Goal: Task Accomplishment & Management: Use online tool/utility

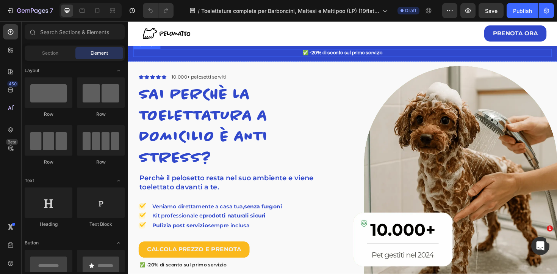
click at [340, 56] on p "✅ -20% di sconto sul primo servizio" at bounding box center [355, 55] width 442 height 7
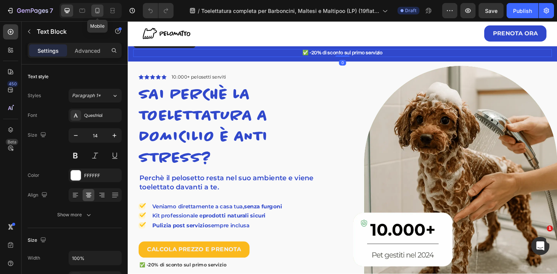
click at [99, 14] on icon at bounding box center [98, 11] width 8 height 8
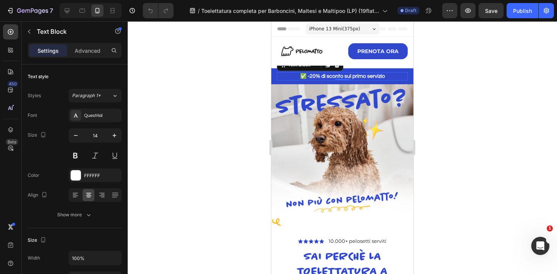
click at [460, 128] on div at bounding box center [343, 147] width 430 height 253
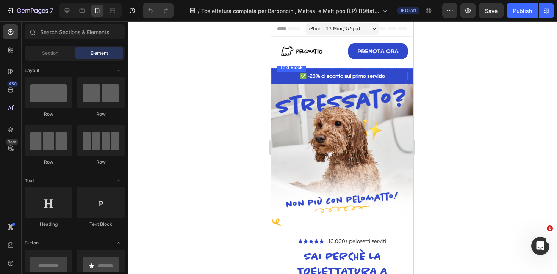
click at [337, 75] on p "✅ -20% di sconto sul primo servizio" at bounding box center [342, 76] width 129 height 7
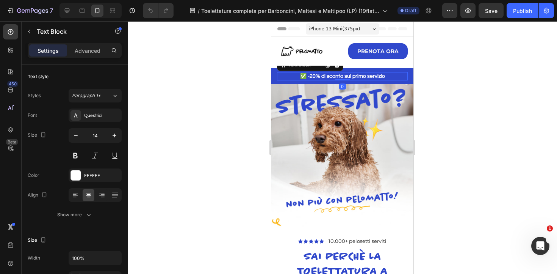
click at [337, 75] on p "✅ -20% di sconto sul primo servizio" at bounding box center [342, 76] width 129 height 7
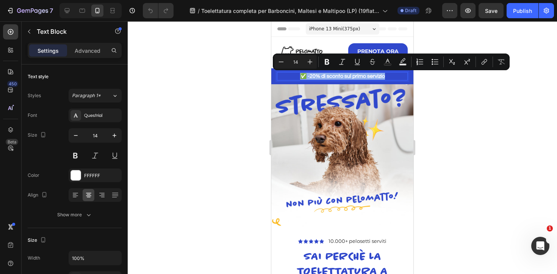
click at [337, 75] on p "✅ -20% di sconto sul primo servizio" at bounding box center [342, 76] width 129 height 7
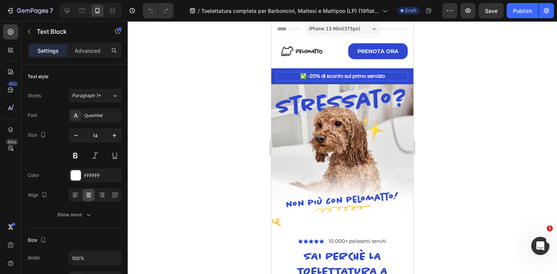
click at [370, 75] on p "✅ -20% di sconto sul primo servizio" at bounding box center [342, 76] width 129 height 7
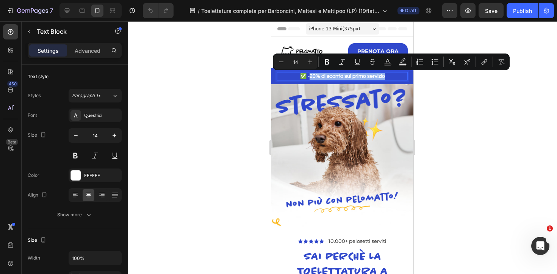
drag, startPoint x: 370, startPoint y: 75, endPoint x: 313, endPoint y: 77, distance: 57.6
click at [313, 77] on p "✅ -20% di sconto sul primo servizio" at bounding box center [342, 76] width 129 height 7
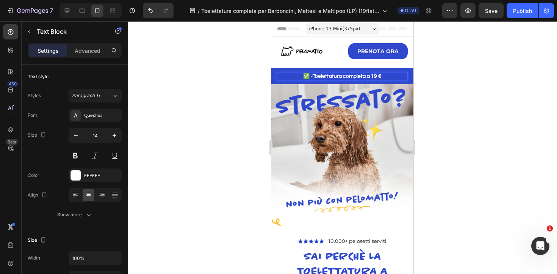
click at [312, 75] on p "✅ -Toelettatura completa a 19 €" at bounding box center [342, 76] width 129 height 7
click at [386, 76] on p "✅ Toelettatura completa a 19 €" at bounding box center [342, 76] width 129 height 7
click at [313, 77] on p "✅ Toelettatura completa a 19 €" at bounding box center [342, 76] width 129 height 7
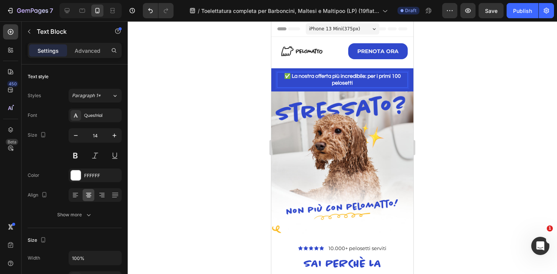
click at [367, 77] on p "✅ La nostra offerta più incredibile: per i primi 100 pelosetti" at bounding box center [342, 80] width 129 height 14
click at [474, 103] on div at bounding box center [343, 147] width 430 height 253
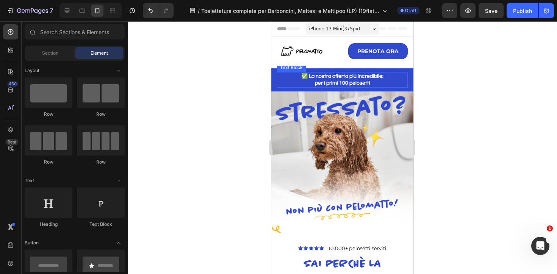
click at [309, 78] on p "✅ La nostra offerta più incredibile:" at bounding box center [342, 76] width 129 height 7
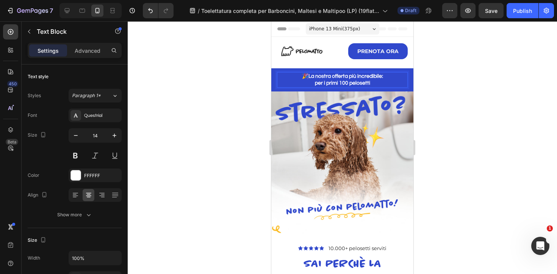
click at [377, 82] on p "per i primi 100 pelosetti" at bounding box center [342, 83] width 129 height 7
click at [308, 77] on p "🎉La nostra offerta più incredibile:" at bounding box center [342, 76] width 129 height 7
click at [367, 83] on p "per i primi 100 pelosetti🎉" at bounding box center [342, 83] width 129 height 7
click at [483, 105] on div at bounding box center [343, 147] width 430 height 253
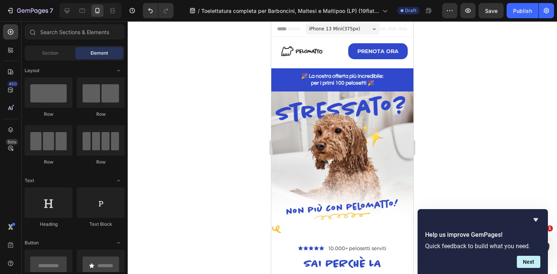
click at [439, 126] on div at bounding box center [343, 147] width 430 height 253
click at [539, 220] on icon "Hide survey" at bounding box center [536, 219] width 9 height 9
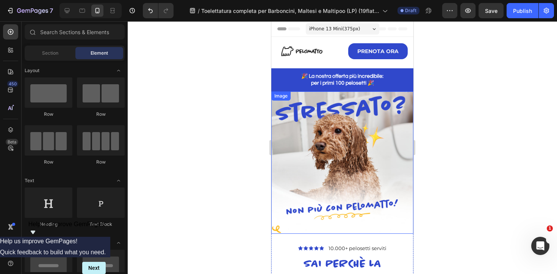
click at [328, 178] on img at bounding box center [342, 162] width 142 height 142
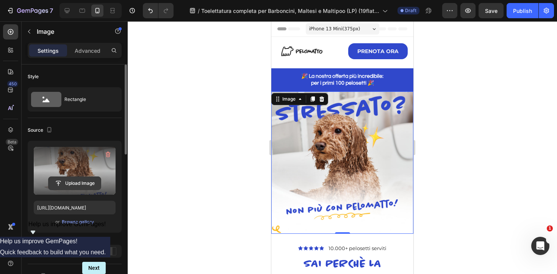
click at [81, 183] on input "file" at bounding box center [75, 183] width 52 height 13
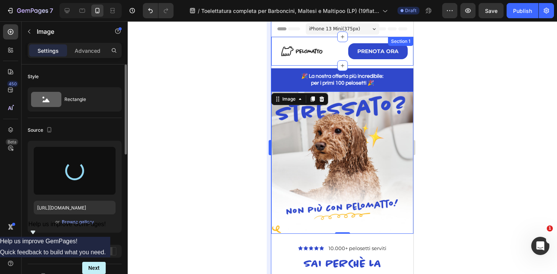
type input "[URL][DOMAIN_NAME]"
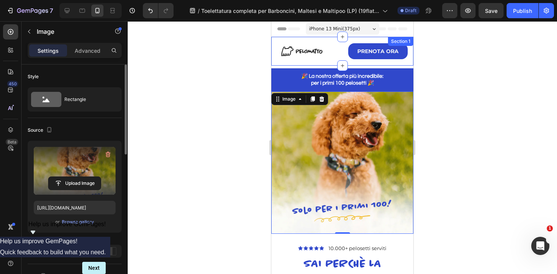
click at [194, 162] on div at bounding box center [343, 147] width 430 height 253
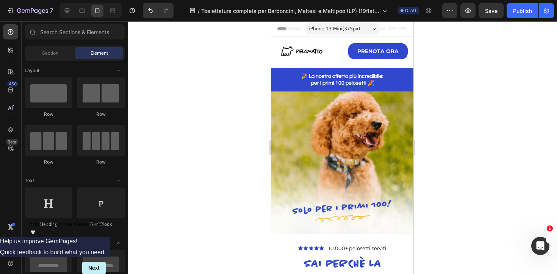
click at [498, 124] on div at bounding box center [343, 147] width 430 height 253
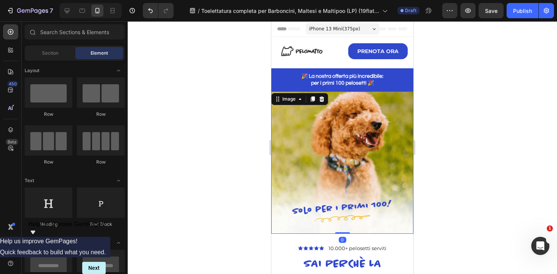
click at [371, 138] on img at bounding box center [342, 162] width 142 height 142
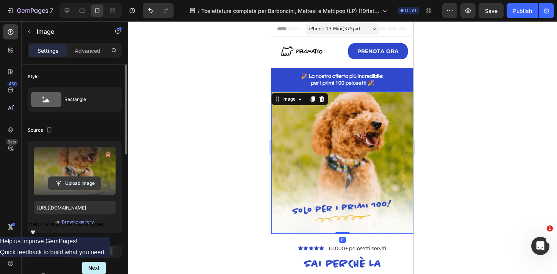
click at [86, 184] on input "file" at bounding box center [75, 183] width 52 height 13
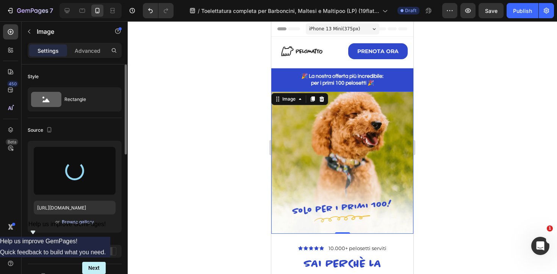
click at [85, 221] on div "Browse gallery" at bounding box center [78, 221] width 32 height 7
type input "[URL][DOMAIN_NAME]"
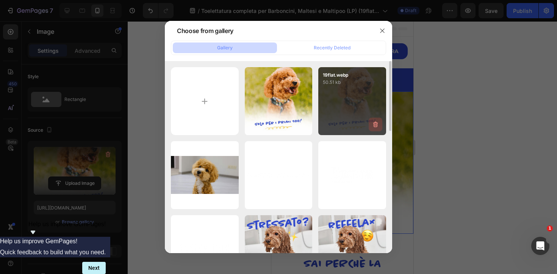
click at [377, 124] on icon "button" at bounding box center [376, 125] width 8 height 8
click at [373, 127] on div "Delete" at bounding box center [371, 125] width 14 height 7
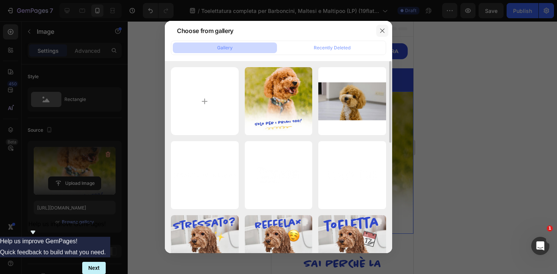
click at [379, 35] on button "button" at bounding box center [382, 31] width 12 height 12
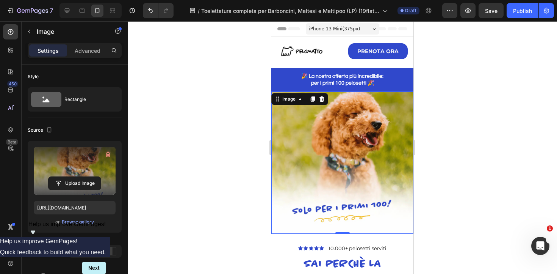
click at [480, 89] on div at bounding box center [343, 147] width 430 height 253
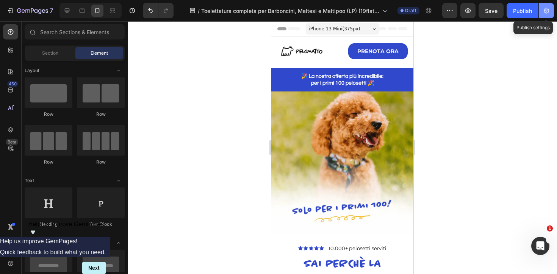
click at [544, 12] on icon "button" at bounding box center [547, 11] width 8 height 8
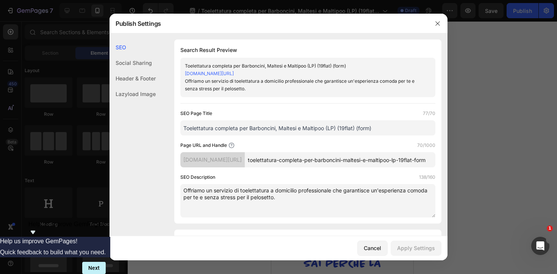
click at [293, 192] on textarea "Offriamo un servizio di toelettatura a domicilio professionale che garantisce u…" at bounding box center [307, 200] width 255 height 33
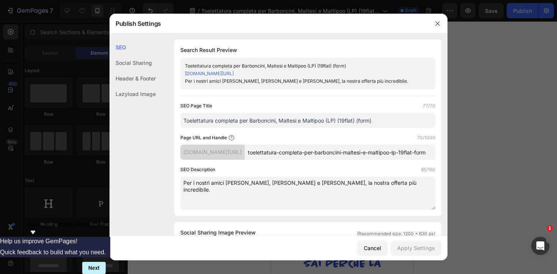
type textarea "Per i nostri amici [PERSON_NAME], [PERSON_NAME] e [PERSON_NAME], la nostra offe…"
click at [325, 152] on input "toelettatura-completa-per-barboncini-maltesi-e-maltipoo-lp-19flat-form" at bounding box center [340, 151] width 191 height 15
click at [328, 152] on input "toelettatura-completa-per-barboncini-maltesi-e-maltipoo-lp-19flat-form" at bounding box center [340, 151] width 191 height 15
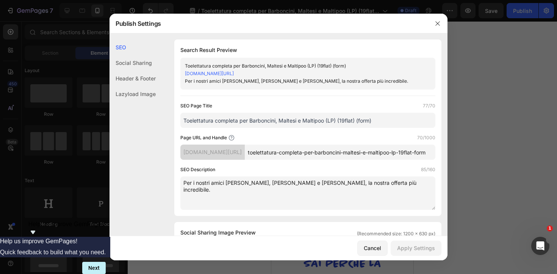
type input "b"
click at [399, 186] on textarea "Per i nostri amici [PERSON_NAME], [PERSON_NAME] e [PERSON_NAME], la nostra offe…" at bounding box center [307, 192] width 255 height 33
click at [310, 154] on input "flat19" at bounding box center [340, 151] width 191 height 15
click at [306, 180] on textarea "Per i nostri amici [PERSON_NAME], [PERSON_NAME] e [PERSON_NAME], la nostra offe…" at bounding box center [307, 192] width 255 height 33
click at [316, 153] on input "flat" at bounding box center [340, 151] width 191 height 15
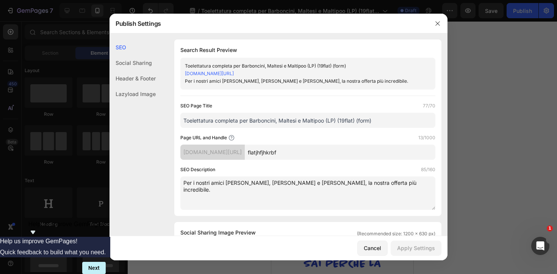
type input "flatjhfjhkrbf"
click at [328, 191] on textarea "Per i nostri amici [PERSON_NAME], [PERSON_NAME] e [PERSON_NAME], la nostra offe…" at bounding box center [307, 192] width 255 height 33
click at [323, 154] on input "flatjhfjhkrbf" at bounding box center [340, 151] width 191 height 15
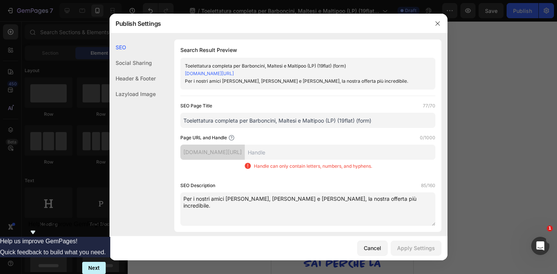
scroll to position [20, 0]
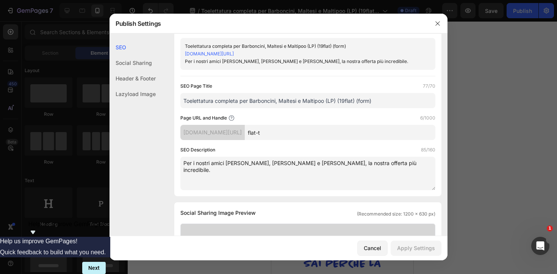
click at [286, 132] on input "flat-t" at bounding box center [340, 132] width 191 height 15
type input "flat19"
click at [361, 169] on textarea "Per i nostri amici [PERSON_NAME], [PERSON_NAME] e [PERSON_NAME], la nostra offe…" at bounding box center [307, 173] width 255 height 33
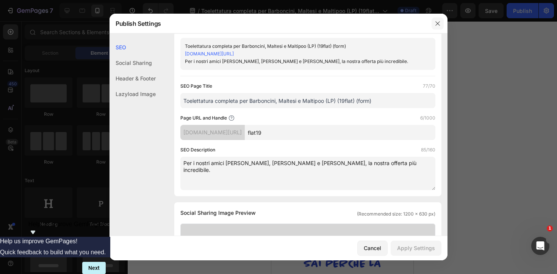
click at [438, 24] on icon "button" at bounding box center [438, 23] width 6 height 6
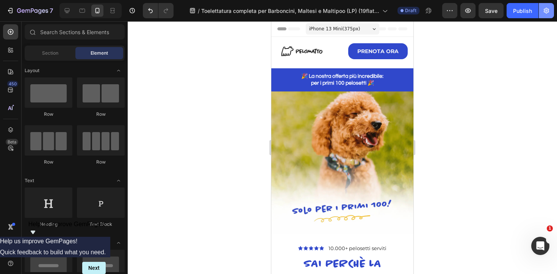
click at [543, 8] on icon "button" at bounding box center [547, 11] width 8 height 8
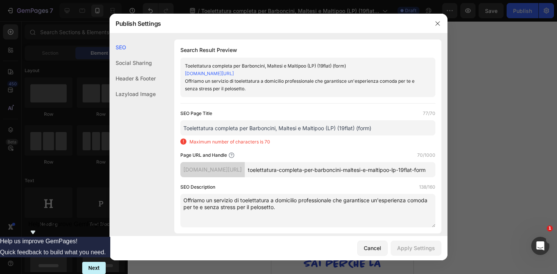
click at [344, 172] on input "toelettatura-completa-per-barboncini-maltesi-e-maltipoo-lp-19flat-form" at bounding box center [340, 169] width 191 height 15
click at [338, 199] on textarea "Offriamo un servizio di toelettatura a domicilio professionale che garantisce u…" at bounding box center [307, 210] width 255 height 33
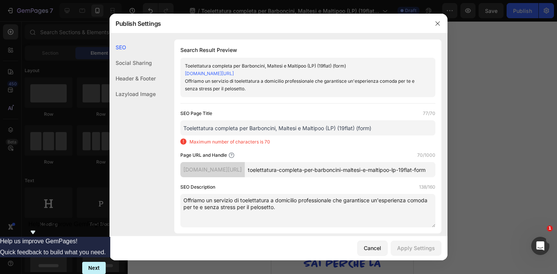
click at [338, 199] on textarea "Offriamo un servizio di toelettatura a domicilio professionale che garantisce u…" at bounding box center [307, 210] width 255 height 33
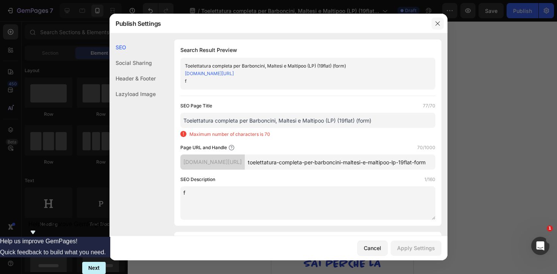
type textarea "f"
click at [438, 24] on icon "button" at bounding box center [438, 23] width 4 height 4
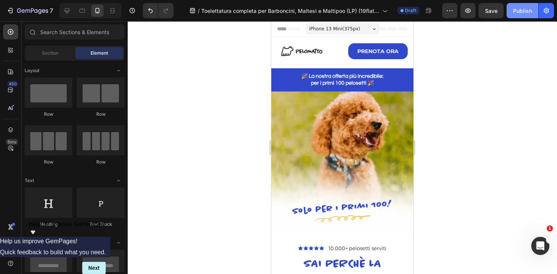
click at [524, 10] on div "Publish" at bounding box center [522, 11] width 19 height 8
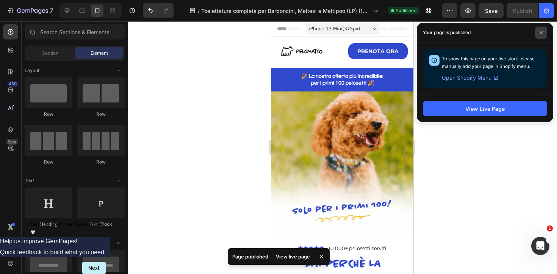
click at [542, 33] on icon at bounding box center [541, 32] width 3 height 3
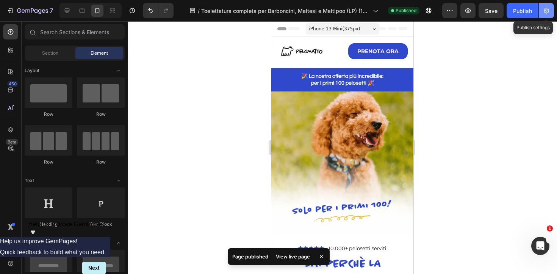
click at [544, 16] on button "button" at bounding box center [546, 10] width 15 height 15
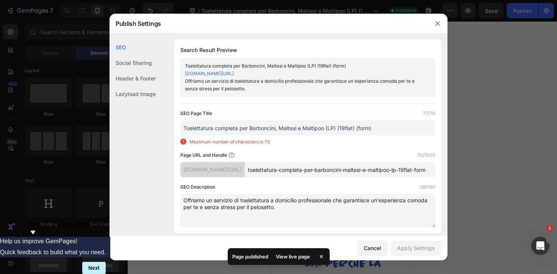
click at [307, 163] on input "toelettatura-completa-per-barboncini-maltesi-e-maltipoo-lp-19flat-form" at bounding box center [340, 169] width 191 height 15
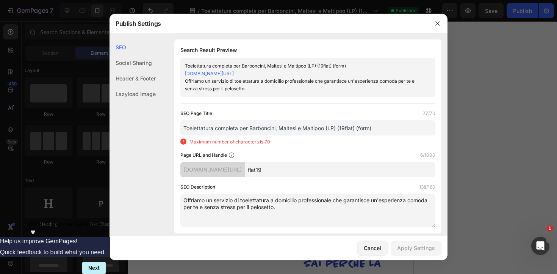
type input "flat19"
drag, startPoint x: 250, startPoint y: 128, endPoint x: 179, endPoint y: 131, distance: 70.6
click at [179, 131] on div "Search Result Preview Toelettatura completa per Barboncini, Maltesi e Maltipoo …" at bounding box center [307, 136] width 267 height 194
click at [193, 129] on input "Toelettatura completa per Barboncini, Maltesi e Maltipoo (LP) (19flat) (form)" at bounding box center [307, 127] width 255 height 15
drag, startPoint x: 250, startPoint y: 129, endPoint x: 183, endPoint y: 127, distance: 67.5
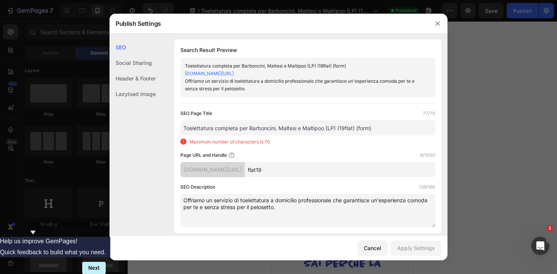
click at [183, 127] on input "Toelettatura completa per Barboncini, Maltesi e Maltipoo (LP) (19flat) (form)" at bounding box center [307, 127] width 255 height 15
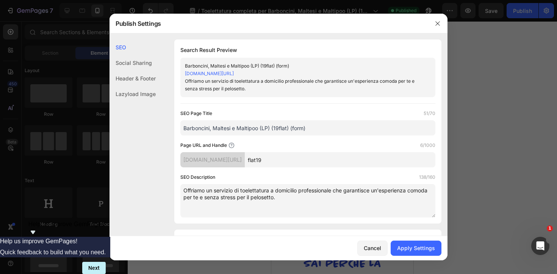
type input "Barboncini, Maltesi e Maltipoo (LP) (19flat) (form)"
click at [296, 158] on input "flat19" at bounding box center [340, 159] width 191 height 15
click at [254, 196] on textarea "Offriamo un servizio di toelettatura a domicilio professionale che garantisce u…" at bounding box center [307, 200] width 255 height 33
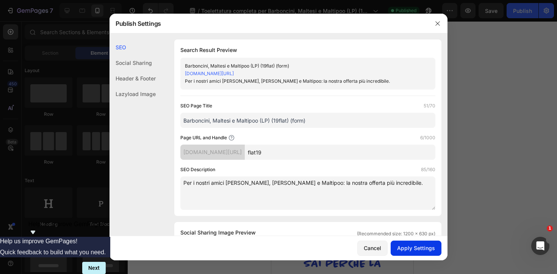
type textarea "Per i nostri amici [PERSON_NAME], [PERSON_NAME] e Maltipoo: la nostra offerta p…"
click at [420, 246] on div "Apply Settings" at bounding box center [416, 248] width 38 height 8
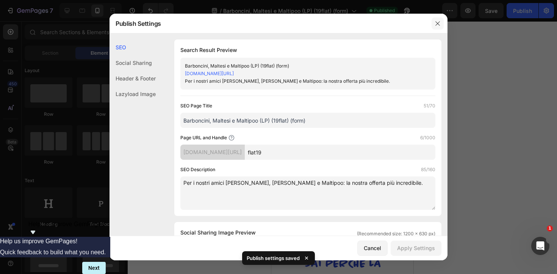
click at [440, 22] on icon "button" at bounding box center [438, 23] width 6 height 6
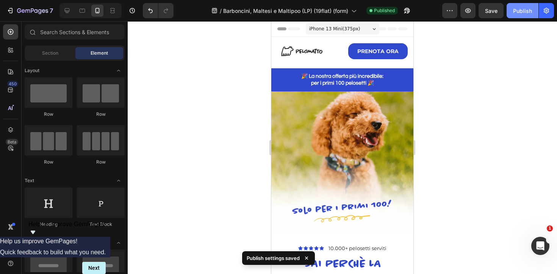
click at [529, 11] on div "Publish" at bounding box center [522, 11] width 19 height 8
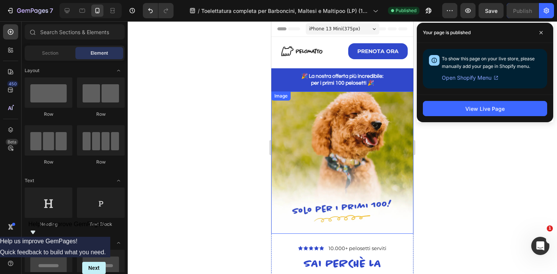
click at [339, 165] on img at bounding box center [342, 162] width 142 height 142
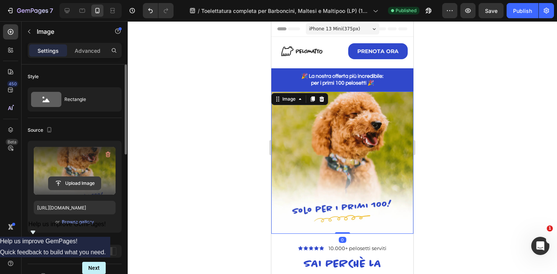
click at [80, 184] on input "file" at bounding box center [75, 183] width 52 height 13
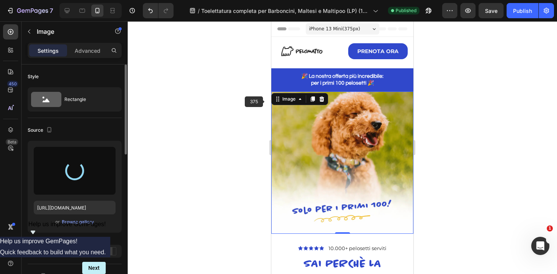
type input "[URL][DOMAIN_NAME]"
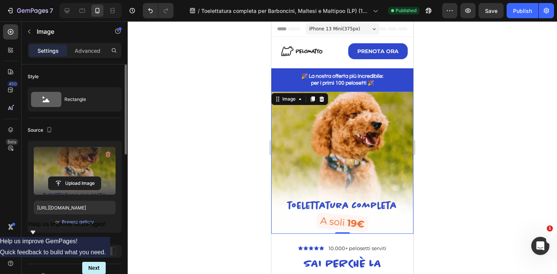
click at [481, 144] on div at bounding box center [343, 147] width 430 height 253
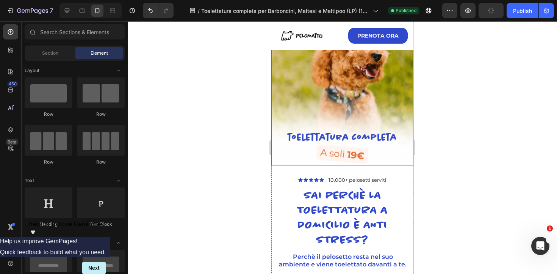
scroll to position [91, 0]
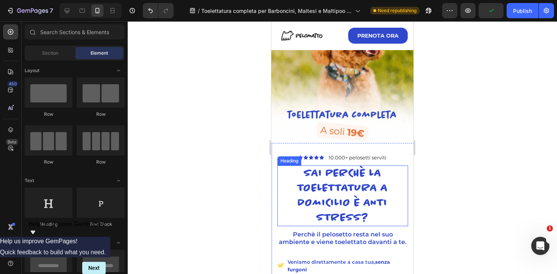
click at [343, 190] on h2 "sai perchè la toelettatura a domicilio è anti stress?" at bounding box center [343, 195] width 131 height 61
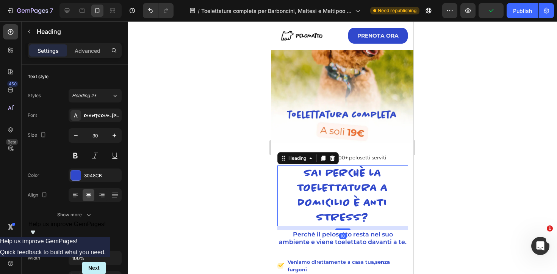
click at [343, 190] on h2 "sai perchè la toelettatura a domicilio è anti stress?" at bounding box center [343, 195] width 131 height 61
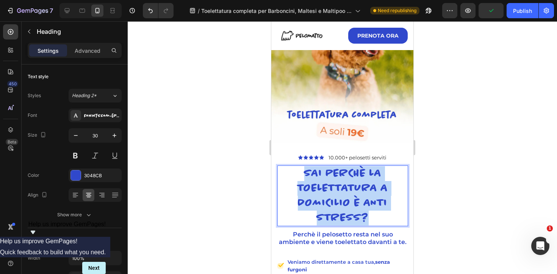
click at [343, 190] on p "sai perchè la toelettatura a domicilio è anti stress?" at bounding box center [342, 195] width 129 height 59
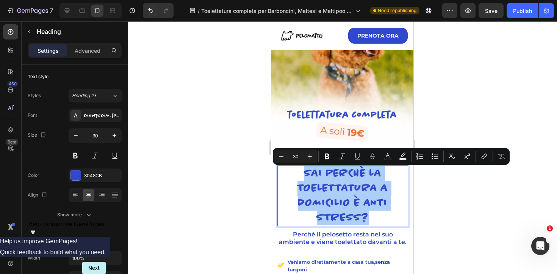
click at [495, 96] on div at bounding box center [343, 147] width 430 height 253
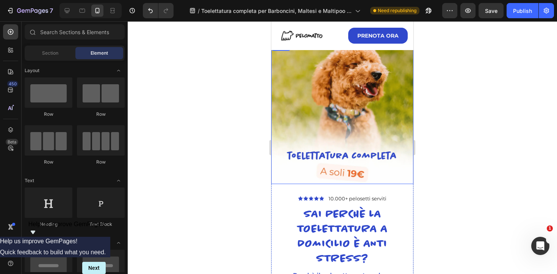
scroll to position [49, 0]
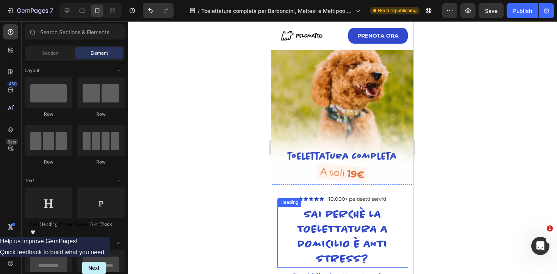
click at [331, 218] on p "sai perchè la toelettatura a domicilio è anti stress?" at bounding box center [342, 236] width 129 height 59
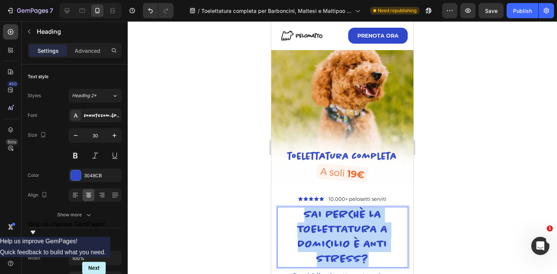
click at [331, 218] on p "sai perchè la toelettatura a domicilio è anti stress?" at bounding box center [342, 236] width 129 height 59
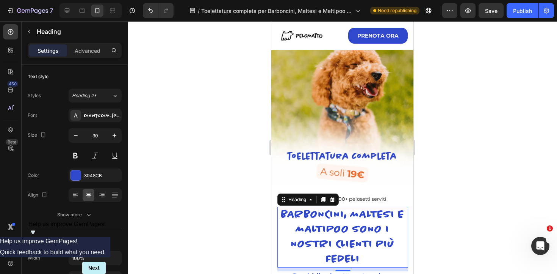
click at [475, 168] on div at bounding box center [343, 147] width 430 height 253
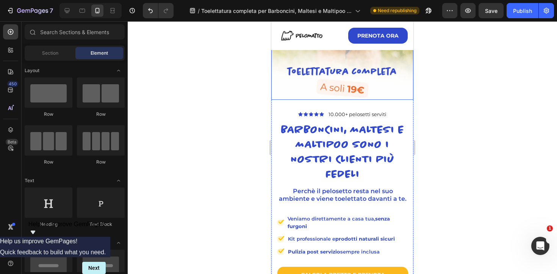
scroll to position [135, 0]
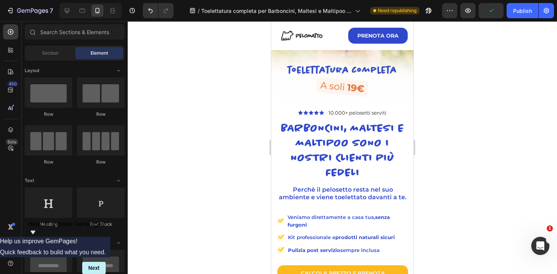
click at [477, 145] on div at bounding box center [343, 147] width 430 height 253
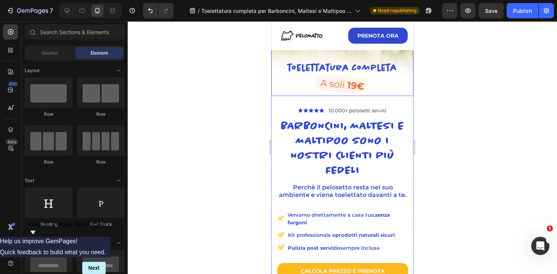
scroll to position [138, 0]
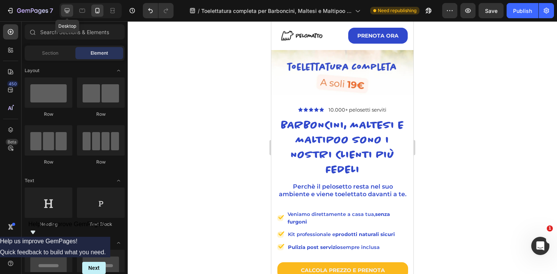
click at [65, 13] on icon at bounding box center [67, 11] width 8 height 8
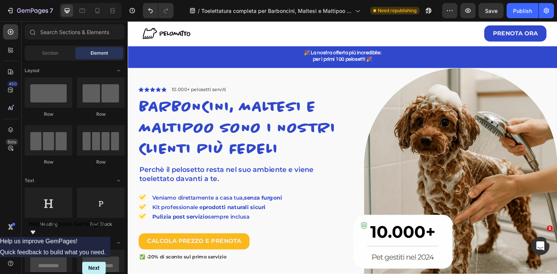
click at [98, 4] on div at bounding box center [91, 10] width 62 height 15
click at [99, 10] on icon at bounding box center [98, 10] width 4 height 5
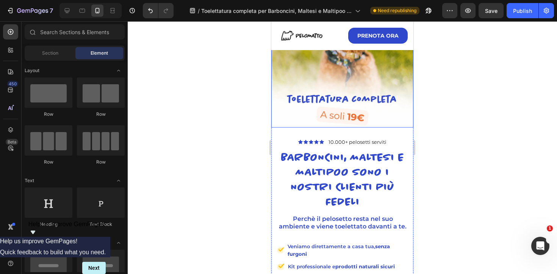
scroll to position [107, 0]
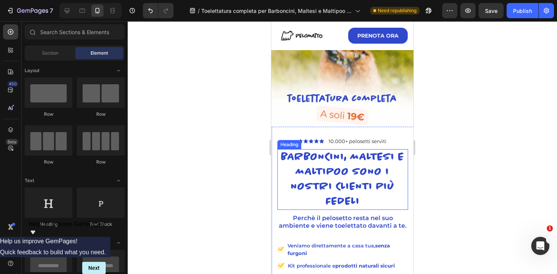
click at [376, 186] on p "barboncini, maltesi e maltipoo sono i nostri clienti più fedeli" at bounding box center [342, 179] width 129 height 59
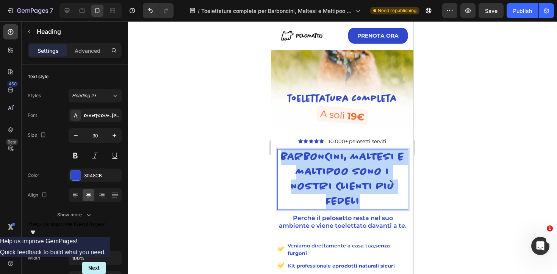
click at [376, 187] on p "barboncini, maltesi e maltipoo sono i nostri clienti più fedeli" at bounding box center [342, 179] width 129 height 59
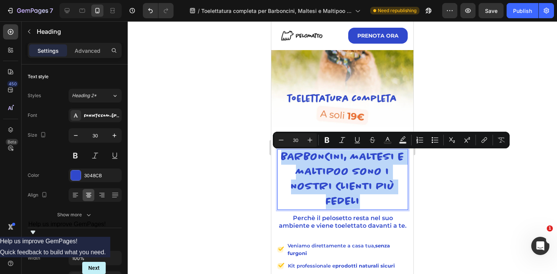
click at [376, 187] on p "barboncini, maltesi e maltipoo sono i nostri clienti più fedeli" at bounding box center [342, 179] width 129 height 59
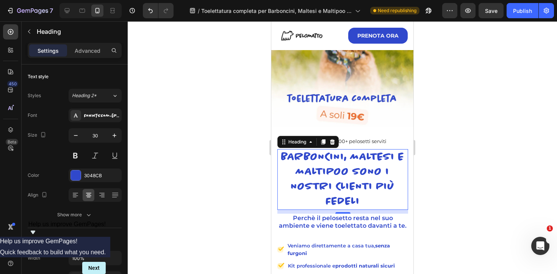
click at [487, 162] on div at bounding box center [343, 147] width 430 height 253
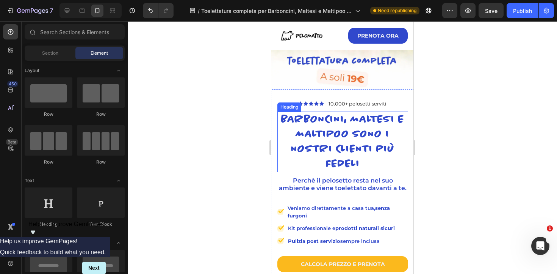
scroll to position [145, 0]
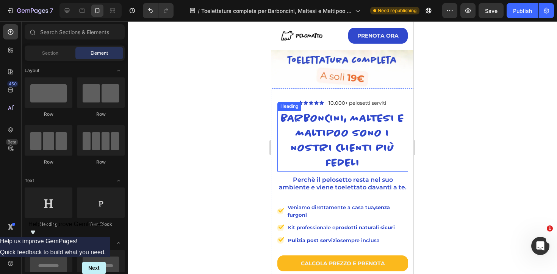
click at [346, 137] on p "barboncini, maltesi e maltipoo sono i nostri clienti più fedeli" at bounding box center [342, 140] width 129 height 59
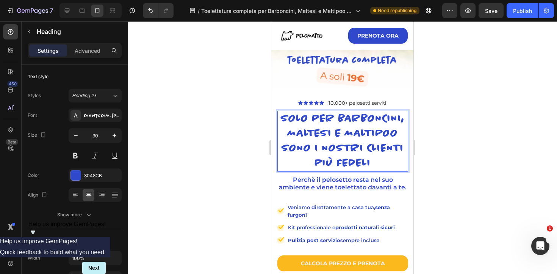
click at [364, 151] on p "solo per barboncini, maltesi e maltipoo sono i nostri clienti più fedeli" at bounding box center [342, 140] width 129 height 59
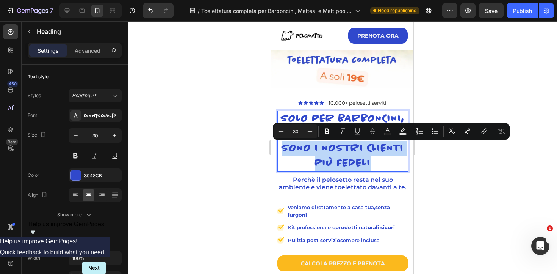
drag, startPoint x: 374, startPoint y: 160, endPoint x: 282, endPoint y: 150, distance: 92.7
click at [282, 150] on p "solo per barboncini, maltesi e maltipoo sono i nostri clienti più fedeli" at bounding box center [342, 140] width 129 height 59
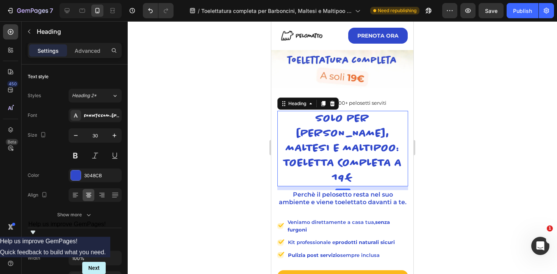
click at [469, 130] on div at bounding box center [343, 147] width 430 height 253
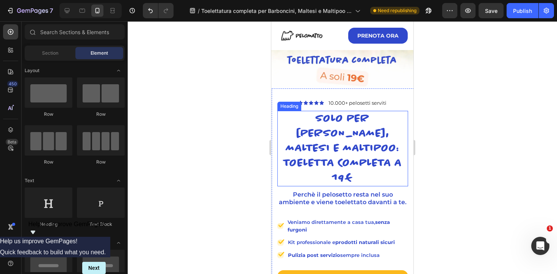
click at [340, 133] on p "solo per [PERSON_NAME], maltesi e maltipoo: toeletta completa a 19€" at bounding box center [342, 148] width 129 height 74
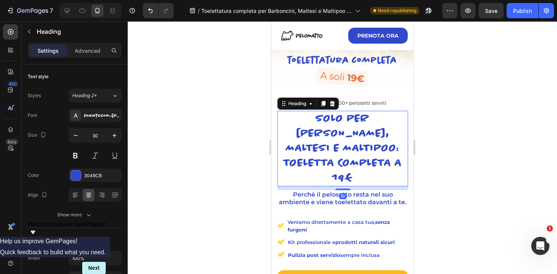
click at [495, 144] on div at bounding box center [343, 147] width 430 height 253
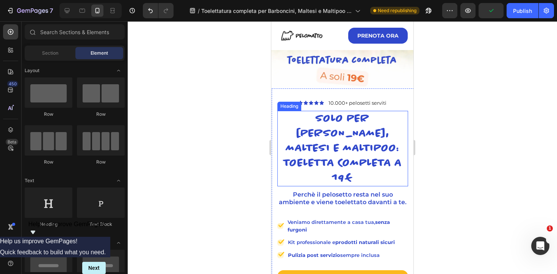
click at [361, 138] on p "solo per [PERSON_NAME], maltesi e maltipoo: toeletta completa a 19€" at bounding box center [342, 148] width 129 height 74
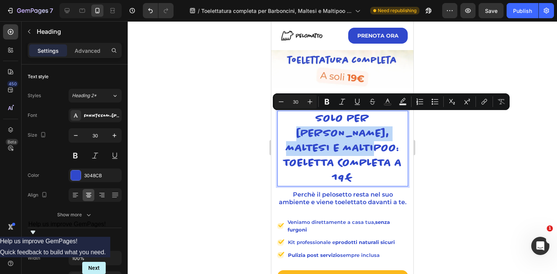
drag, startPoint x: 351, startPoint y: 116, endPoint x: 370, endPoint y: 135, distance: 26.8
click at [370, 135] on p "solo per [PERSON_NAME], maltesi e maltipoo: toeletta completa a 19€" at bounding box center [342, 148] width 129 height 74
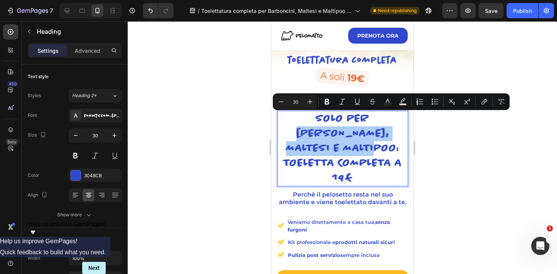
click at [448, 136] on div at bounding box center [343, 147] width 430 height 253
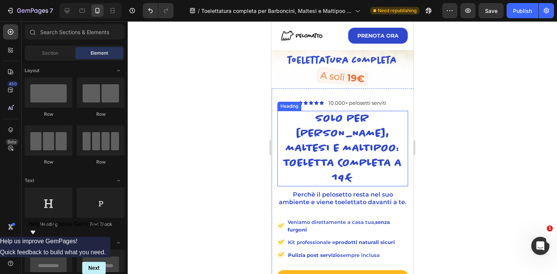
click at [350, 154] on p "solo per [PERSON_NAME], maltesi e maltipoo: toeletta completa a 19€" at bounding box center [342, 148] width 129 height 74
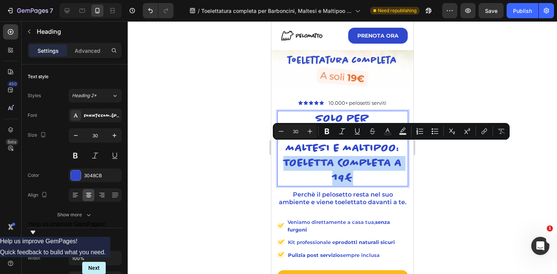
drag, startPoint x: 301, startPoint y: 144, endPoint x: 347, endPoint y: 162, distance: 49.2
click at [347, 162] on p "solo per [PERSON_NAME], maltesi e maltipoo: toeletta completa a 19€" at bounding box center [342, 148] width 129 height 74
click at [391, 133] on rect "Editor contextual toolbar" at bounding box center [387, 134] width 7 height 2
type input "3048CB"
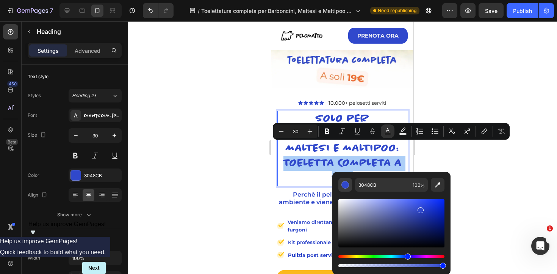
click at [343, 183] on div "Editor contextual toolbar" at bounding box center [346, 185] width 8 height 8
click at [435, 183] on icon "Editor contextual toolbar" at bounding box center [438, 185] width 8 height 8
type input "EE6C30"
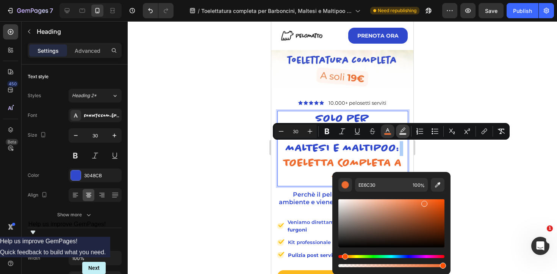
click at [403, 133] on rect "Editor contextual toolbar" at bounding box center [403, 134] width 7 height 2
type input "000000"
type input "77"
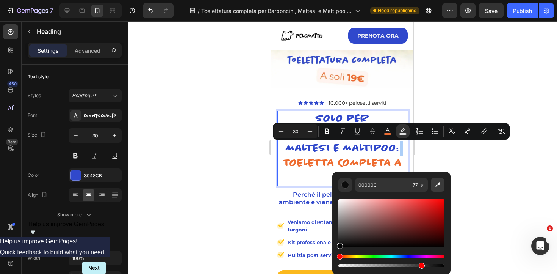
click at [433, 186] on button "Editor contextual toolbar" at bounding box center [438, 185] width 14 height 14
type input "FFF5EF"
type input "100"
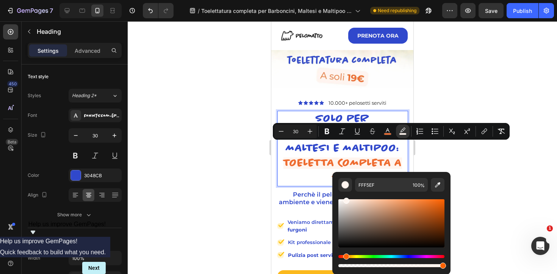
click at [492, 173] on div at bounding box center [343, 147] width 430 height 253
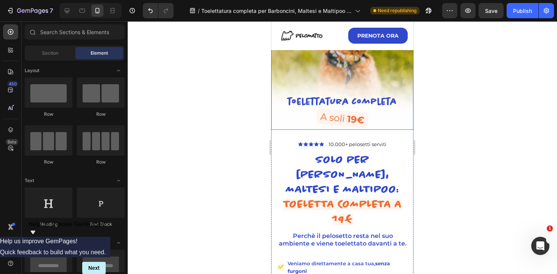
scroll to position [105, 0]
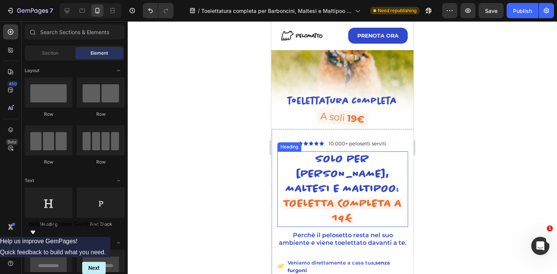
click at [473, 160] on div at bounding box center [343, 147] width 430 height 253
click at [216, 207] on div at bounding box center [343, 147] width 430 height 253
click at [66, 11] on icon at bounding box center [67, 11] width 8 height 8
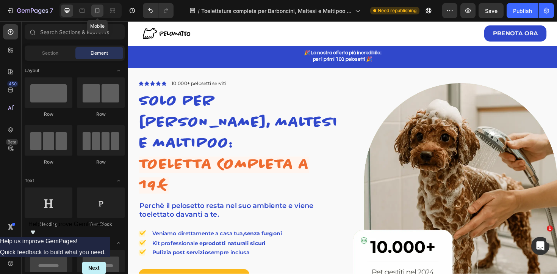
click at [97, 10] on icon at bounding box center [98, 11] width 8 height 8
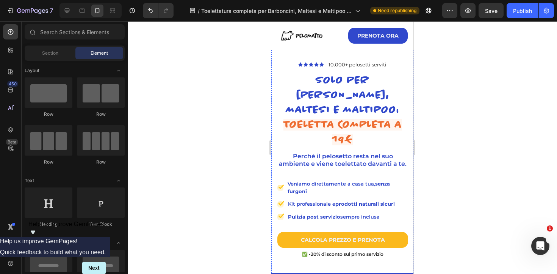
scroll to position [186, 0]
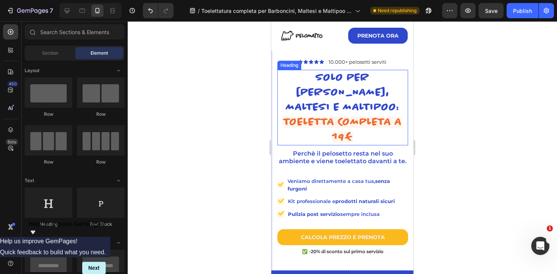
click at [332, 116] on span "toeletta completa a 19€" at bounding box center [343, 129] width 119 height 26
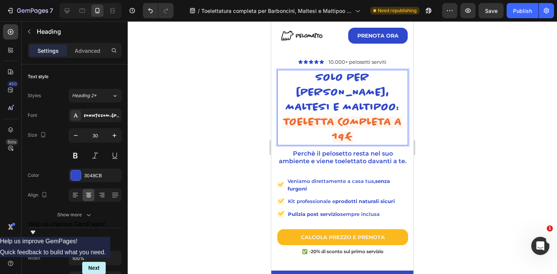
click at [333, 116] on span "toeletta completa a 19€" at bounding box center [343, 129] width 119 height 26
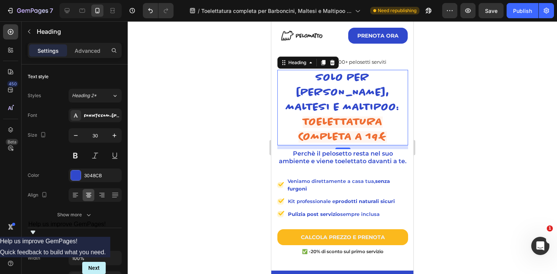
click at [464, 95] on div at bounding box center [343, 147] width 430 height 253
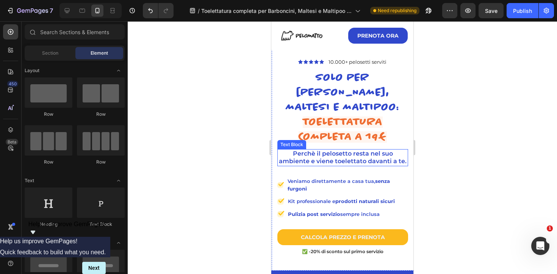
click at [339, 150] on p "Perchè il pelosetto resta nel suo ambiente e viene toelettato davanti a te." at bounding box center [342, 158] width 129 height 16
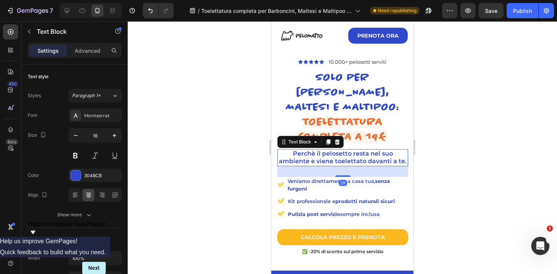
click at [339, 150] on p "Perchè il pelosetto resta nel suo ambiente e viene toelettato davanti a te." at bounding box center [342, 158] width 129 height 16
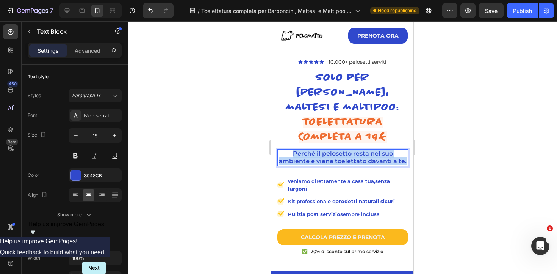
click at [339, 150] on p "Perchè il pelosetto resta nel suo ambiente e viene toelettato davanti a te." at bounding box center [342, 158] width 129 height 16
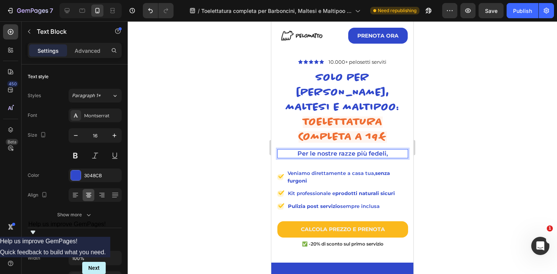
click at [356, 150] on p "Per le nostre razze più fedeli," at bounding box center [342, 154] width 129 height 8
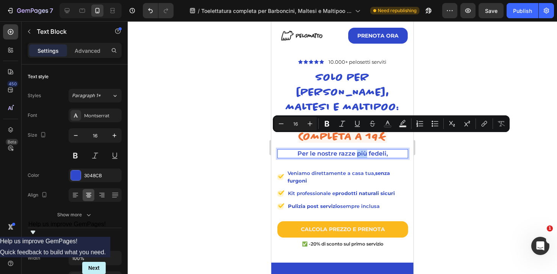
click at [394, 150] on p "Per le nostre razze più fedeli," at bounding box center [342, 154] width 129 height 8
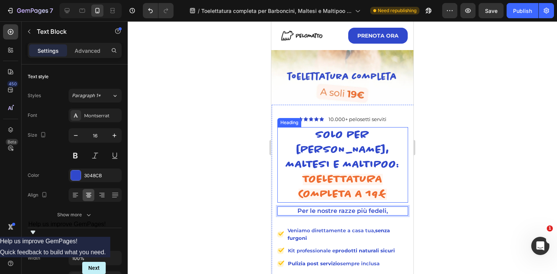
scroll to position [0, 0]
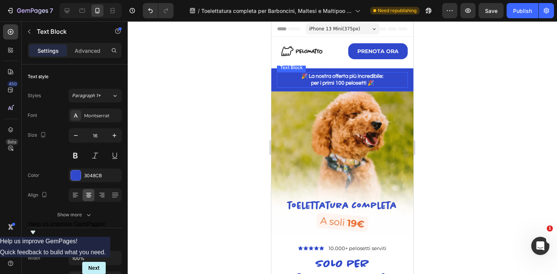
click at [341, 77] on p "🎉 La nostra offerta più incredibile:" at bounding box center [342, 76] width 129 height 7
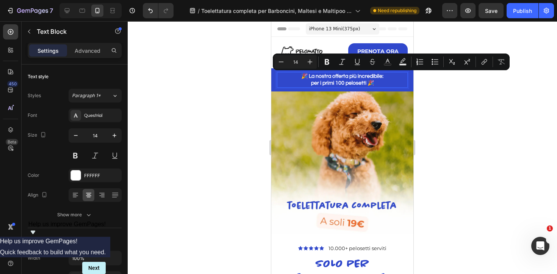
click at [375, 83] on p "per i primi 100 pelosetti 🎉" at bounding box center [342, 83] width 129 height 7
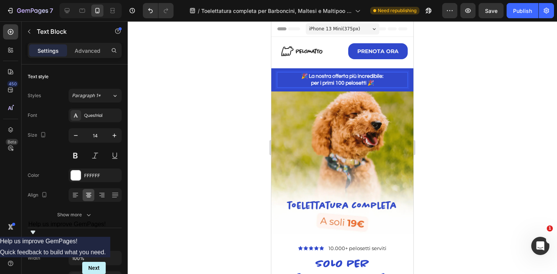
click at [375, 83] on p "per i primi 100 pelosetti 🎉" at bounding box center [342, 83] width 129 height 7
click at [301, 78] on p "🎉 La nostra offerta più incredibile:" at bounding box center [342, 76] width 129 height 7
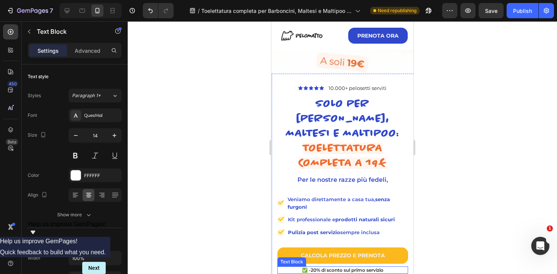
scroll to position [161, 0]
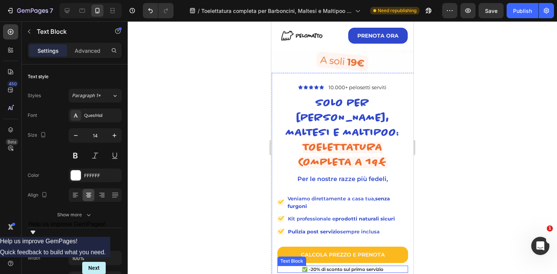
click at [341, 266] on p "✅ -20% di sconto sul primo servizio" at bounding box center [342, 269] width 129 height 6
click at [315, 266] on p "✅ -20% di sconto sul primo servizio" at bounding box center [342, 269] width 129 height 6
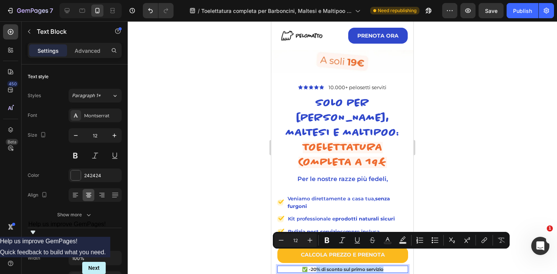
drag, startPoint x: 315, startPoint y: 256, endPoint x: 381, endPoint y: 254, distance: 66.7
click at [381, 266] on p "✅ -20% di sconto sul primo servizio" at bounding box center [342, 269] width 129 height 6
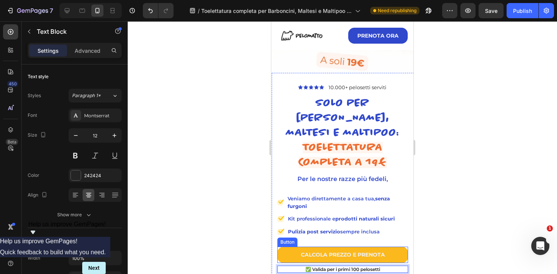
click at [472, 229] on div at bounding box center [343, 147] width 430 height 253
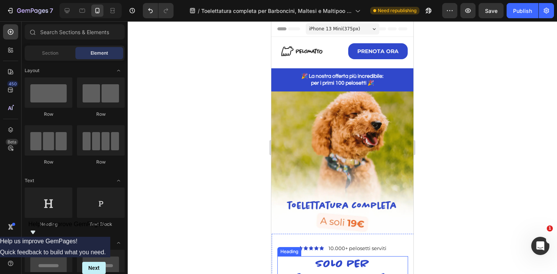
scroll to position [194, 0]
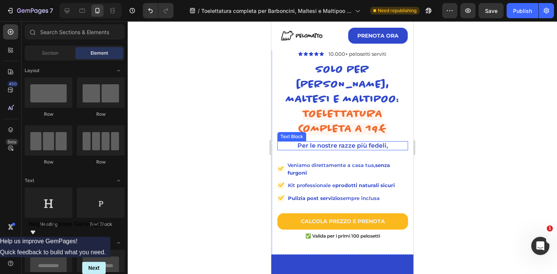
click at [332, 142] on p "Per le nostre razze più fedeli," at bounding box center [342, 146] width 129 height 8
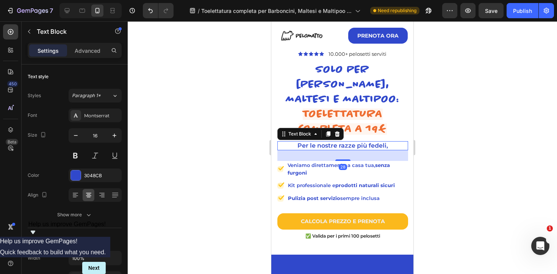
click at [332, 142] on p "Per le nostre razze più fedeli," at bounding box center [342, 146] width 129 height 8
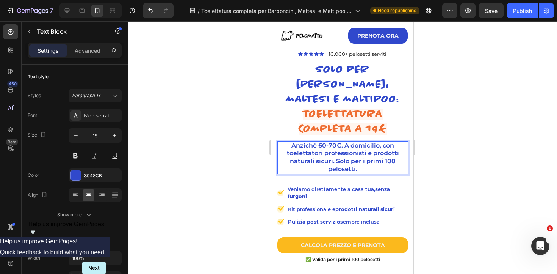
click at [346, 142] on p "Anziché 60-70€. A domicilio, con toelettatori professionisti e prodotti natural…" at bounding box center [342, 157] width 129 height 31
click at [339, 155] on p "A domicilio, con toelettatori professionisti e prodotti naturali sicuri. Solo p…" at bounding box center [342, 161] width 129 height 24
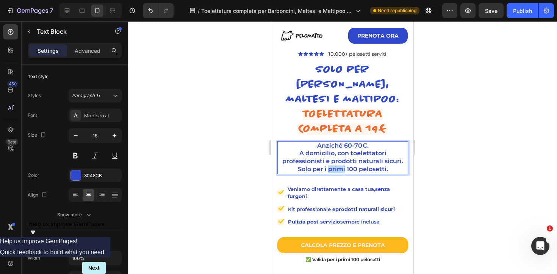
click at [339, 155] on p "A domicilio, con toelettatori professionisti e prodotti naturali sicuri. Solo p…" at bounding box center [342, 161] width 129 height 24
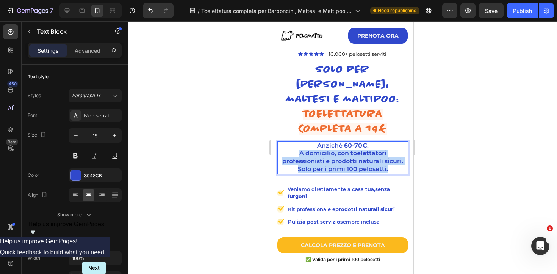
click at [339, 155] on p "A domicilio, con toelettatori professionisti e prodotti naturali sicuri. Solo p…" at bounding box center [342, 161] width 129 height 24
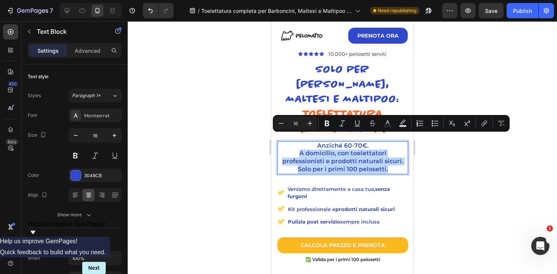
click at [339, 155] on p "A domicilio, con toelettatori professionisti e prodotti naturali sicuri. Solo p…" at bounding box center [342, 161] width 129 height 24
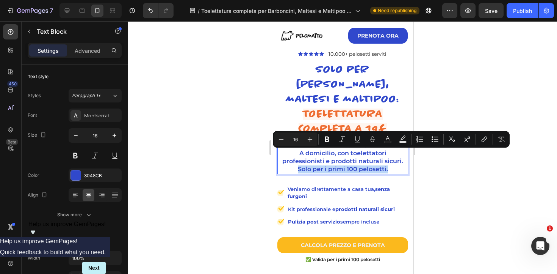
drag, startPoint x: 391, startPoint y: 153, endPoint x: 292, endPoint y: 158, distance: 99.1
click at [292, 158] on p "A domicilio, con toelettatori professionisti e prodotti naturali sicuri. Solo p…" at bounding box center [342, 161] width 129 height 24
click at [328, 155] on p "A domicilio, con toelettatori professionisti e prodotti naturali sicuri. Solo p…" at bounding box center [342, 161] width 129 height 24
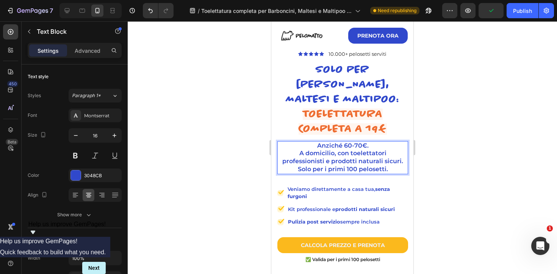
click at [391, 155] on p "A domicilio, con toelettatori professionisti e prodotti naturali sicuri. Solo p…" at bounding box center [342, 161] width 129 height 24
click at [317, 142] on p "Anziché 60-70€." at bounding box center [342, 146] width 129 height 8
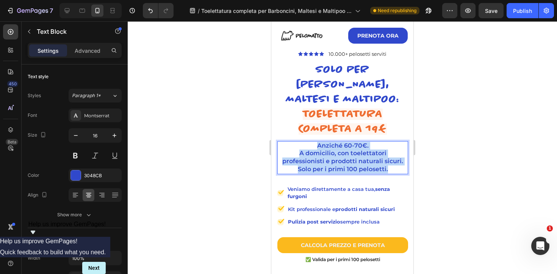
click at [388, 155] on p "A domicilio, con toelettatori professionisti e prodotti naturali sicuri. Solo p…" at bounding box center [342, 161] width 129 height 24
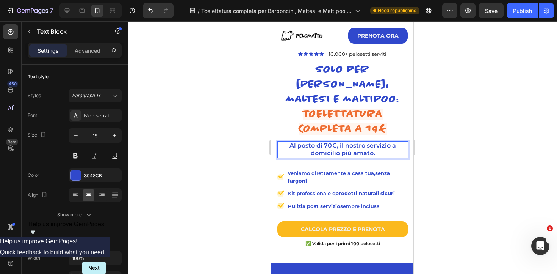
click at [513, 88] on div at bounding box center [343, 147] width 430 height 253
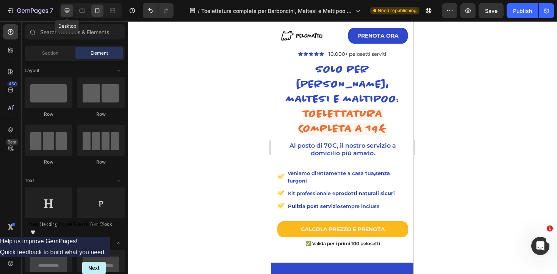
click at [67, 14] on icon at bounding box center [67, 11] width 8 height 8
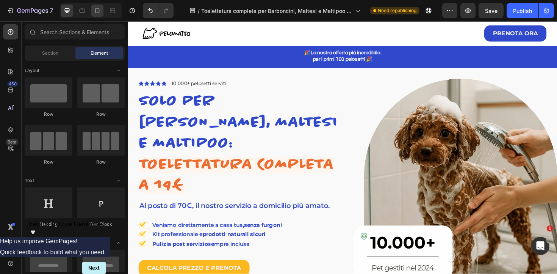
click at [98, 14] on icon at bounding box center [98, 11] width 8 height 8
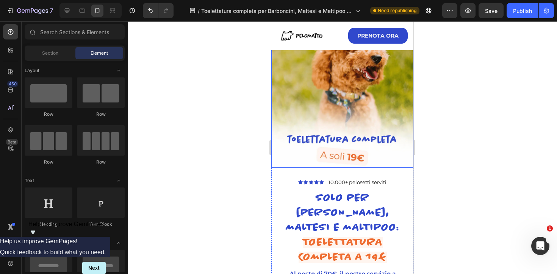
scroll to position [151, 0]
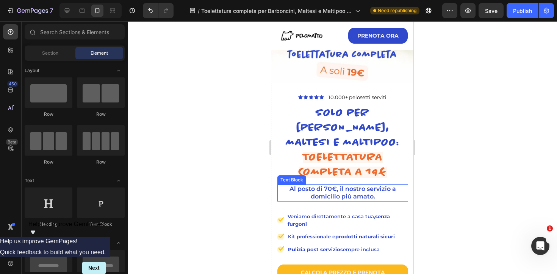
click at [333, 185] on p "Al posto di 70€, il nostro servizio a domicilio più amato." at bounding box center [342, 193] width 129 height 16
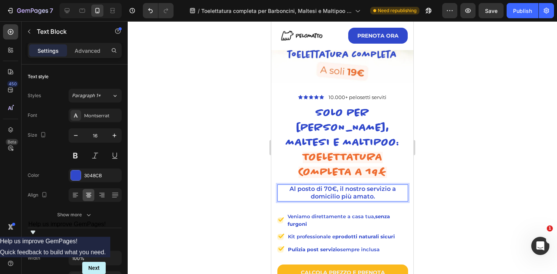
click at [332, 185] on p "Al posto di 70€, il nostro servizio a domicilio più amato." at bounding box center [342, 193] width 129 height 16
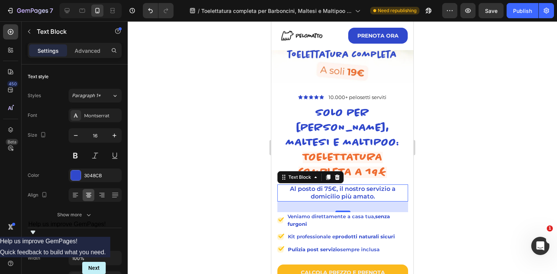
click at [468, 168] on div at bounding box center [343, 147] width 430 height 253
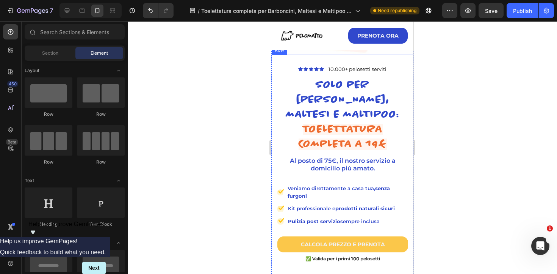
scroll to position [180, 0]
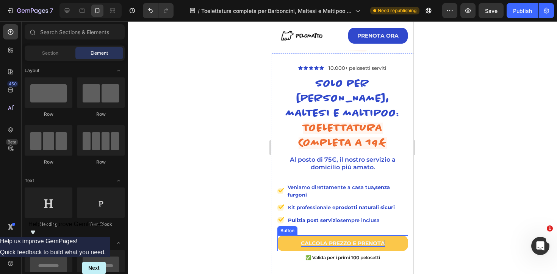
click at [356, 240] on p "CALCOLA PREZZO E PRENOTA" at bounding box center [343, 243] width 84 height 7
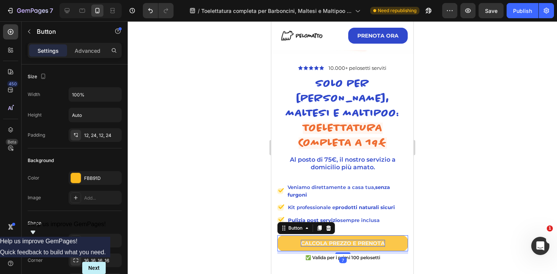
click at [356, 240] on p "CALCOLA PREZZO E PRENOTA" at bounding box center [343, 243] width 84 height 7
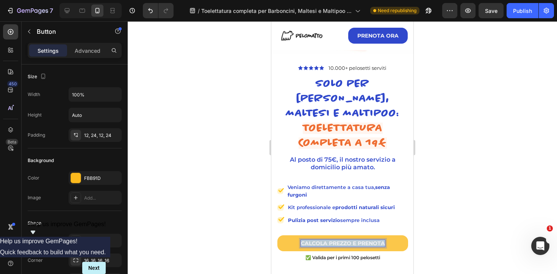
click at [356, 240] on p "CALCOLA PREZZO E PRENOTA" at bounding box center [343, 243] width 84 height 7
click at [505, 180] on div at bounding box center [343, 147] width 430 height 253
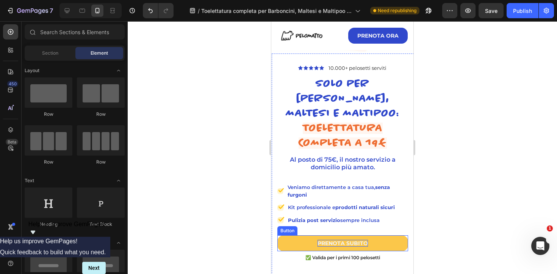
click at [350, 240] on p "PRENOTA SUBITO" at bounding box center [343, 243] width 50 height 7
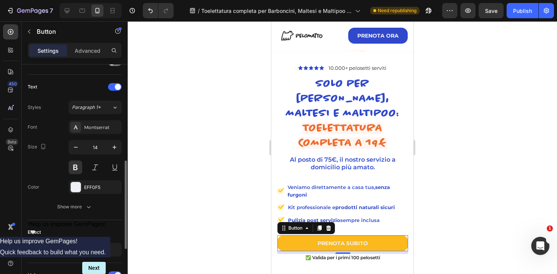
scroll to position [246, 0]
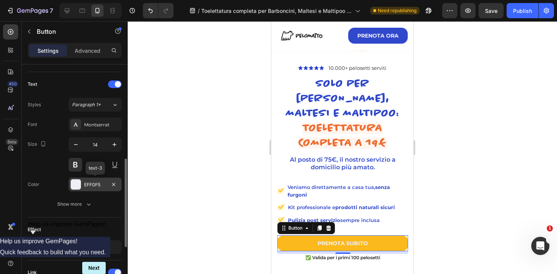
click at [96, 185] on div "EFF0F5" at bounding box center [95, 184] width 22 height 7
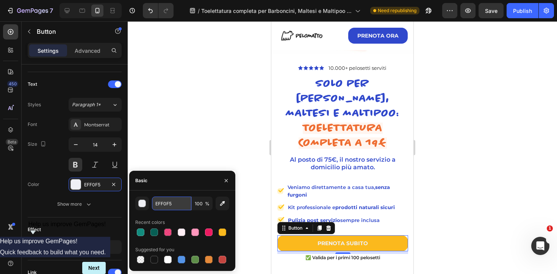
click at [160, 207] on input "EFF0F5" at bounding box center [171, 203] width 39 height 14
type input "FFFFFF"
click at [515, 168] on div at bounding box center [343, 147] width 430 height 253
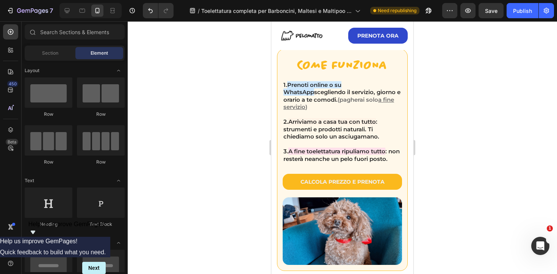
scroll to position [477, 0]
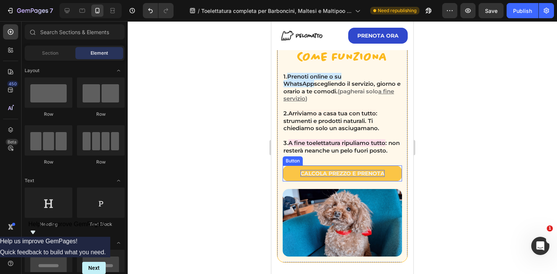
click at [352, 174] on p "CALCOLA PREZZO E PRENOTA" at bounding box center [343, 173] width 84 height 7
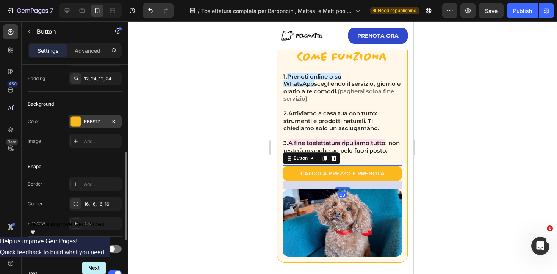
scroll to position [219, 0]
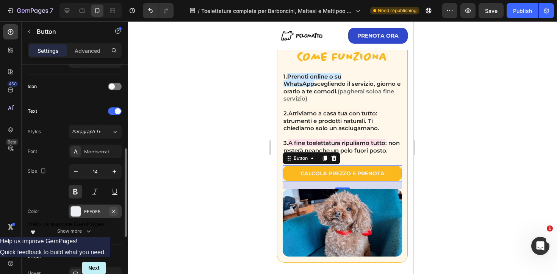
click at [114, 209] on icon "button" at bounding box center [114, 211] width 6 height 6
click at [94, 208] on div "Add..." at bounding box center [102, 211] width 36 height 7
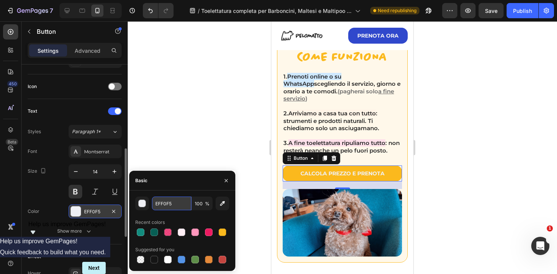
click at [169, 201] on input "EFF0F5" at bounding box center [171, 203] width 39 height 14
type input "FFFFFF"
click at [519, 138] on div at bounding box center [343, 147] width 430 height 253
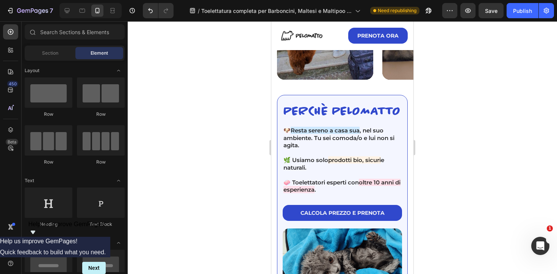
scroll to position [1158, 0]
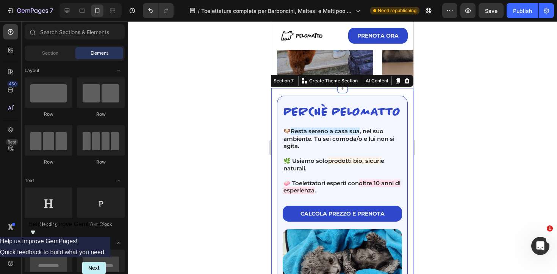
click at [308, 94] on div "perchè pelomatto Heading 🐶 Resta sereno a casa sua , nel suo ambiente. Tu sei c…" at bounding box center [342, 199] width 142 height 222
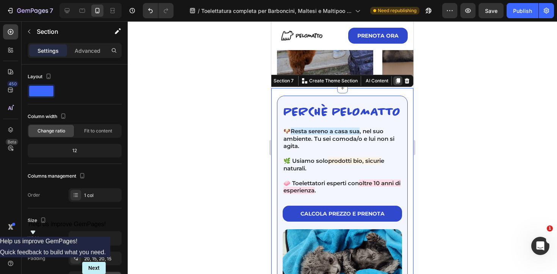
click at [395, 81] on icon at bounding box center [398, 81] width 6 height 6
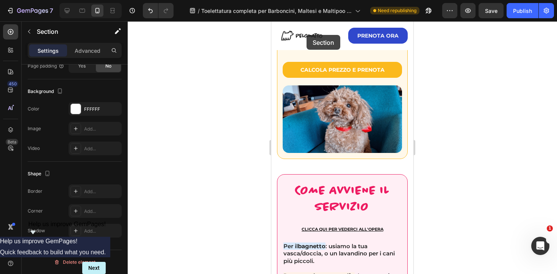
scroll to position [559, 0]
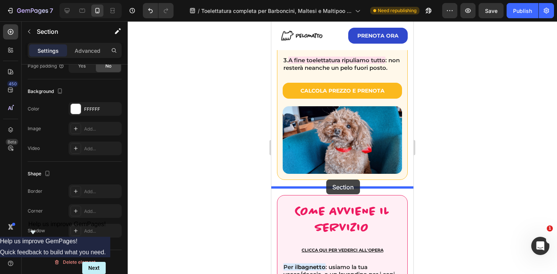
drag, startPoint x: 293, startPoint y: 144, endPoint x: 326, endPoint y: 179, distance: 48.0
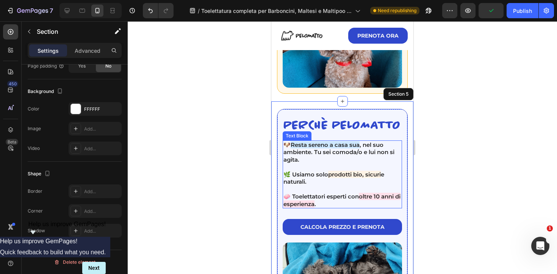
scroll to position [632, 0]
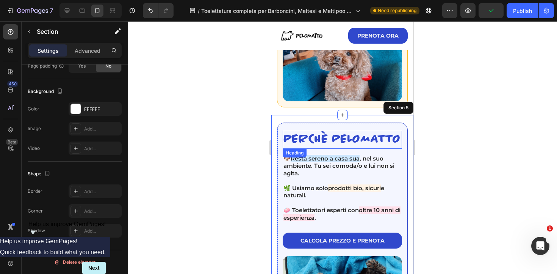
click at [342, 138] on h2 "perchè pelomatto" at bounding box center [342, 140] width 119 height 18
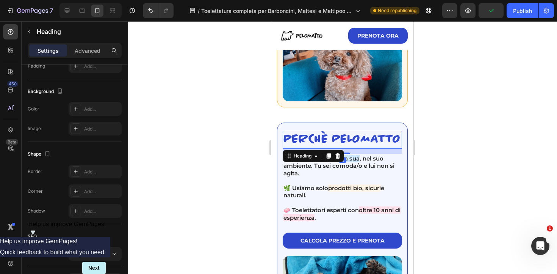
scroll to position [0, 0]
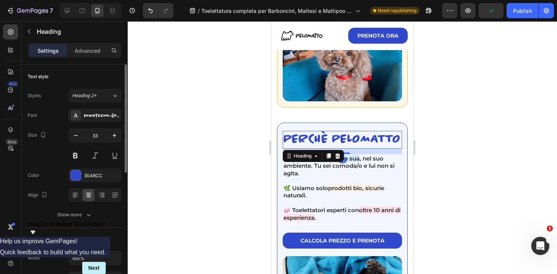
click at [342, 138] on h2 "perchè pelomatto" at bounding box center [342, 140] width 119 height 18
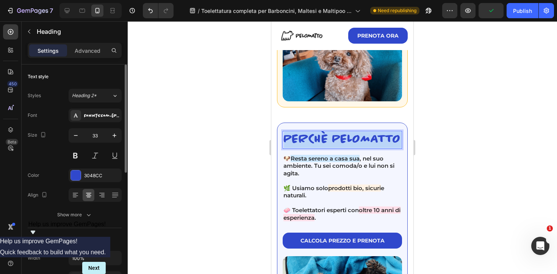
click at [342, 138] on p "perchè pelomatto" at bounding box center [343, 140] width 118 height 16
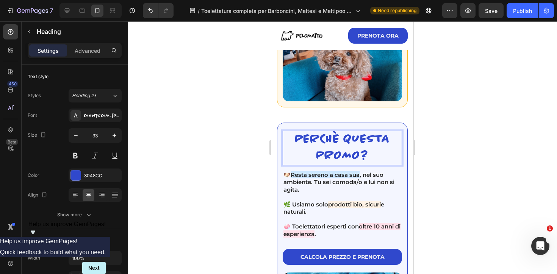
click at [468, 111] on div at bounding box center [343, 147] width 430 height 253
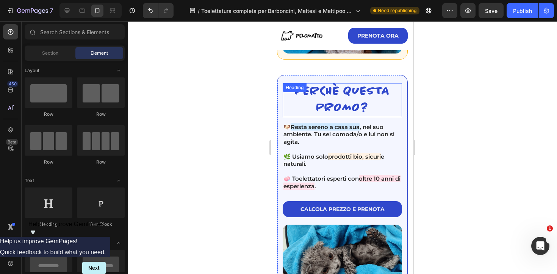
scroll to position [680, 0]
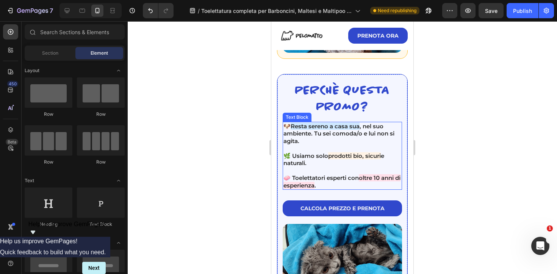
click at [348, 187] on p "🧼 [PERSON_NAME] esperti con oltre 10 anni di esperienza ." at bounding box center [343, 181] width 118 height 15
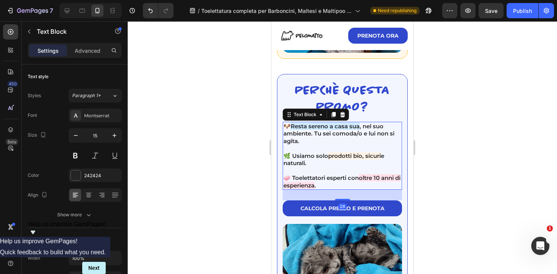
click at [348, 185] on p "🧼 [PERSON_NAME] esperti con oltre 10 anni di esperienza ." at bounding box center [343, 181] width 118 height 15
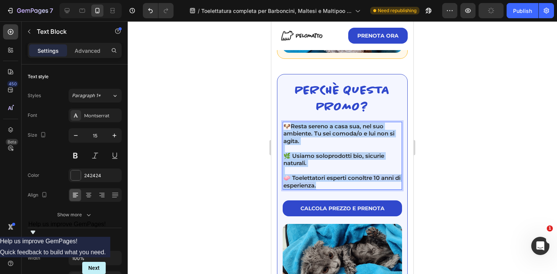
click at [290, 129] on p "🐶 Resta sereno a casa sua , nel suo ambiente. Tu sei comoda/o e lui non si agit…" at bounding box center [343, 133] width 118 height 22
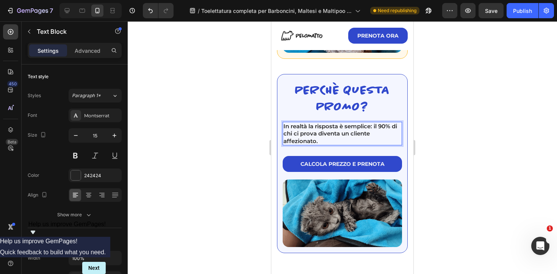
click at [355, 125] on p "In realtà la risposta è semplice: il 90% di chi ci prova diventa un cliente aff…" at bounding box center [343, 133] width 118 height 22
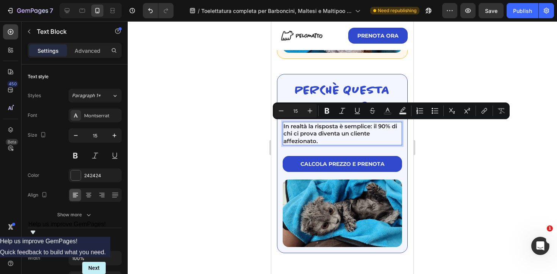
click at [354, 133] on p "In realtà la risposta è semplice: il 90% di chi ci prova diventa un cliente aff…" at bounding box center [343, 133] width 118 height 22
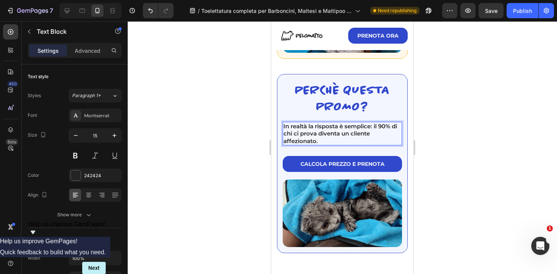
click at [351, 142] on p "In realtà la risposta è semplice: il 90% di chi ci prova diventa un cliente aff…" at bounding box center [343, 133] width 118 height 22
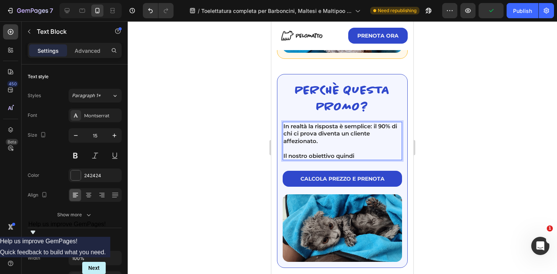
click at [342, 146] on p "Rich Text Editor. Editing area: main" at bounding box center [343, 148] width 118 height 8
click at [366, 153] on p "Il nostro obiettivo quindi" at bounding box center [343, 156] width 118 height 8
click at [336, 130] on p "In realtà la risposta è semplice: il 90% di chi ci prova diventa un cliente aff…" at bounding box center [343, 133] width 118 height 22
drag, startPoint x: 311, startPoint y: 127, endPoint x: 287, endPoint y: 129, distance: 24.0
click at [287, 129] on p "In realtà la risposta è semplice: il 90% di chi ci prova diventa un cliente aff…" at bounding box center [343, 133] width 118 height 22
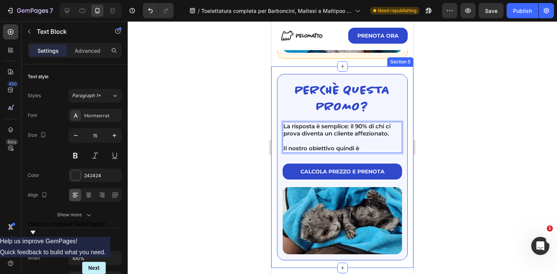
click at [458, 117] on div at bounding box center [343, 147] width 430 height 253
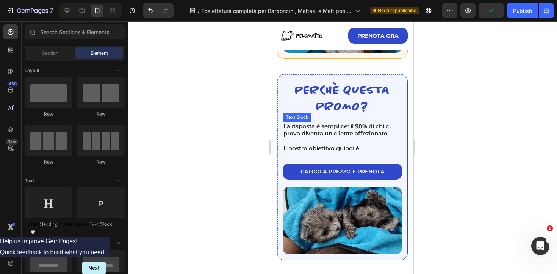
click at [372, 148] on p "Il nostro obiettivo quindi è" at bounding box center [343, 148] width 118 height 8
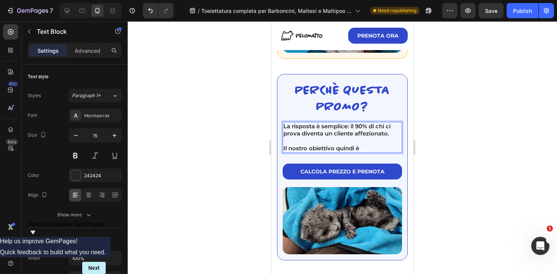
click at [389, 140] on p "Rich Text Editor. Editing area: main" at bounding box center [343, 141] width 118 height 8
click at [376, 149] on p "Il nostro obiettivo quindi è" at bounding box center [343, 148] width 118 height 8
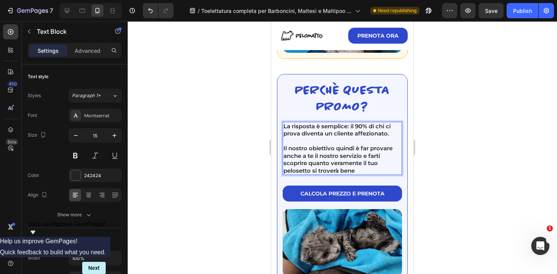
click at [514, 121] on div at bounding box center [343, 147] width 430 height 253
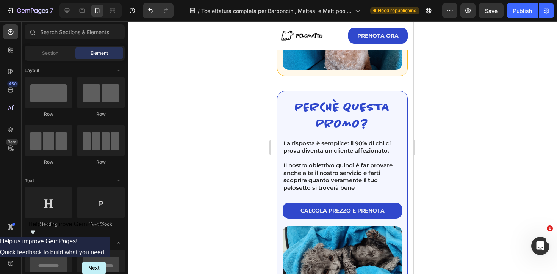
scroll to position [670, 0]
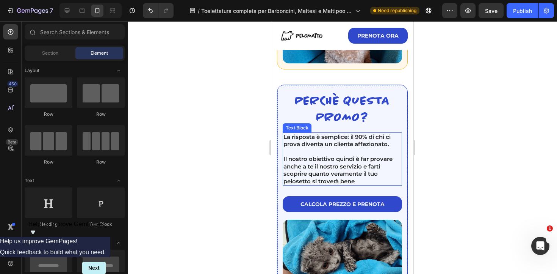
click at [362, 170] on p "Il nostro obiettivo quindi è far provare anche a te il nostro servizio e farti …" at bounding box center [343, 170] width 118 height 30
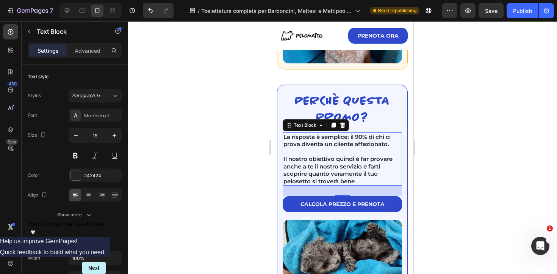
click at [370, 179] on p "Il nostro obiettivo quindi è far provare anche a te il nostro servizio e farti …" at bounding box center [343, 170] width 118 height 30
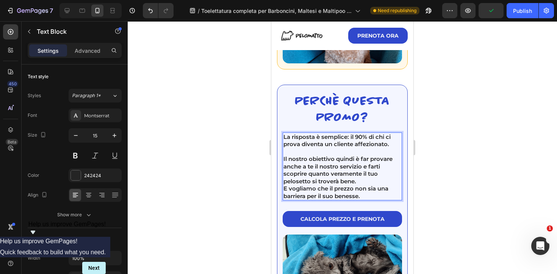
click at [480, 180] on div at bounding box center [343, 147] width 430 height 253
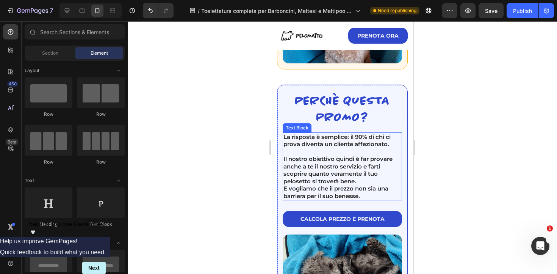
click at [376, 196] on p "E vogliamo che il prezzo non sia una barriera per il suo benesse." at bounding box center [343, 192] width 118 height 15
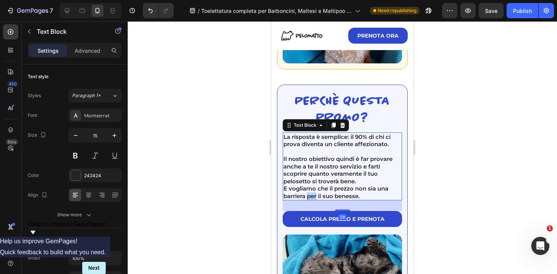
click at [312, 196] on p "E vogliamo che il prezzo non sia una barriera per il suo benesse." at bounding box center [343, 192] width 118 height 15
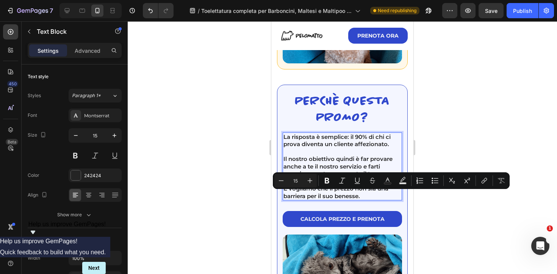
click at [382, 197] on p "E vogliamo che il prezzo non sia una barriera per il suo benesse." at bounding box center [343, 192] width 118 height 15
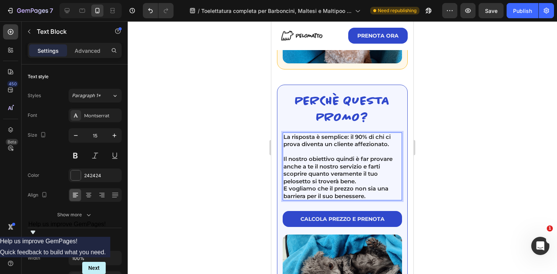
click at [482, 152] on div at bounding box center [343, 147] width 430 height 253
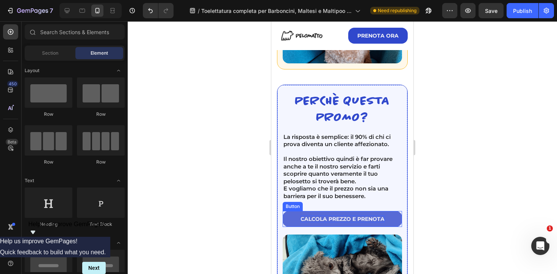
click at [365, 219] on p "CALCOLA PREZZO E PRENOTA" at bounding box center [343, 218] width 84 height 7
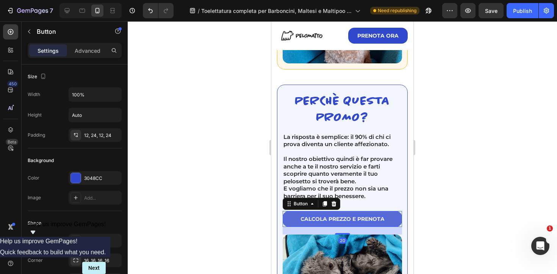
click at [357, 218] on p "CALCOLA PREZZO E PRENOTA" at bounding box center [343, 218] width 84 height 7
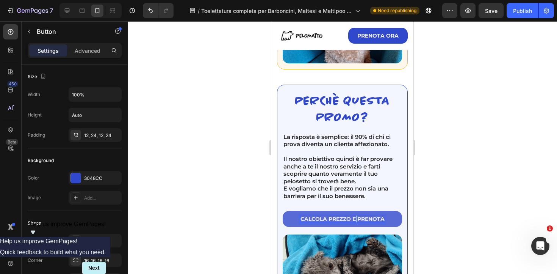
click at [357, 218] on p "CALCOLA PREZZO E PRENOTA" at bounding box center [343, 218] width 84 height 7
click at [464, 170] on div at bounding box center [343, 147] width 430 height 253
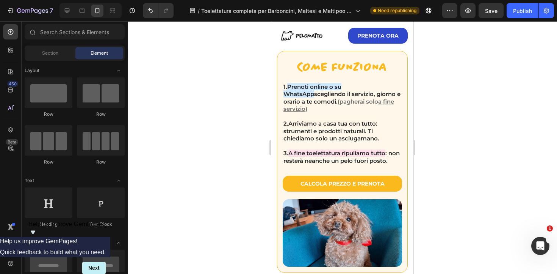
scroll to position [467, 0]
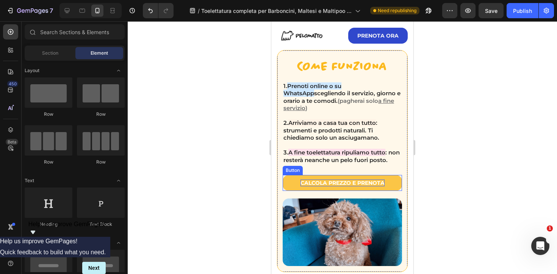
click at [343, 183] on p "CALCOLA PREZZO E PRENOTA" at bounding box center [343, 182] width 84 height 7
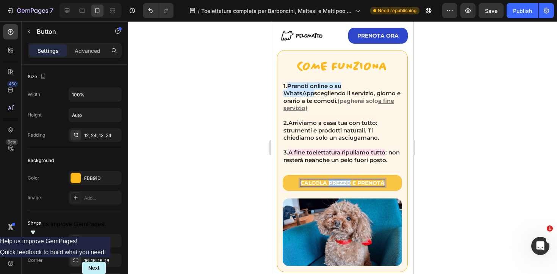
click at [343, 183] on p "CALCOLA PREZZO E PRENOTA" at bounding box center [343, 182] width 84 height 7
click at [465, 170] on div at bounding box center [343, 147] width 430 height 253
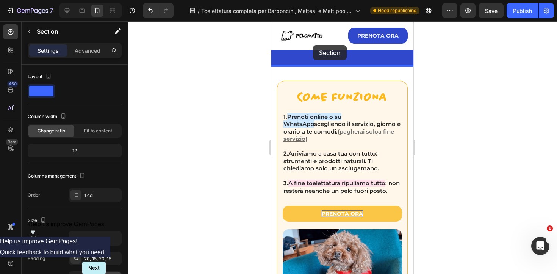
scroll to position [433, 0]
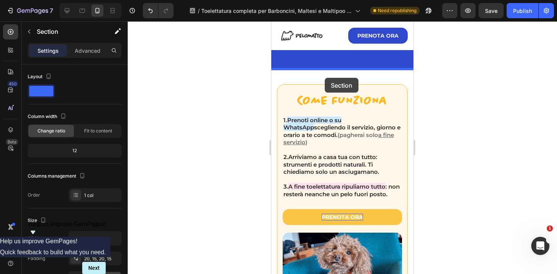
drag, startPoint x: 301, startPoint y: 152, endPoint x: 325, endPoint y: 78, distance: 77.6
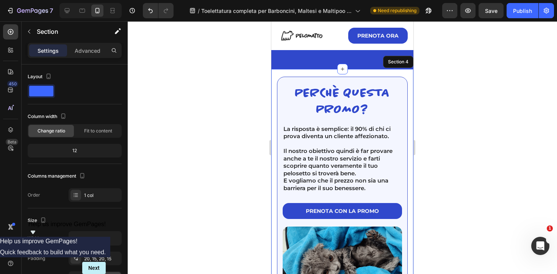
click at [460, 138] on div at bounding box center [343, 147] width 430 height 253
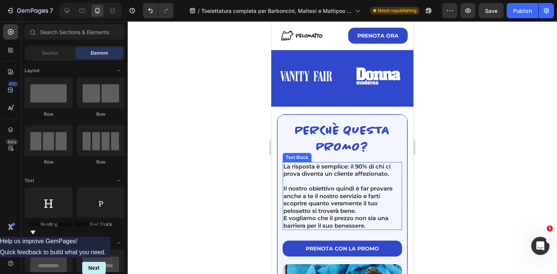
scroll to position [411, 0]
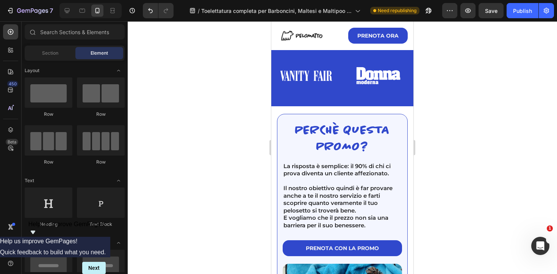
click at [491, 154] on div at bounding box center [343, 147] width 430 height 253
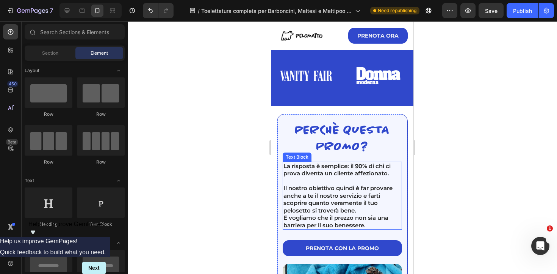
click at [346, 198] on p "Il nostro obiettivo quindi è far provare anche a te il nostro servizio e farti …" at bounding box center [343, 199] width 118 height 30
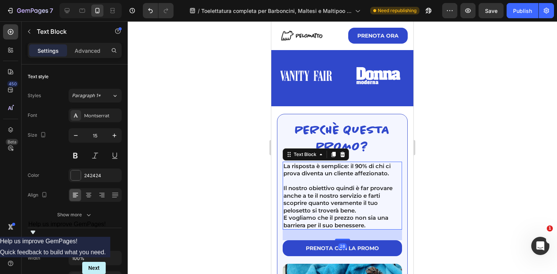
click at [503, 165] on div at bounding box center [343, 147] width 430 height 253
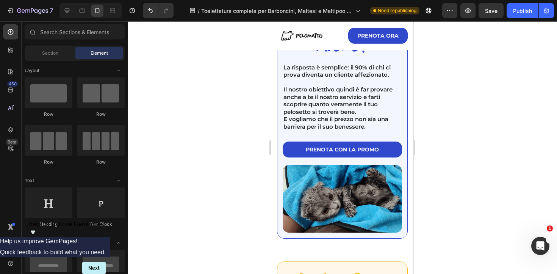
scroll to position [495, 0]
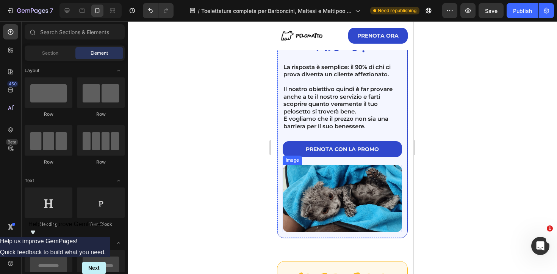
click at [358, 204] on img at bounding box center [342, 198] width 119 height 67
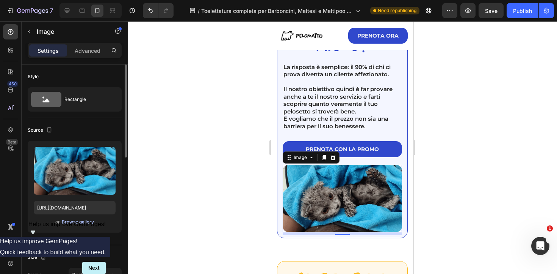
click at [76, 223] on div "Browse gallery" at bounding box center [78, 221] width 32 height 7
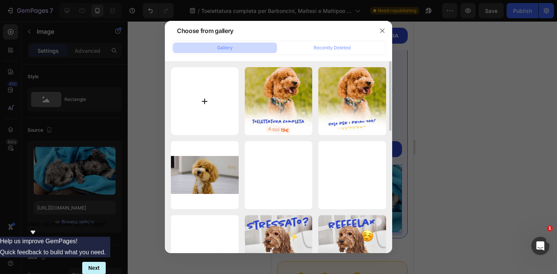
click at [216, 104] on input "file" at bounding box center [205, 101] width 68 height 68
type input "C:\fakepath\toelettatura-a-domicilio-barboncino-a-casa.webp"
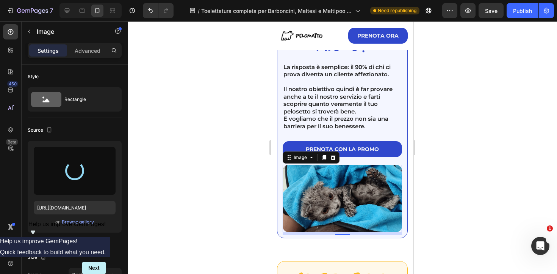
type input "[URL][DOMAIN_NAME]"
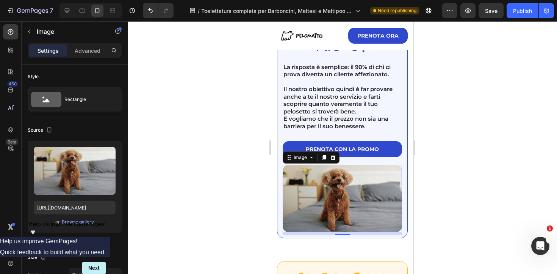
click at [484, 132] on div at bounding box center [343, 147] width 430 height 253
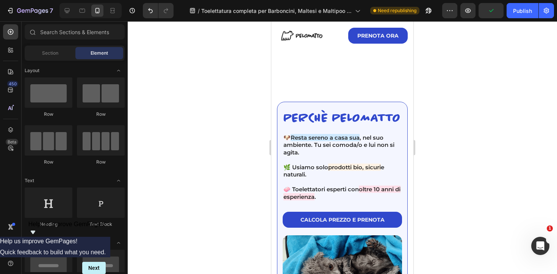
scroll to position [1566, 0]
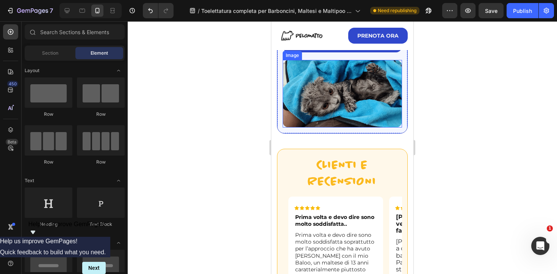
click at [319, 108] on img at bounding box center [342, 93] width 119 height 67
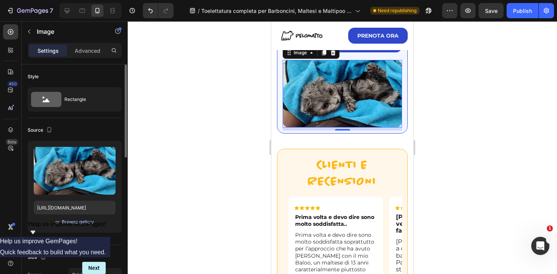
click at [72, 225] on div "Browse gallery" at bounding box center [78, 221] width 32 height 7
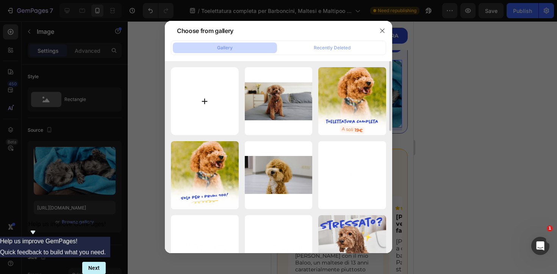
click at [221, 109] on input "file" at bounding box center [205, 101] width 68 height 68
type input "C:\fakepath\toelettatura-a-domicilio-barboncino-a-casa-_1_.webp"
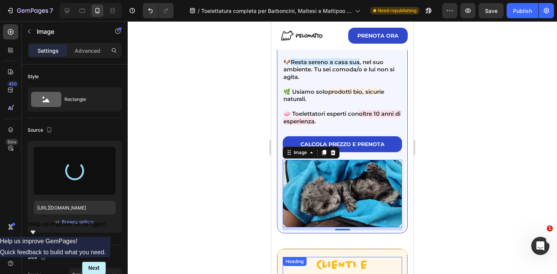
scroll to position [1463, 0]
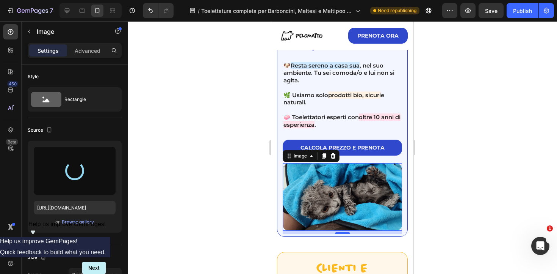
type input "[URL][DOMAIN_NAME]"
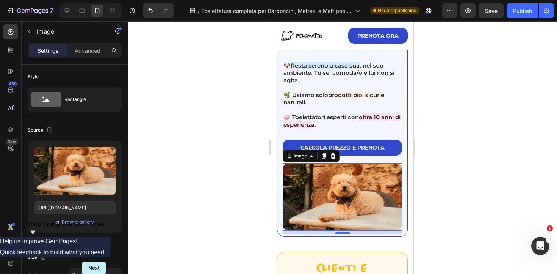
click at [453, 118] on div at bounding box center [343, 147] width 430 height 253
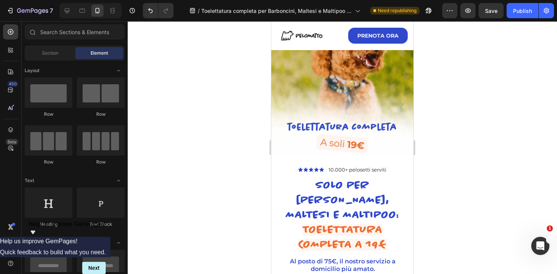
scroll to position [0, 0]
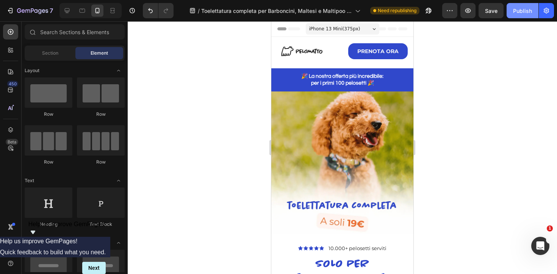
click at [523, 12] on div "Publish" at bounding box center [522, 11] width 19 height 8
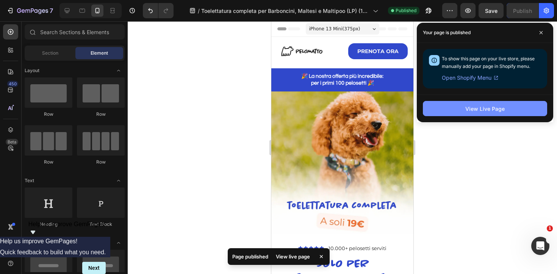
click at [484, 111] on div "View Live Page" at bounding box center [485, 109] width 39 height 8
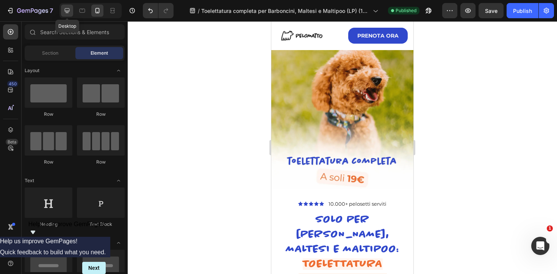
click at [69, 16] on div at bounding box center [67, 11] width 12 height 12
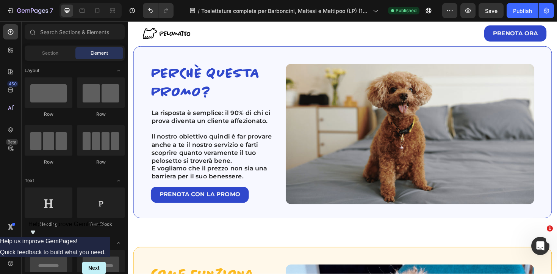
scroll to position [306, 0]
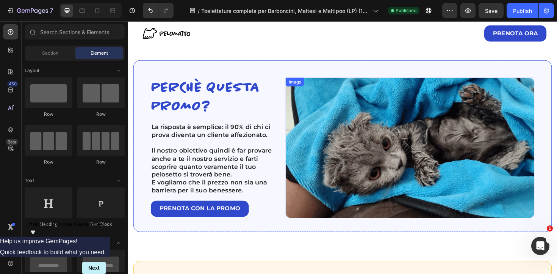
click at [374, 169] on img at bounding box center [426, 155] width 263 height 149
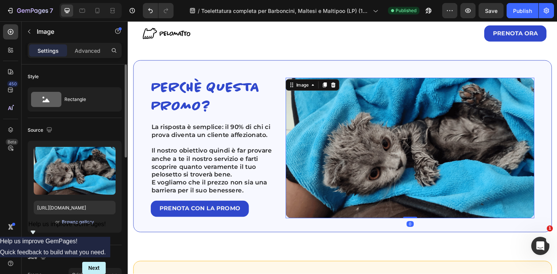
click at [72, 221] on div "Browse gallery" at bounding box center [78, 221] width 32 height 7
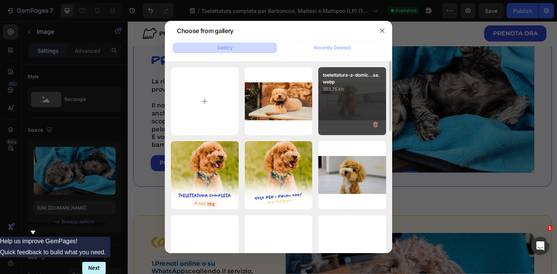
click at [354, 107] on div "toelettatura-a-domic...sa.webp 353.75 kb" at bounding box center [352, 101] width 68 height 68
type input "[URL][DOMAIN_NAME]"
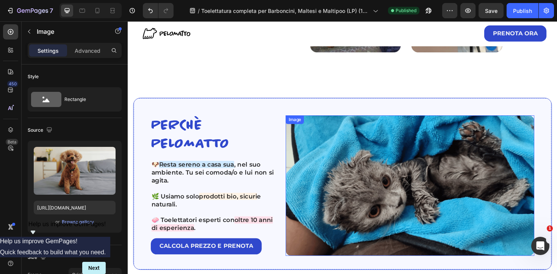
scroll to position [1242, 0]
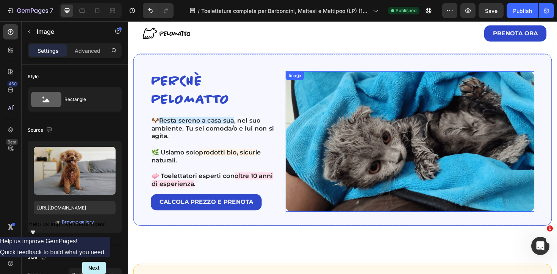
click at [369, 160] on img at bounding box center [426, 148] width 263 height 149
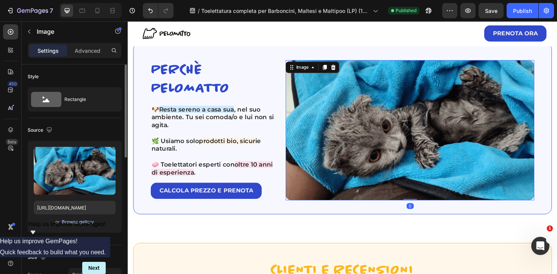
click at [73, 221] on div "Browse gallery" at bounding box center [78, 221] width 32 height 7
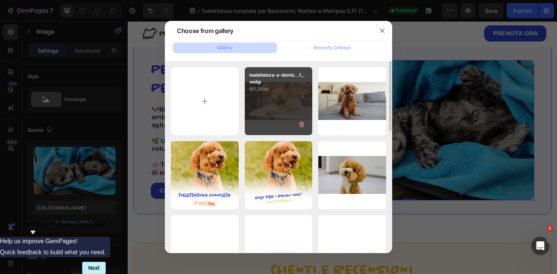
scroll to position [1, 0]
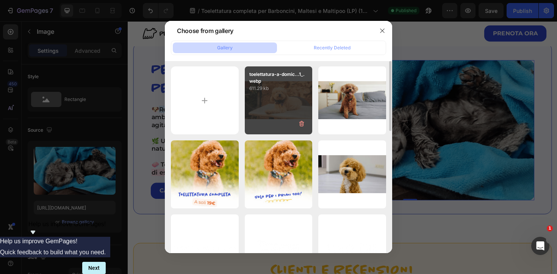
click at [282, 97] on div "toelettatura-a-domic...1_.webp 611.29 kb" at bounding box center [279, 100] width 68 height 68
type input "[URL][DOMAIN_NAME]"
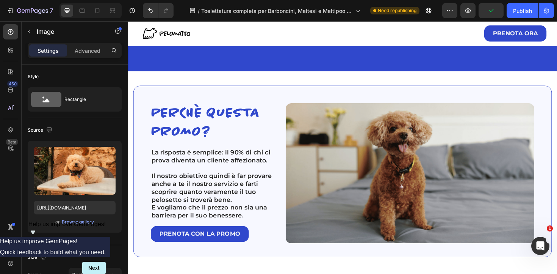
scroll to position [304, 0]
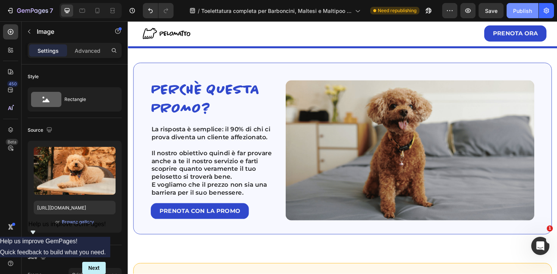
click at [518, 9] on div "Publish" at bounding box center [522, 11] width 19 height 8
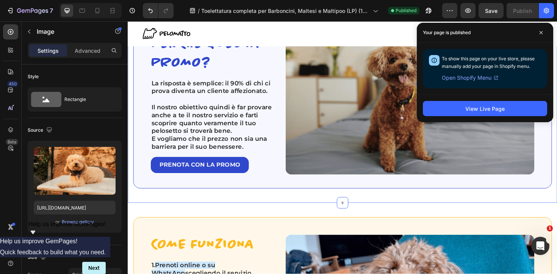
click at [376, 61] on div "PERCHè QUESTA PROMO? Heading La risposta è semplice: il 90% di chi ci prova div…" at bounding box center [355, 107] width 455 height 212
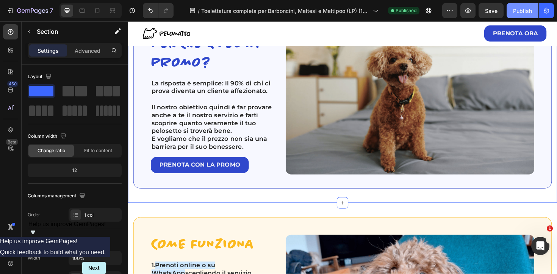
click at [518, 14] on div "Publish" at bounding box center [522, 11] width 19 height 8
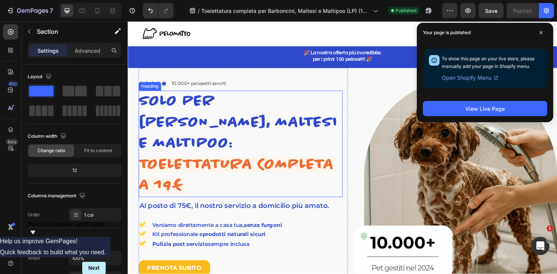
click at [351, 123] on h2 "solo per [PERSON_NAME], maltesi e maltipoo: toelettatura completa a 19€" at bounding box center [247, 151] width 216 height 113
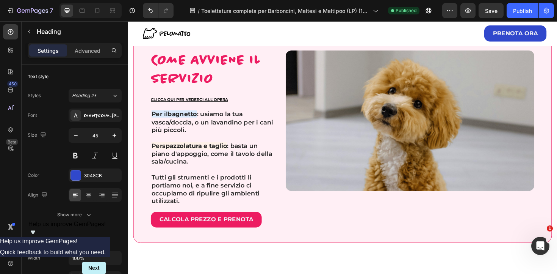
scroll to position [786, 0]
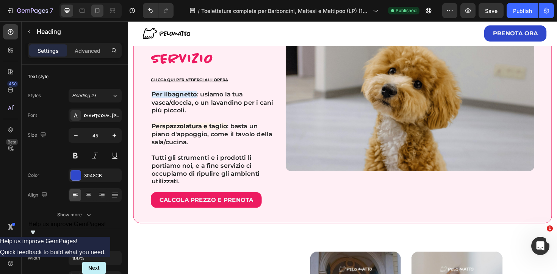
click at [97, 14] on div at bounding box center [97, 11] width 12 height 12
type input "30"
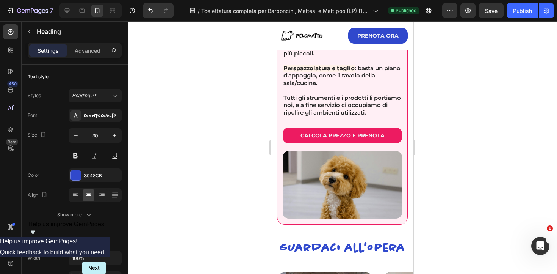
scroll to position [1027, 0]
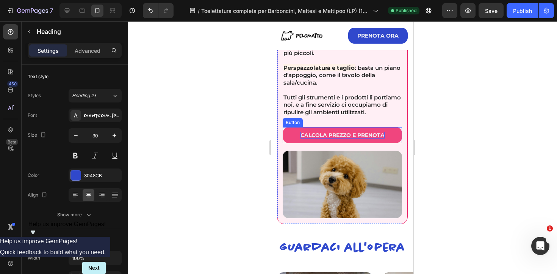
click at [340, 138] on p "CALCOLA PREZZO E PRENOTA" at bounding box center [343, 135] width 84 height 7
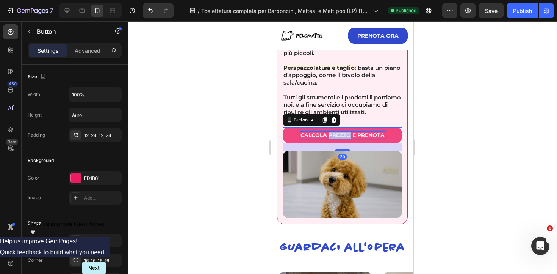
click at [340, 138] on p "CALCOLA PREZZO E PRENOTA" at bounding box center [343, 135] width 84 height 7
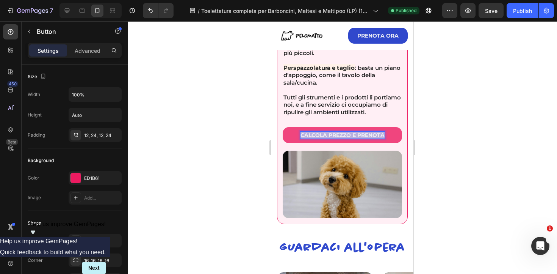
click at [340, 138] on p "CALCOLA PREZZO E PRENOTA" at bounding box center [343, 135] width 84 height 7
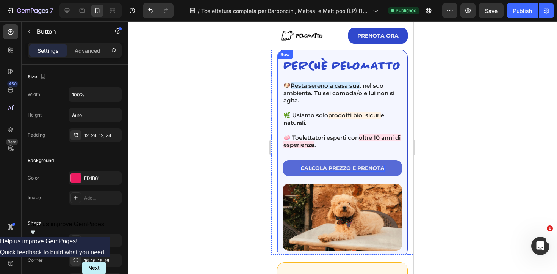
scroll to position [1457, 0]
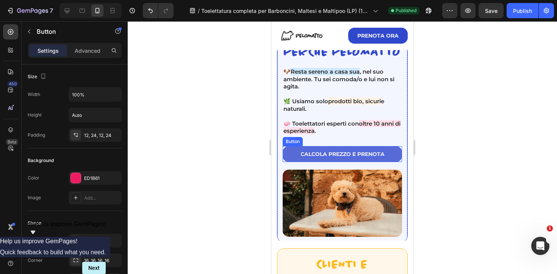
click at [337, 155] on p "CALCOLA PREZZO E PRENOTA" at bounding box center [343, 154] width 84 height 7
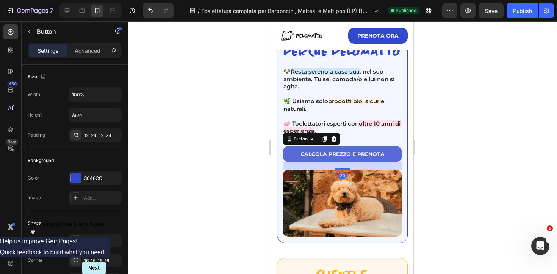
click at [337, 155] on p "CALCOLA PREZZO E PRENOTA" at bounding box center [343, 154] width 84 height 7
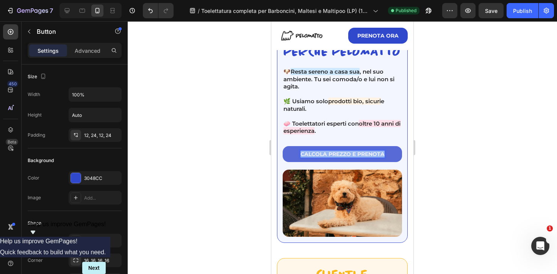
click at [337, 155] on p "CALCOLA PREZZO E PRENOTA" at bounding box center [343, 154] width 84 height 7
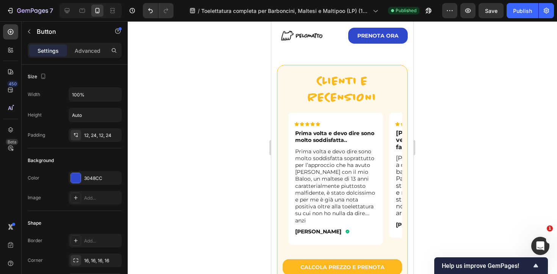
scroll to position [1759, 0]
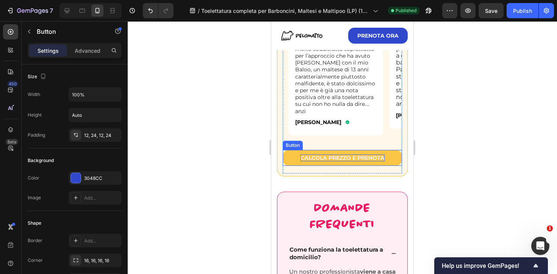
click at [332, 154] on p "CALCOLA PREZZO E PRENOTA" at bounding box center [343, 157] width 84 height 7
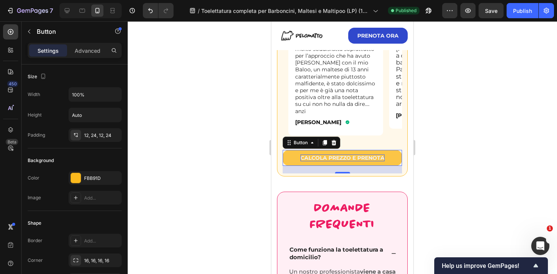
click at [332, 154] on p "CALCOLA PREZZO E PRENOTA" at bounding box center [343, 157] width 84 height 7
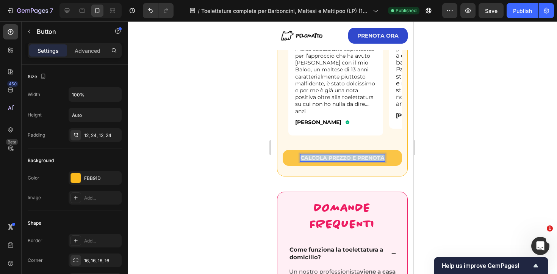
click at [332, 154] on p "CALCOLA PREZZO E PRENOTA" at bounding box center [343, 157] width 84 height 7
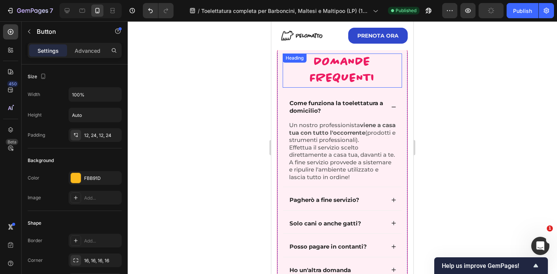
scroll to position [1979, 0]
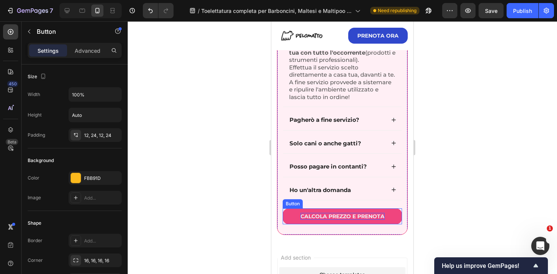
click at [335, 213] on p "CALCOLA PREZZO E PRENOTA" at bounding box center [343, 216] width 84 height 7
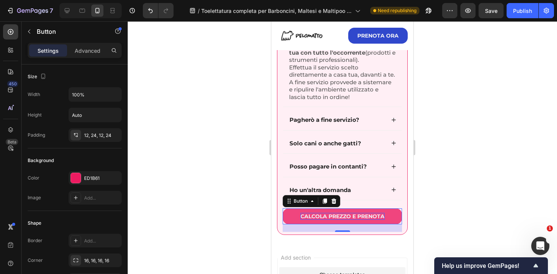
click at [335, 213] on p "CALCOLA PREZZO E PRENOTA" at bounding box center [343, 216] width 84 height 7
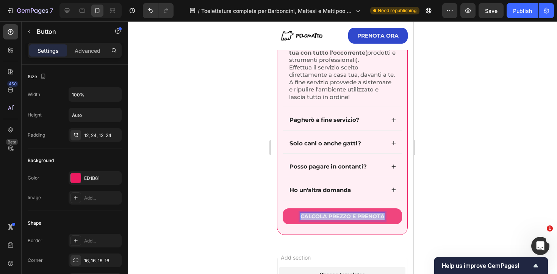
click at [335, 213] on p "CALCOLA PREZZO E PRENOTA" at bounding box center [343, 216] width 84 height 7
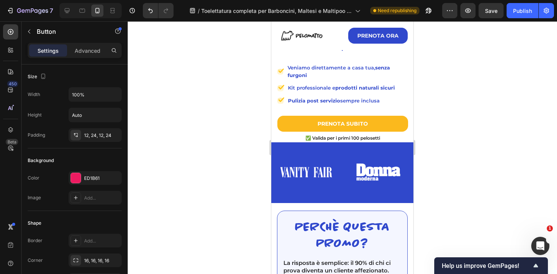
scroll to position [253, 0]
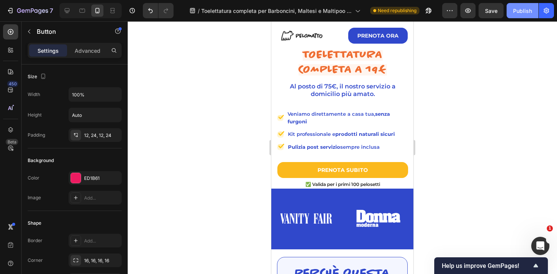
click at [524, 12] on div "Publish" at bounding box center [522, 11] width 19 height 8
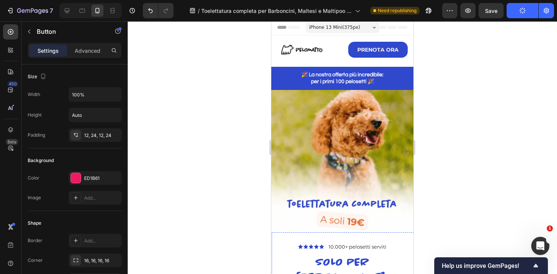
scroll to position [0, 0]
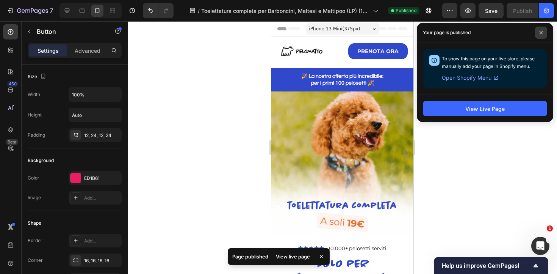
click at [542, 31] on icon at bounding box center [542, 33] width 4 height 4
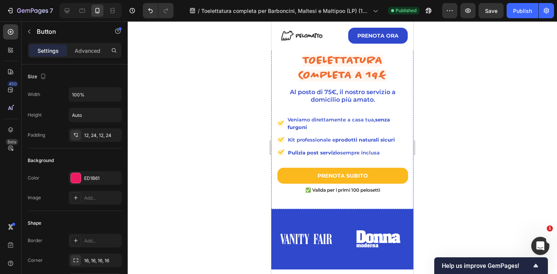
scroll to position [456, 0]
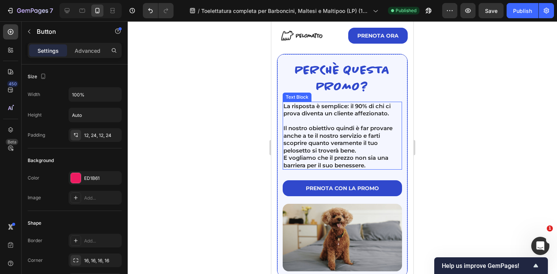
click at [340, 147] on p "Il nostro obiettivo quindi è far provare anche a te il nostro servizio e farti …" at bounding box center [343, 139] width 118 height 30
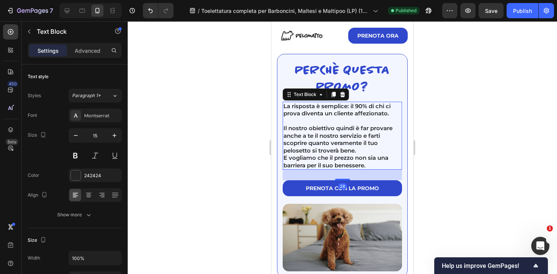
click at [505, 121] on div at bounding box center [343, 147] width 430 height 253
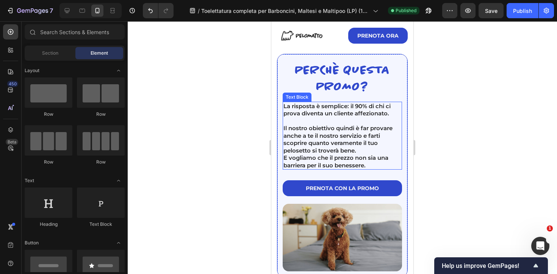
click at [356, 136] on p "Il nostro obiettivo quindi è far provare anche a te il nostro servizio e farti …" at bounding box center [343, 139] width 118 height 30
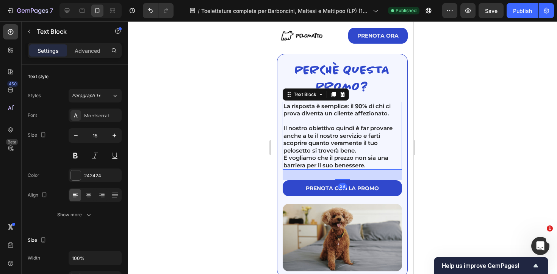
click at [354, 150] on p "Il nostro obiettivo quindi è far provare anche a te il nostro servizio e farti …" at bounding box center [343, 139] width 118 height 30
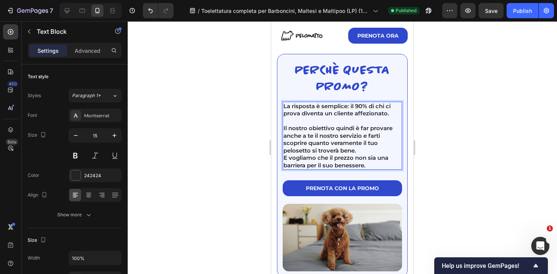
click at [362, 149] on p "Il nostro obiettivo quindi è far provare anche a te il nostro servizio e farti …" at bounding box center [343, 139] width 118 height 30
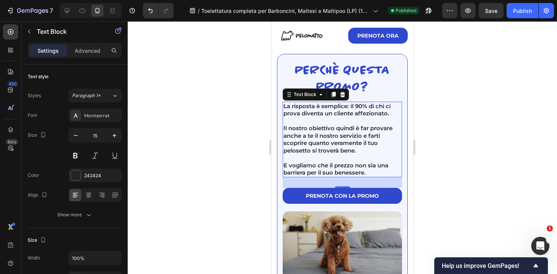
click at [462, 137] on div at bounding box center [343, 147] width 430 height 253
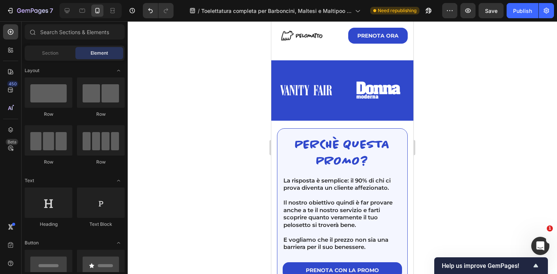
scroll to position [397, 0]
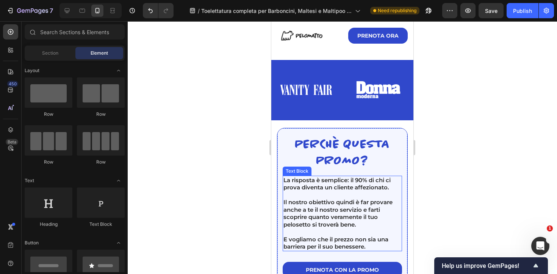
click at [386, 176] on p "La risposta è semplice: il 90% di chi ci prova diventa un cliente affezionato." at bounding box center [343, 183] width 118 height 15
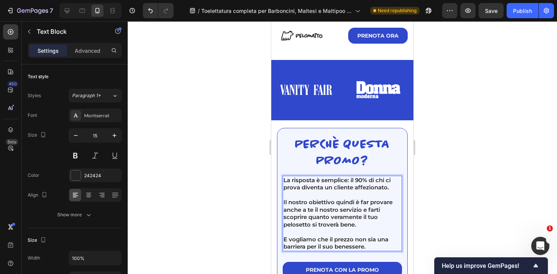
click at [393, 176] on p "La risposta è semplice: il 90% di chi ci prova diventa un cliente affezionato." at bounding box center [343, 183] width 118 height 15
click at [523, 12] on div "Publish" at bounding box center [522, 11] width 19 height 8
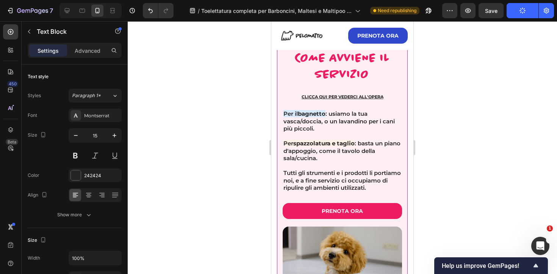
scroll to position [913, 0]
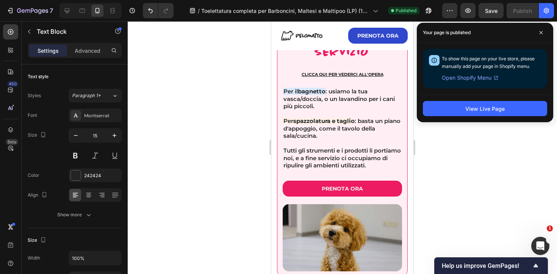
click at [491, 151] on div at bounding box center [343, 147] width 430 height 253
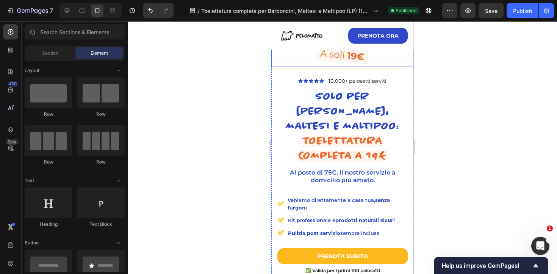
scroll to position [0, 0]
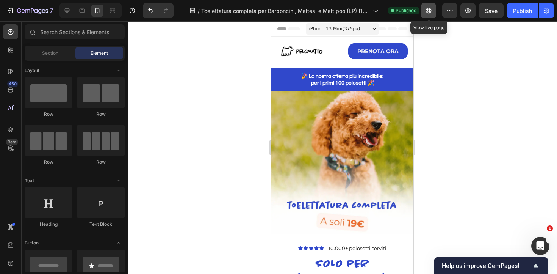
click at [428, 13] on icon "button" at bounding box center [429, 11] width 8 height 8
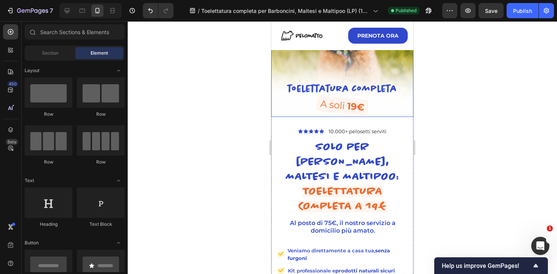
scroll to position [116, 0]
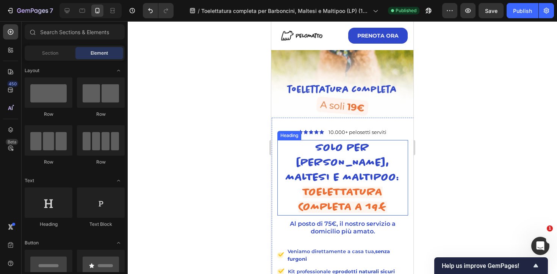
click at [365, 190] on span "toelettatura completa a 19€" at bounding box center [343, 200] width 88 height 26
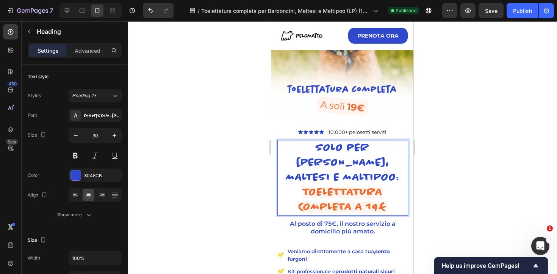
click at [354, 190] on span "toelettatura completa a 19€" at bounding box center [343, 200] width 88 height 26
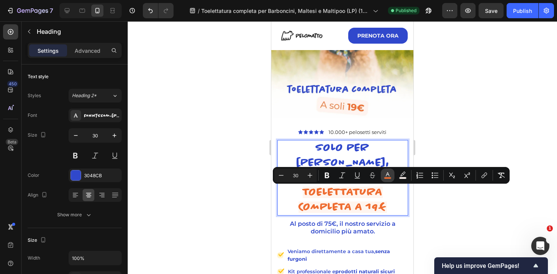
click at [389, 173] on icon "Editor contextual toolbar" at bounding box center [388, 175] width 8 height 8
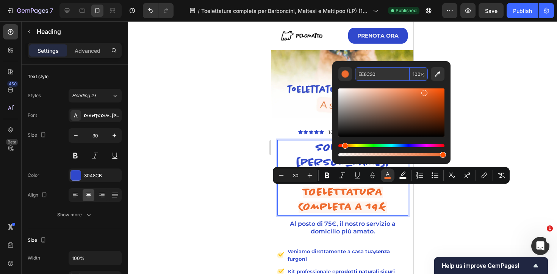
click at [365, 75] on input "EE6C30" at bounding box center [382, 74] width 55 height 14
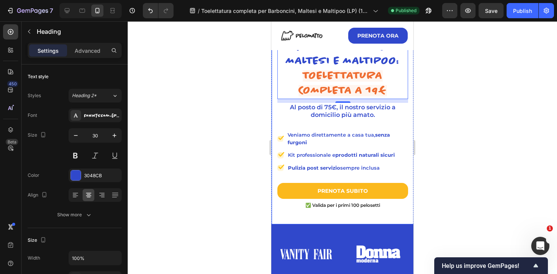
scroll to position [0, 0]
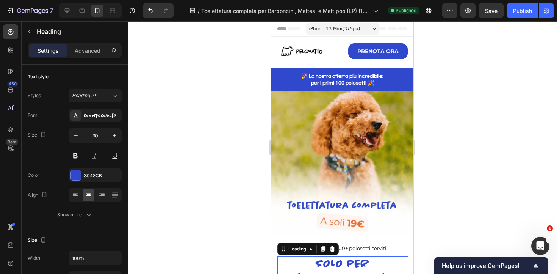
click at [472, 111] on div at bounding box center [343, 147] width 430 height 253
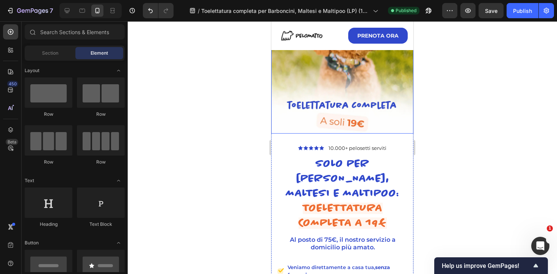
scroll to position [100, 0]
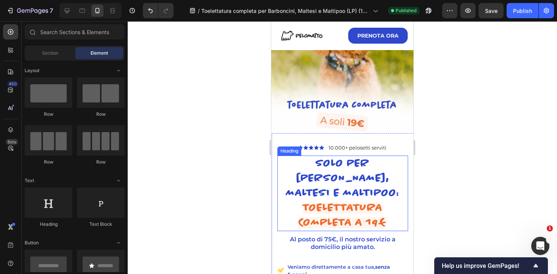
click at [359, 171] on p "solo per [PERSON_NAME], maltesi e maltipoo: toelettatura completa a 19€" at bounding box center [342, 193] width 129 height 74
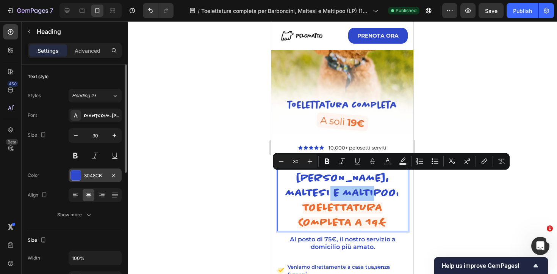
click at [94, 175] on div "3048CB" at bounding box center [95, 175] width 22 height 7
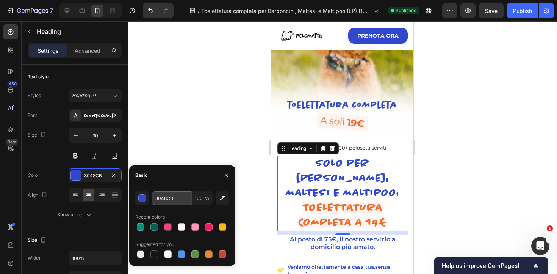
click at [161, 201] on input "3048CB" at bounding box center [171, 198] width 39 height 14
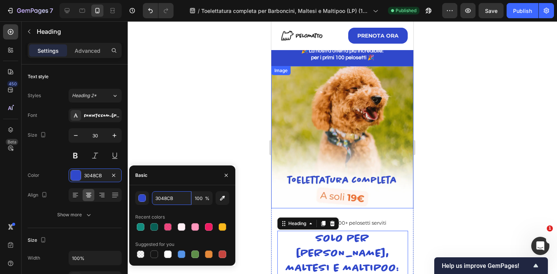
scroll to position [0, 0]
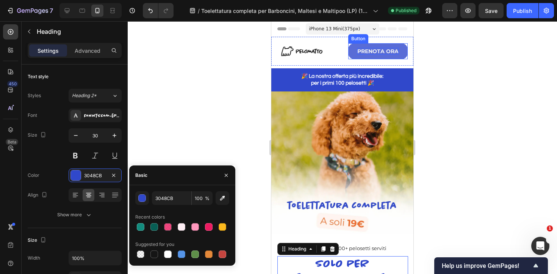
click at [381, 49] on p "PRENOTA ORA" at bounding box center [378, 51] width 41 height 7
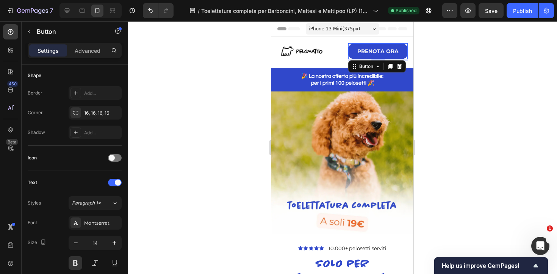
scroll to position [372, 0]
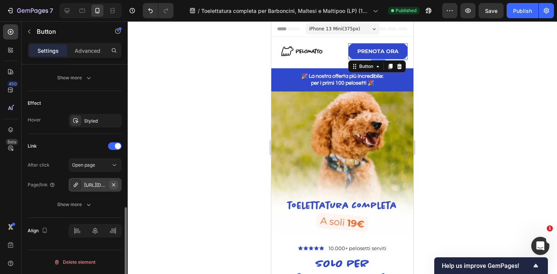
click at [115, 184] on icon "button" at bounding box center [114, 185] width 6 height 6
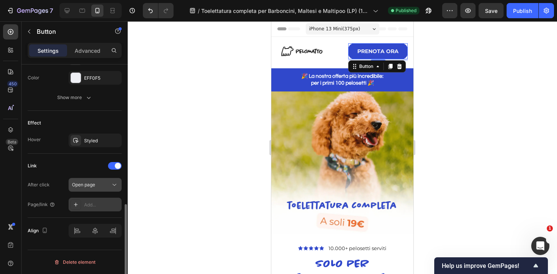
scroll to position [352, 0]
click at [100, 202] on div "Add..." at bounding box center [102, 204] width 36 height 7
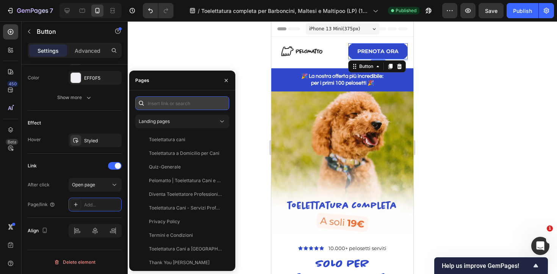
click at [171, 104] on input "text" at bounding box center [182, 103] width 94 height 14
paste input "https://prenota.pelomatto.it/flat19"
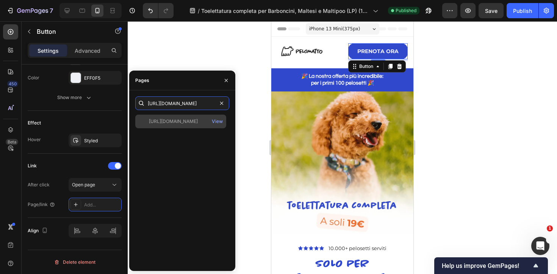
type input "https://prenota.pelomatto.it/flat19"
click at [196, 121] on div "https://prenota.pelomatto.it/flat19" at bounding box center [173, 121] width 49 height 7
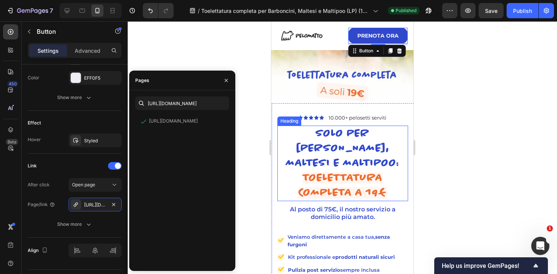
scroll to position [290, 0]
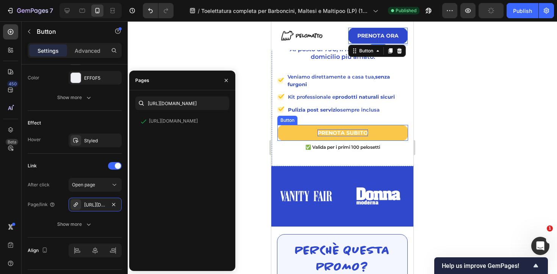
click at [336, 129] on p "PRENOTA SUBITO" at bounding box center [343, 132] width 50 height 7
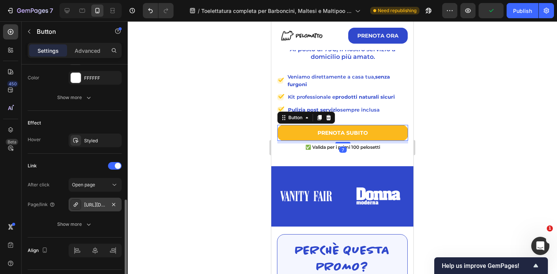
click at [91, 207] on div "[URL][DOMAIN_NAME]" at bounding box center [95, 204] width 22 height 7
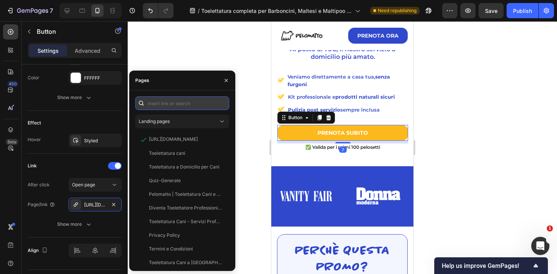
click at [169, 106] on input "text" at bounding box center [182, 103] width 94 height 14
paste input "https://prenota.pelomatto.it/flat19"
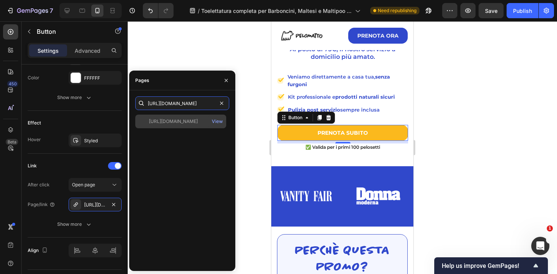
type input "https://prenota.pelomatto.it/flat19"
click at [180, 121] on div "https://prenota.pelomatto.it/flat19" at bounding box center [173, 121] width 49 height 7
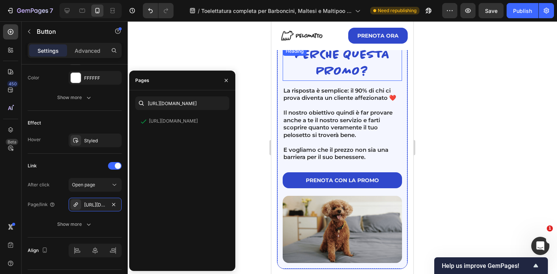
scroll to position [492, 0]
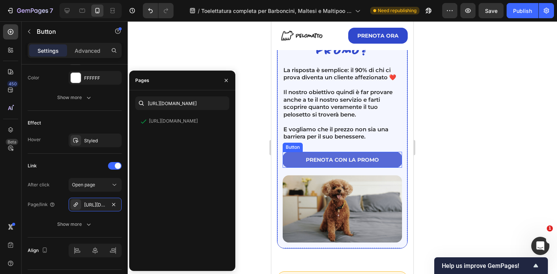
click at [331, 155] on link "prenota con la promo" at bounding box center [342, 160] width 119 height 16
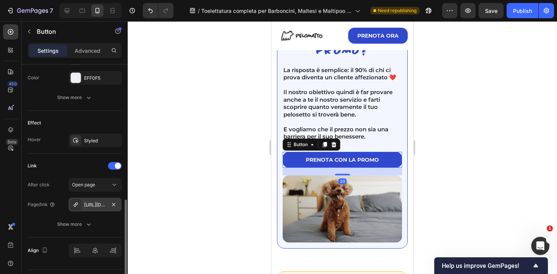
click at [92, 209] on div "[URL][DOMAIN_NAME]" at bounding box center [95, 205] width 53 height 14
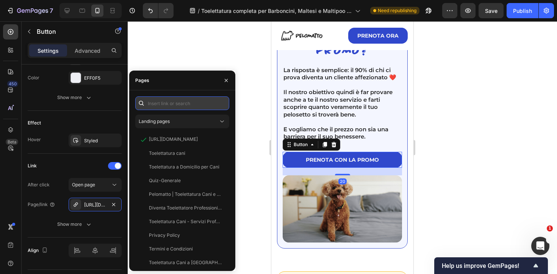
click at [176, 104] on input "text" at bounding box center [182, 103] width 94 height 14
paste input "https://prenota.pelomatto.it/flat19"
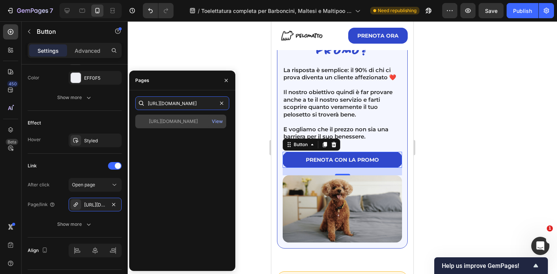
type input "https://prenota.pelomatto.it/flat19"
click at [198, 120] on div "https://prenota.pelomatto.it/flat19" at bounding box center [173, 121] width 49 height 7
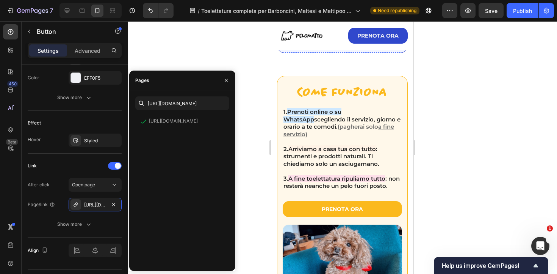
scroll to position [724, 0]
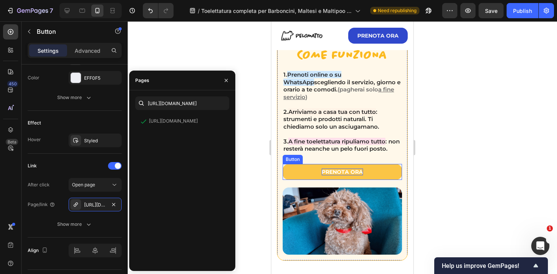
click at [322, 173] on p "prenota ora" at bounding box center [342, 171] width 41 height 7
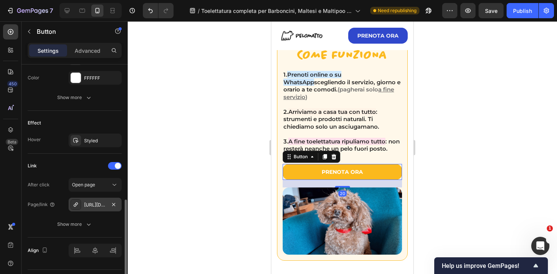
click at [93, 205] on div "[URL][DOMAIN_NAME]" at bounding box center [95, 204] width 22 height 7
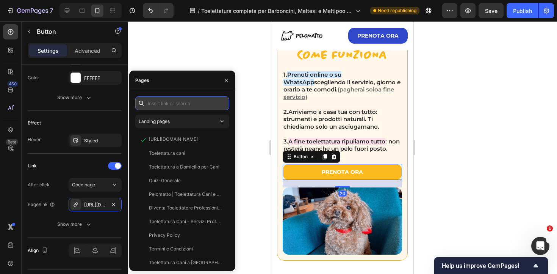
click at [168, 105] on input "text" at bounding box center [182, 103] width 94 height 14
paste input "https://prenota.pelomatto.it/flat19"
type input "https://prenota.pelomatto.it/flat19"
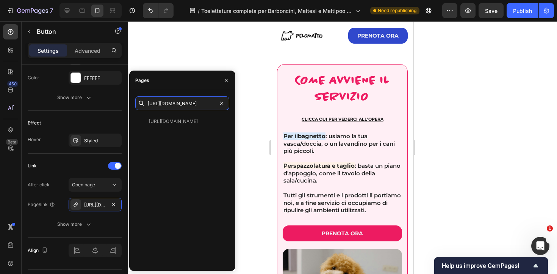
scroll to position [984, 0]
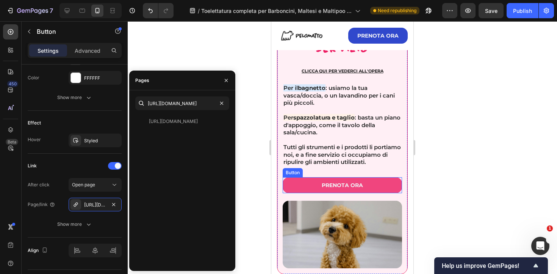
click at [312, 191] on link "prenota ora" at bounding box center [342, 185] width 119 height 16
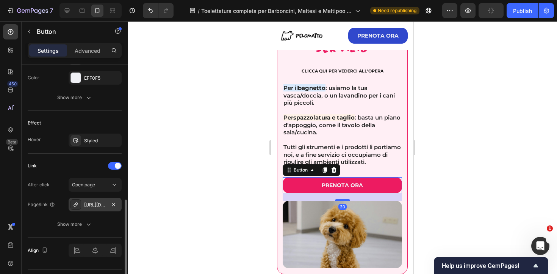
click at [98, 207] on div "[URL][DOMAIN_NAME]" at bounding box center [95, 204] width 22 height 7
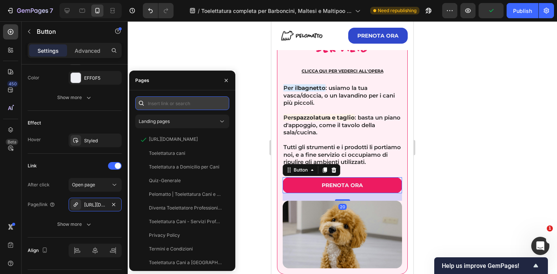
click at [178, 104] on input "text" at bounding box center [182, 103] width 94 height 14
paste input "https://prenota.pelomatto.it/flat19"
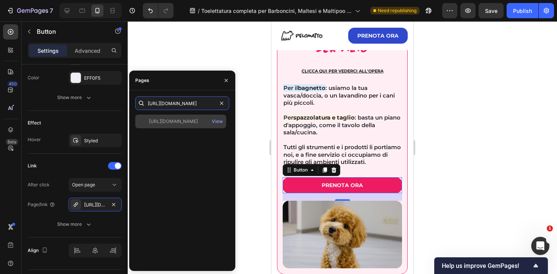
type input "https://prenota.pelomatto.it/flat19"
click at [186, 121] on div "https://prenota.pelomatto.it/flat19" at bounding box center [173, 121] width 49 height 7
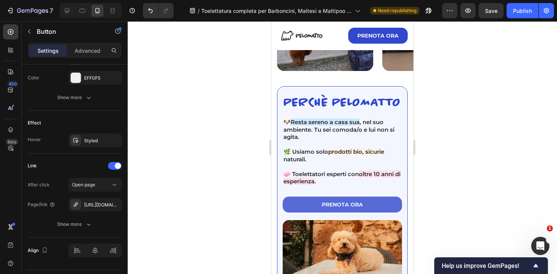
click at [341, 201] on p "prenota ora" at bounding box center [342, 204] width 41 height 7
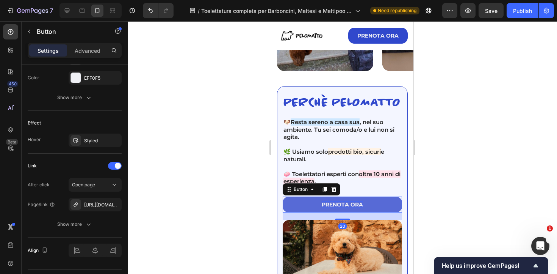
scroll to position [1453, 0]
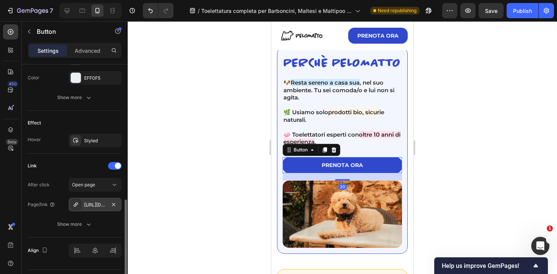
click at [96, 205] on div "[URL][DOMAIN_NAME]" at bounding box center [95, 204] width 22 height 7
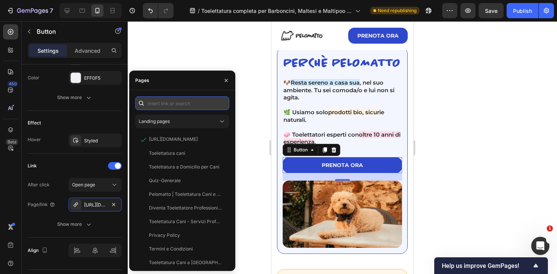
click at [162, 108] on input "text" at bounding box center [182, 103] width 94 height 14
paste input "https://prenota.pelomatto.it/flat19"
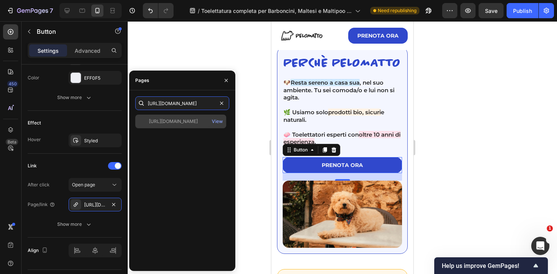
type input "https://prenota.pelomatto.it/flat19"
click at [187, 119] on div "https://prenota.pelomatto.it/flat19" at bounding box center [173, 121] width 49 height 7
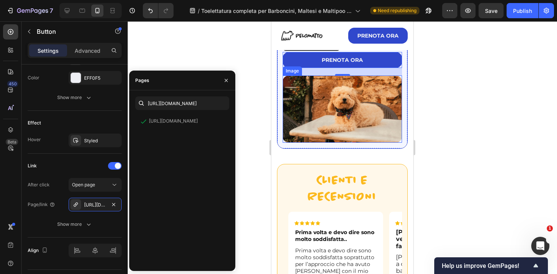
scroll to position [1670, 0]
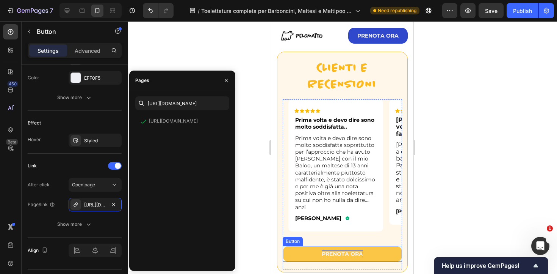
click at [341, 250] on p "prenota ora" at bounding box center [342, 253] width 41 height 7
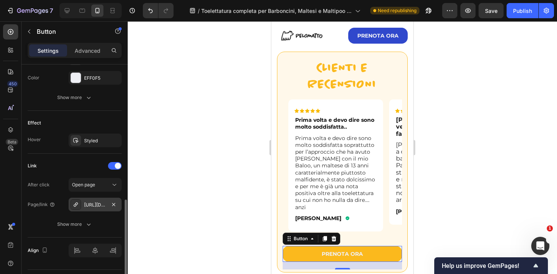
click at [92, 207] on div "[URL][DOMAIN_NAME]" at bounding box center [95, 204] width 22 height 7
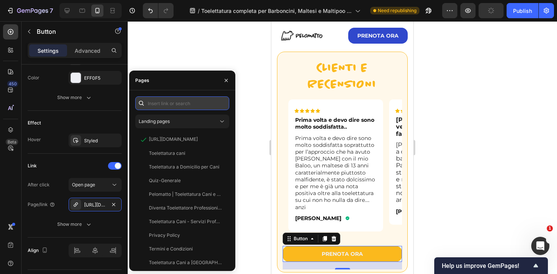
click at [168, 107] on input "text" at bounding box center [182, 103] width 94 height 14
paste input "https://prenota.pelomatto.it/flat19"
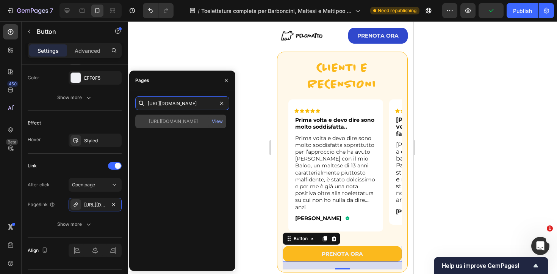
type input "https://prenota.pelomatto.it/flat19"
click at [177, 121] on div "https://prenota.pelomatto.it/flat19" at bounding box center [173, 121] width 49 height 7
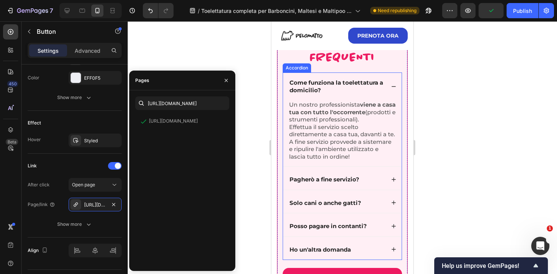
scroll to position [2009, 0]
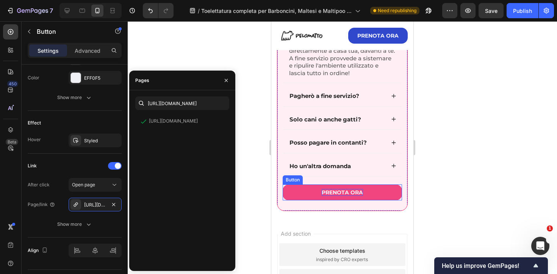
click at [347, 194] on p "prenota ora" at bounding box center [342, 192] width 41 height 7
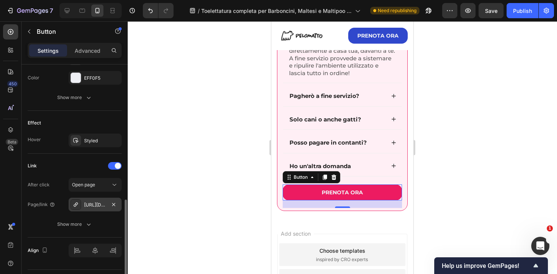
click at [100, 210] on div "[URL][DOMAIN_NAME]" at bounding box center [95, 205] width 53 height 14
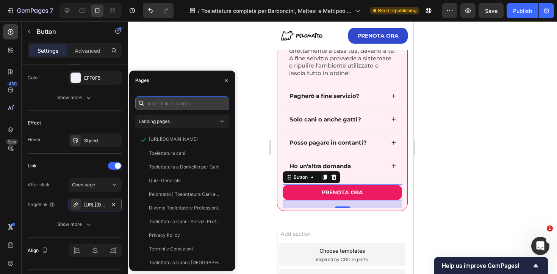
click at [168, 104] on input "text" at bounding box center [182, 103] width 94 height 14
paste input "https://prenota.pelomatto.it/flat19"
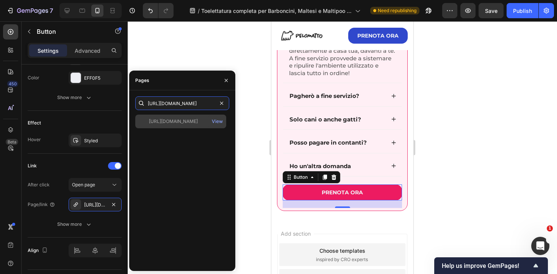
type input "https://prenota.pelomatto.it/flat19"
click at [174, 120] on div "https://prenota.pelomatto.it/flat19" at bounding box center [173, 121] width 49 height 7
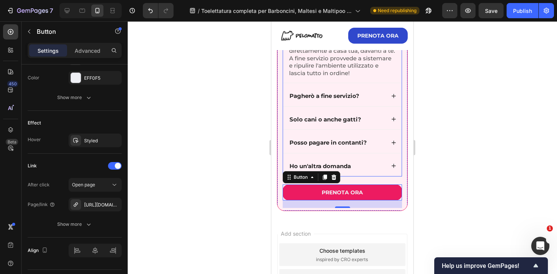
click at [474, 123] on div at bounding box center [343, 147] width 430 height 253
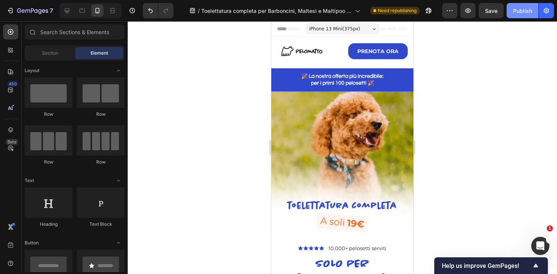
click at [521, 11] on div "Publish" at bounding box center [522, 11] width 19 height 8
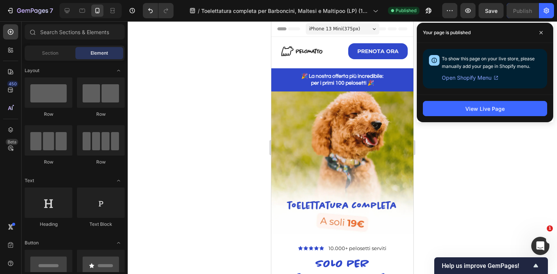
click at [470, 134] on div at bounding box center [343, 147] width 430 height 253
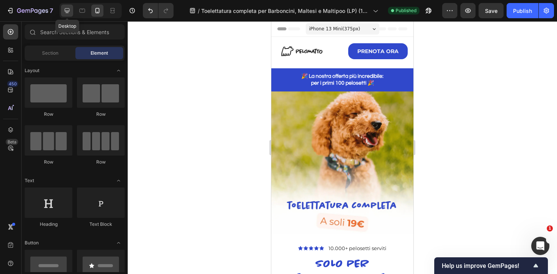
click at [66, 9] on icon at bounding box center [67, 11] width 8 height 8
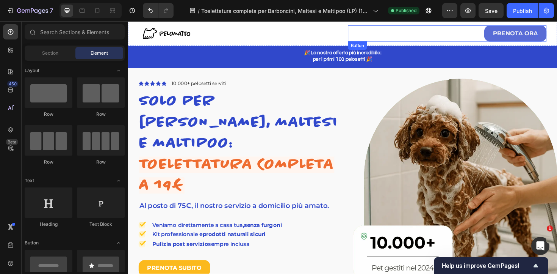
click at [520, 37] on p "PRENOTA ORA" at bounding box center [538, 34] width 48 height 8
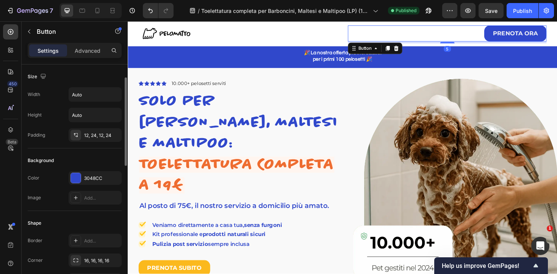
scroll to position [297, 0]
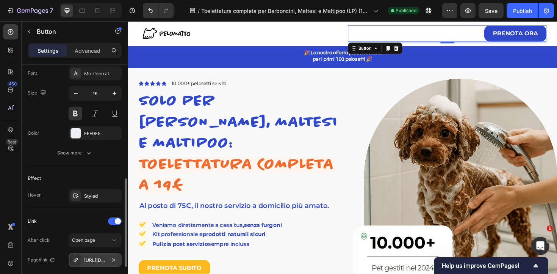
click at [95, 257] on div "https://prenota.pelomatto.it/flat19" at bounding box center [95, 260] width 22 height 7
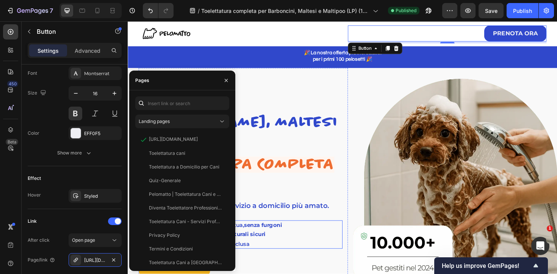
scroll to position [132, 0]
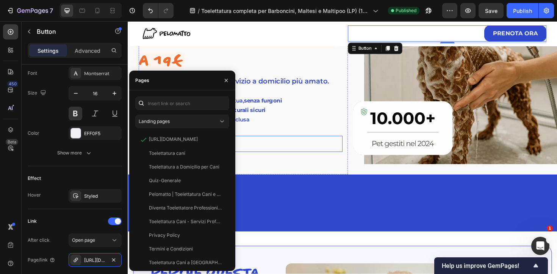
click at [326, 143] on div "PRENOTA SUBITO Button" at bounding box center [247, 151] width 216 height 17
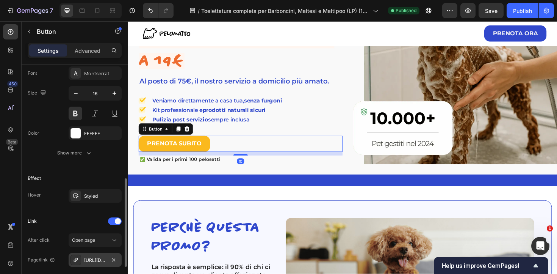
click at [90, 262] on div "https://prenota.pelomatto.it/flat19" at bounding box center [95, 260] width 22 height 7
click at [320, 143] on div "PRENOTA SUBITO Button 10" at bounding box center [247, 151] width 216 height 17
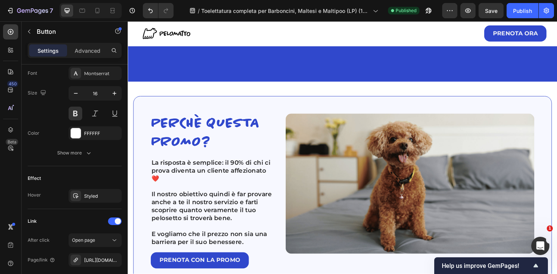
scroll to position [345, 0]
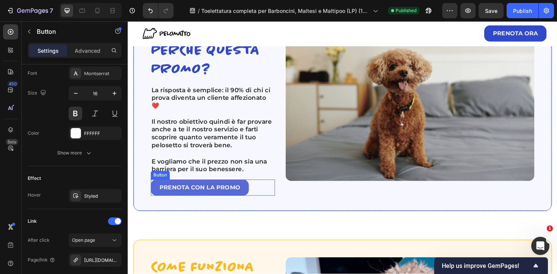
click at [224, 193] on p "prenota con la promo" at bounding box center [204, 197] width 86 height 8
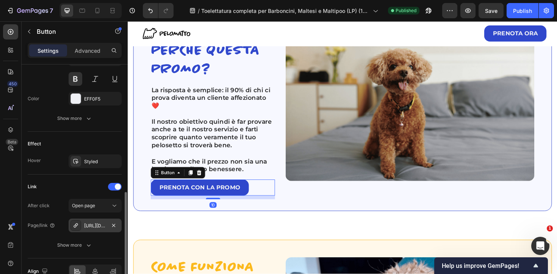
scroll to position [332, 0]
click at [93, 226] on div "https://prenota.pelomatto.it/flat19" at bounding box center [95, 224] width 22 height 7
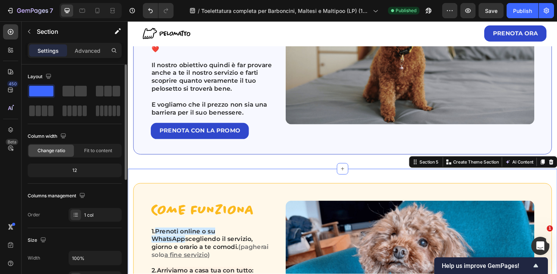
scroll to position [552, 0]
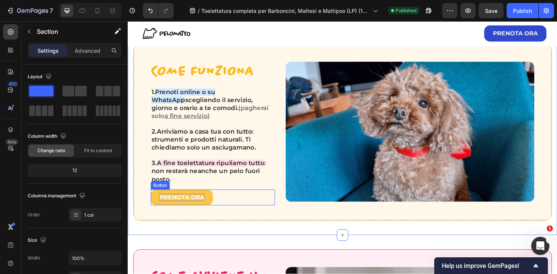
click at [169, 204] on p "prenota ora" at bounding box center [185, 208] width 48 height 8
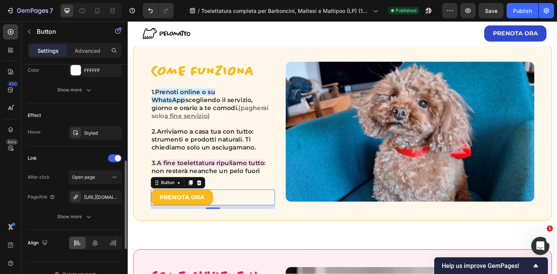
scroll to position [372, 0]
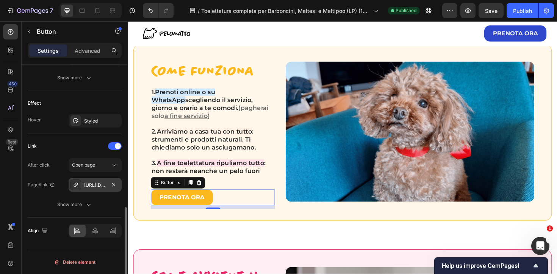
click at [95, 185] on div "[URL][DOMAIN_NAME]" at bounding box center [95, 185] width 22 height 7
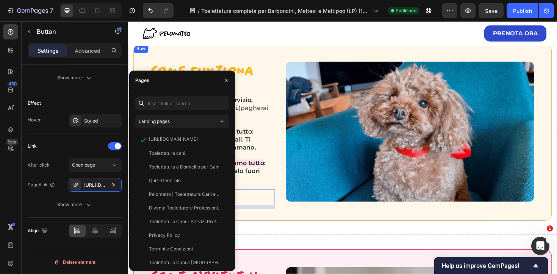
click at [300, 213] on div "come funziona Heading 1. Prenoti online o su WhatsApp scegliendo il servizio, g…" at bounding box center [355, 138] width 444 height 187
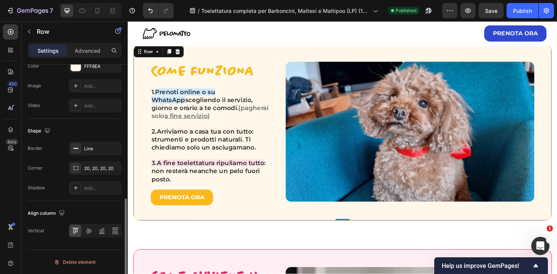
scroll to position [0, 0]
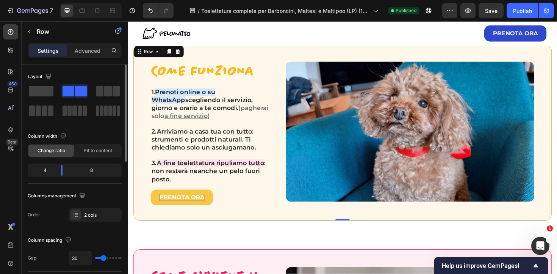
click at [188, 204] on p "prenota ora" at bounding box center [185, 208] width 48 height 8
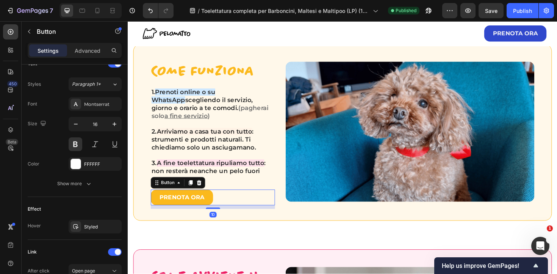
scroll to position [372, 0]
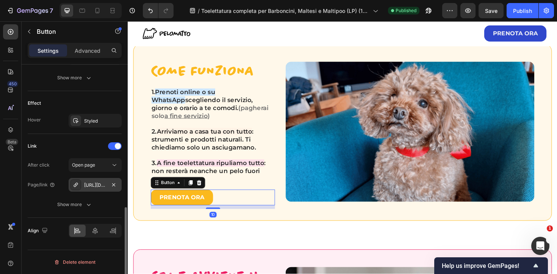
click at [98, 184] on div "[URL][DOMAIN_NAME]" at bounding box center [95, 185] width 22 height 7
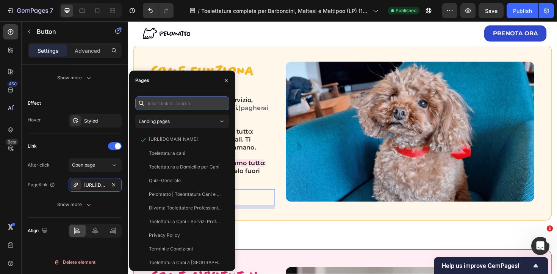
click at [179, 103] on input "text" at bounding box center [182, 103] width 94 height 14
paste input "https://prenota.pelomatto.it/flat19"
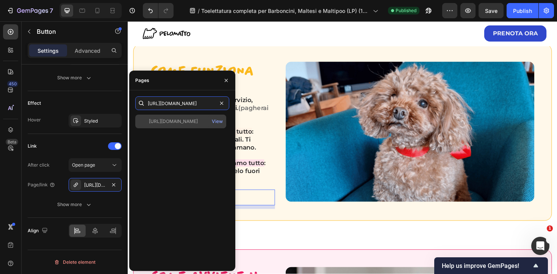
type input "https://prenota.pelomatto.it/flat19"
click at [186, 117] on div "https://prenota.pelomatto.it/flat19 View" at bounding box center [180, 121] width 91 height 14
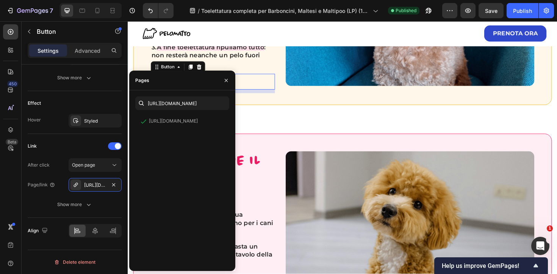
scroll to position [694, 0]
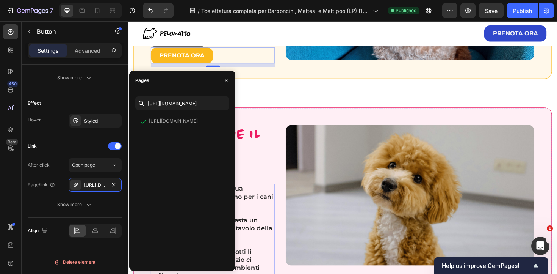
click at [270, 214] on p "Per il bagnetto : usiamo la tua vasca/doccia, o un lavandino per i cani più pic…" at bounding box center [218, 206] width 130 height 25
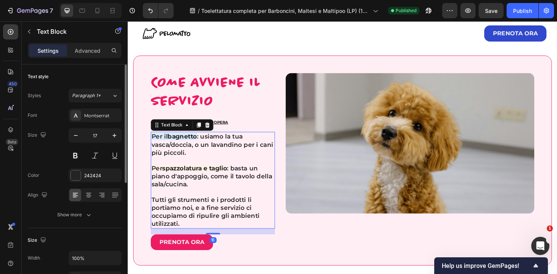
scroll to position [814, 0]
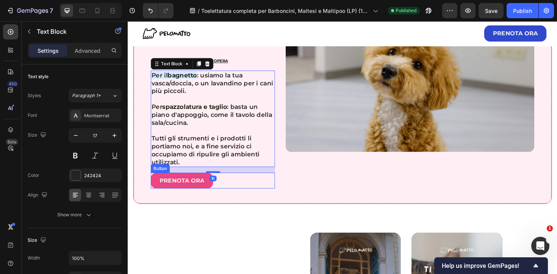
click at [196, 192] on p "prenota ora" at bounding box center [185, 190] width 48 height 8
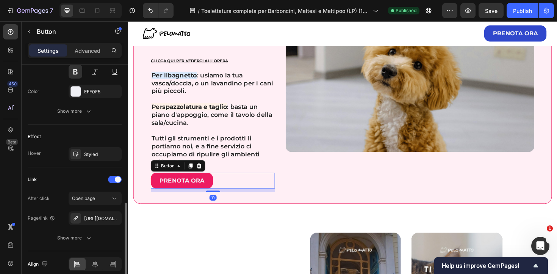
scroll to position [350, 0]
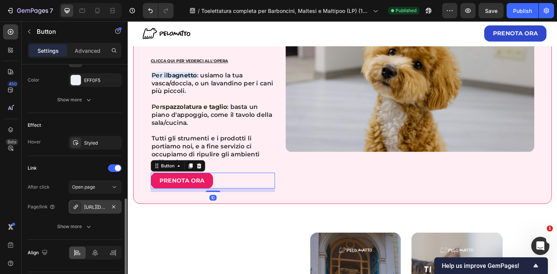
click at [90, 206] on div "https://prenota.pelomatto.it/flat19" at bounding box center [95, 207] width 22 height 7
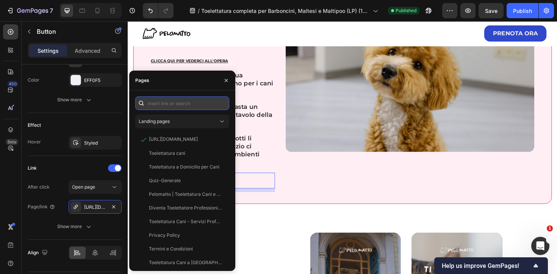
click at [193, 107] on input "text" at bounding box center [182, 103] width 94 height 14
paste input "https://prenota.pelomatto.it/flat19"
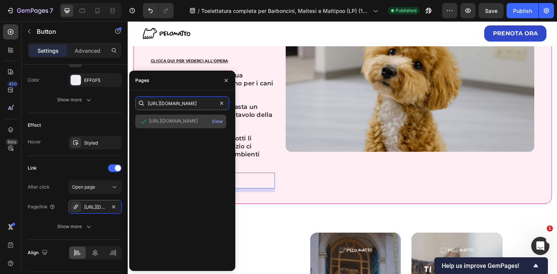
type input "https://prenota.pelomatto.it/flat19"
click at [194, 121] on div "https://prenota.pelomatto.it/flat19" at bounding box center [173, 121] width 49 height 7
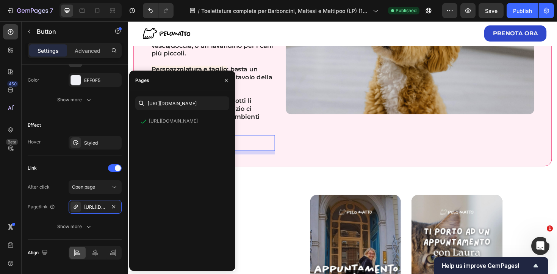
scroll to position [872, 0]
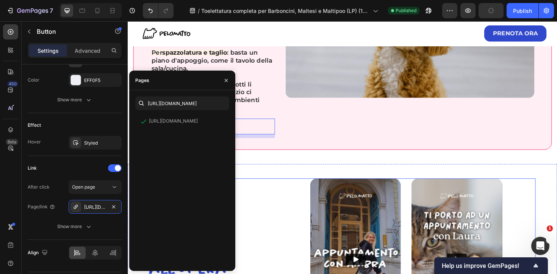
click at [272, 202] on div "guardaci all'opera Heading Row" at bounding box center [236, 276] width 171 height 177
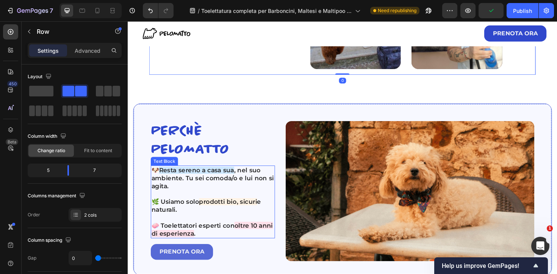
scroll to position [1274, 0]
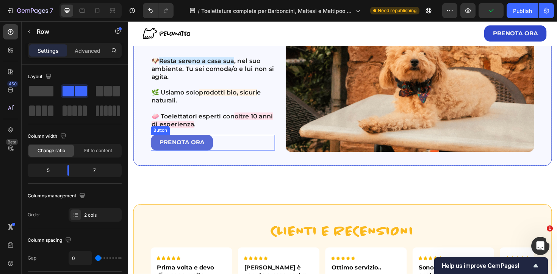
click at [184, 154] on link "prenota ora" at bounding box center [185, 149] width 66 height 17
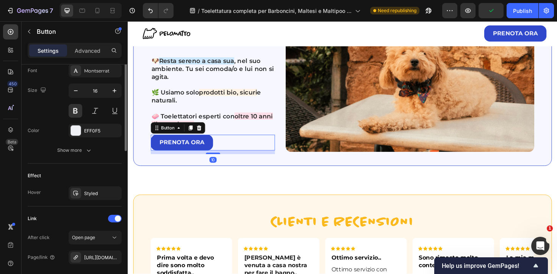
scroll to position [372, 0]
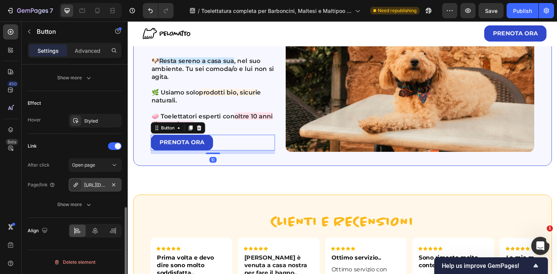
click at [92, 185] on div "https://prenota.pelomatto.it/flat19" at bounding box center [95, 185] width 22 height 7
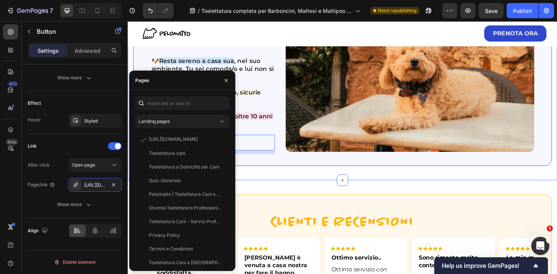
click at [257, 189] on div "perchè pelomatto Heading 🐶 Resta sereno a casa sua , nel suo ambiente. Tu sei c…" at bounding box center [355, 84] width 455 height 212
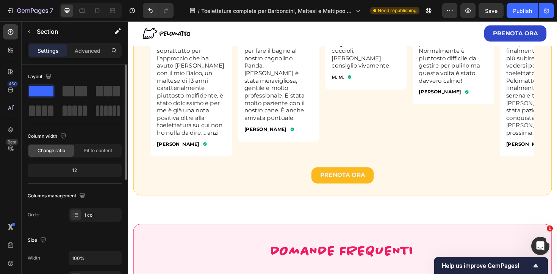
scroll to position [1550, 0]
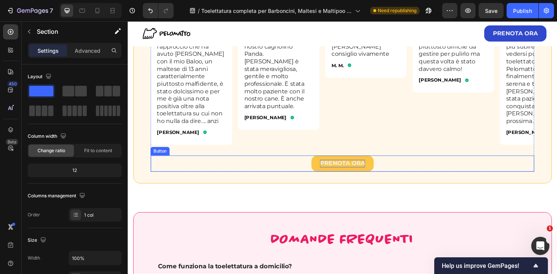
click at [352, 168] on p "prenota ora" at bounding box center [355, 172] width 48 height 8
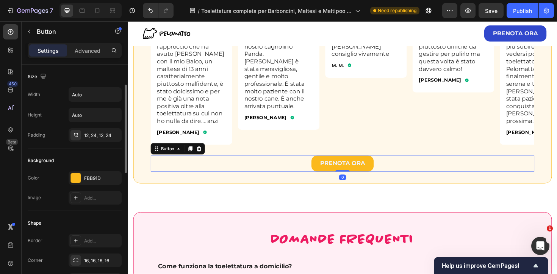
scroll to position [372, 0]
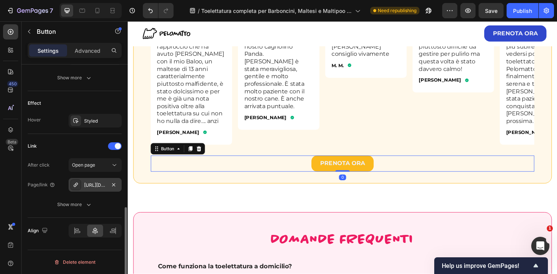
click at [101, 187] on div "https://prenota.pelomatto.it/flat19" at bounding box center [95, 185] width 22 height 7
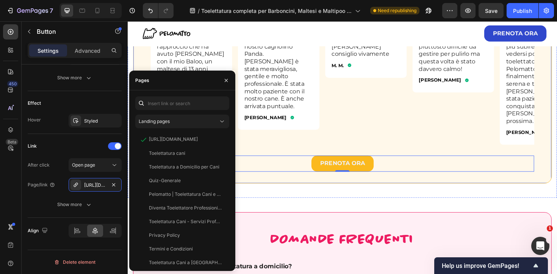
click at [303, 183] on div "CLIENTI E RECENSIONI Heading Icon Icon Icon Icon Icon Icon List Prima volta e d…" at bounding box center [355, 60] width 444 height 263
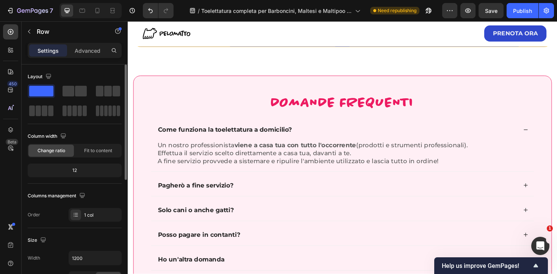
scroll to position [1821, 0]
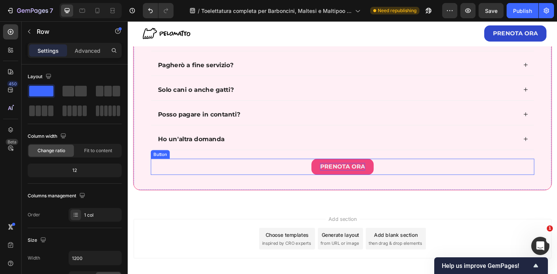
click at [337, 176] on p "prenota ora" at bounding box center [355, 175] width 48 height 8
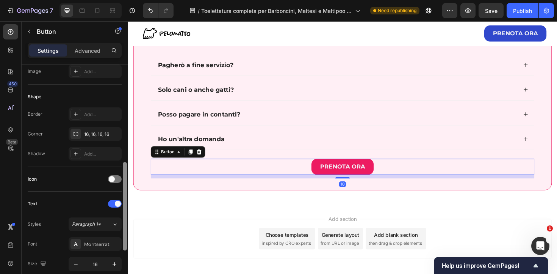
scroll to position [372, 0]
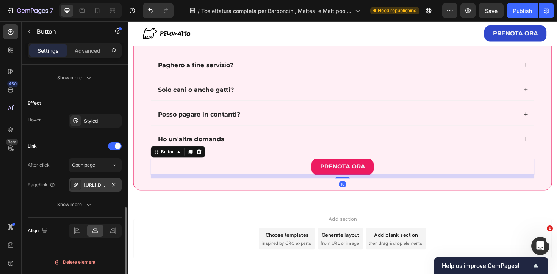
click at [89, 189] on div "https://prenota.pelomatto.it/flat19" at bounding box center [95, 185] width 53 height 14
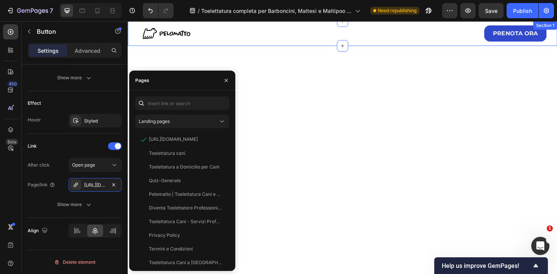
scroll to position [1249, 0]
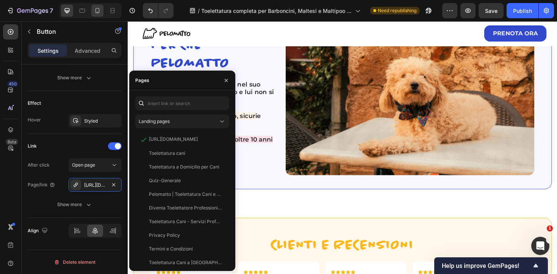
click at [97, 13] on icon at bounding box center [98, 11] width 8 height 8
type input "14"
type input "100%"
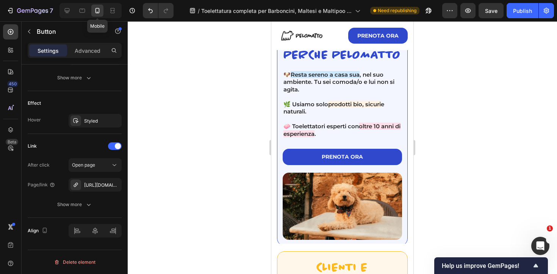
scroll to position [1236, 0]
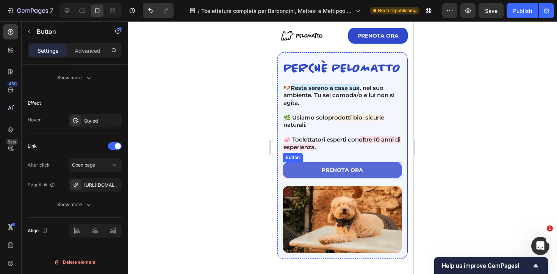
click at [309, 170] on link "prenota ora" at bounding box center [342, 170] width 119 height 16
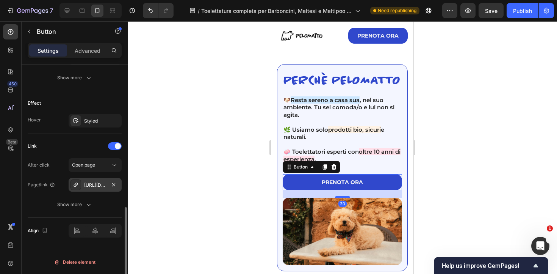
click at [95, 182] on div "https://prenota.pelomatto.it/flat19" at bounding box center [95, 185] width 22 height 7
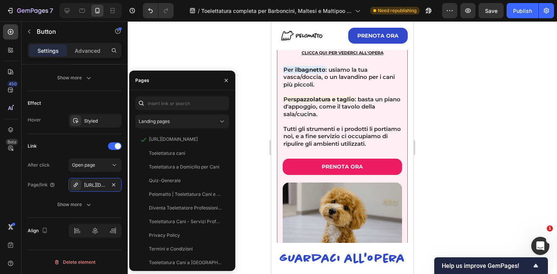
scroll to position [815, 0]
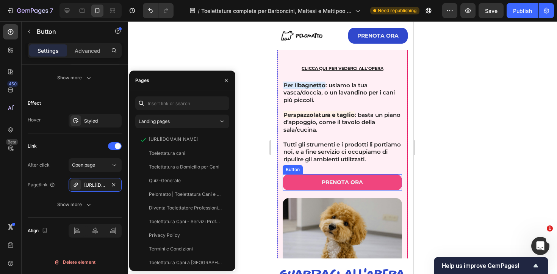
click at [316, 187] on link "prenota ora" at bounding box center [342, 182] width 119 height 16
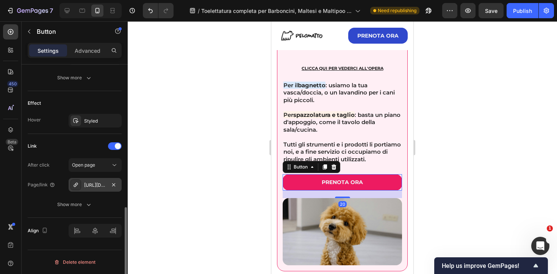
click at [94, 188] on div "https://prenota.pelomatto.it/flat19" at bounding box center [95, 185] width 22 height 7
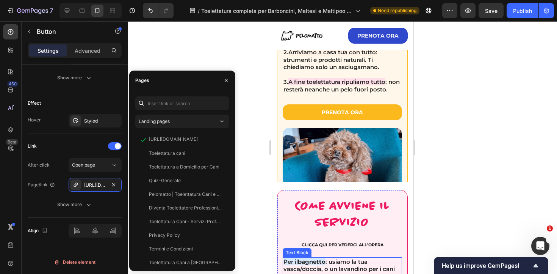
scroll to position [631, 0]
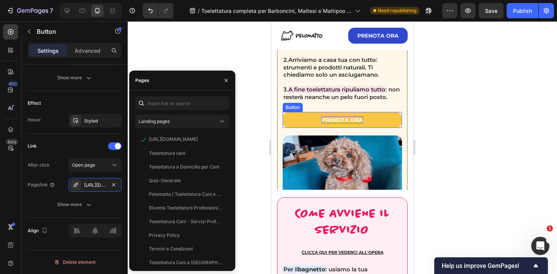
click at [342, 118] on p "prenota ora" at bounding box center [342, 119] width 41 height 7
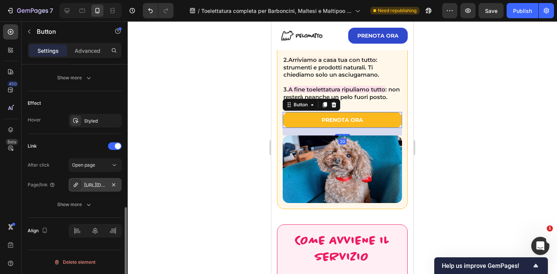
click at [87, 184] on div "https://prenota.pelomatto.it/flat19" at bounding box center [95, 185] width 22 height 7
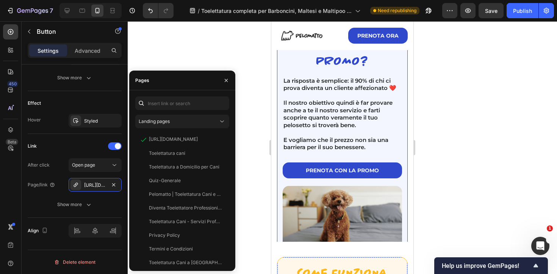
scroll to position [356, 0]
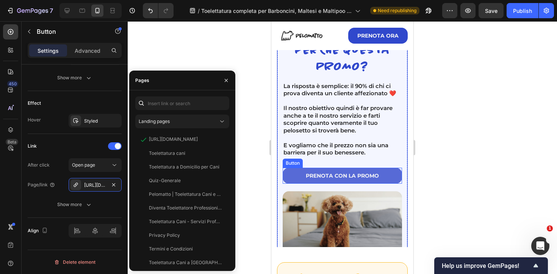
click at [338, 171] on link "prenota con la promo" at bounding box center [342, 176] width 119 height 16
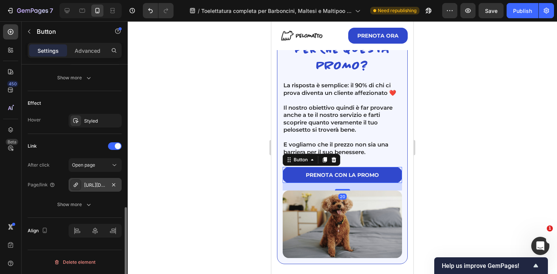
click at [89, 180] on div "https://prenota.pelomatto.it/flat19" at bounding box center [95, 185] width 53 height 14
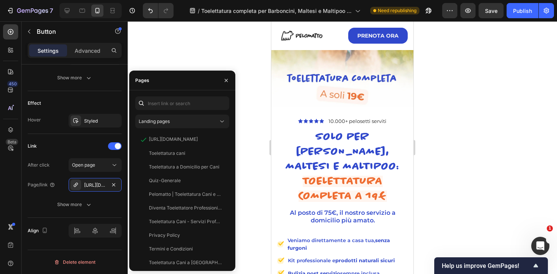
scroll to position [257, 0]
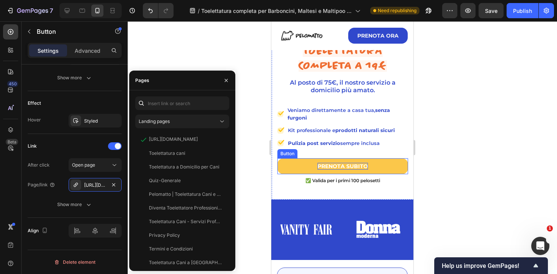
click at [330, 163] on p "PRENOTA SUBITO" at bounding box center [343, 166] width 50 height 7
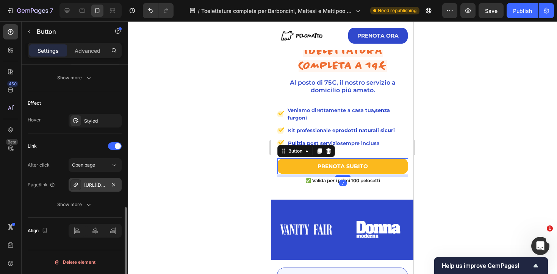
click at [93, 183] on div "https://prenota.pelomatto.it/flat19" at bounding box center [95, 185] width 22 height 7
click at [465, 84] on div at bounding box center [343, 147] width 430 height 253
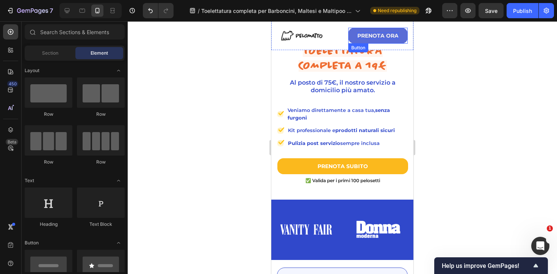
click at [372, 38] on p "PRENOTA ORA" at bounding box center [378, 35] width 41 height 7
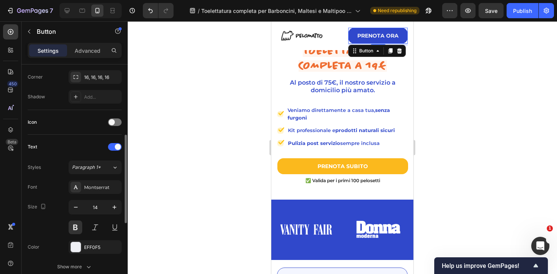
scroll to position [372, 0]
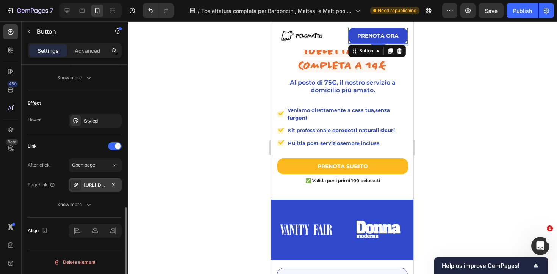
click at [89, 182] on div "https://prenota.pelomatto.it/flat19" at bounding box center [95, 185] width 22 height 7
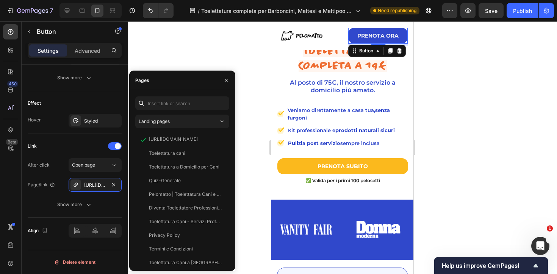
click at [478, 100] on div at bounding box center [343, 147] width 430 height 253
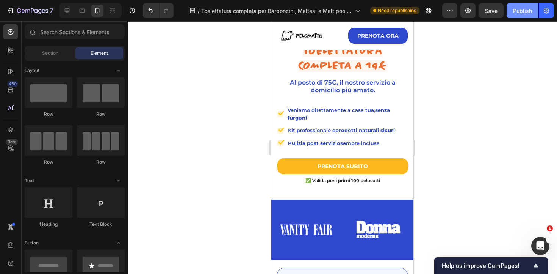
click at [518, 13] on div "Publish" at bounding box center [522, 11] width 19 height 8
